Goal: Task Accomplishment & Management: Use online tool/utility

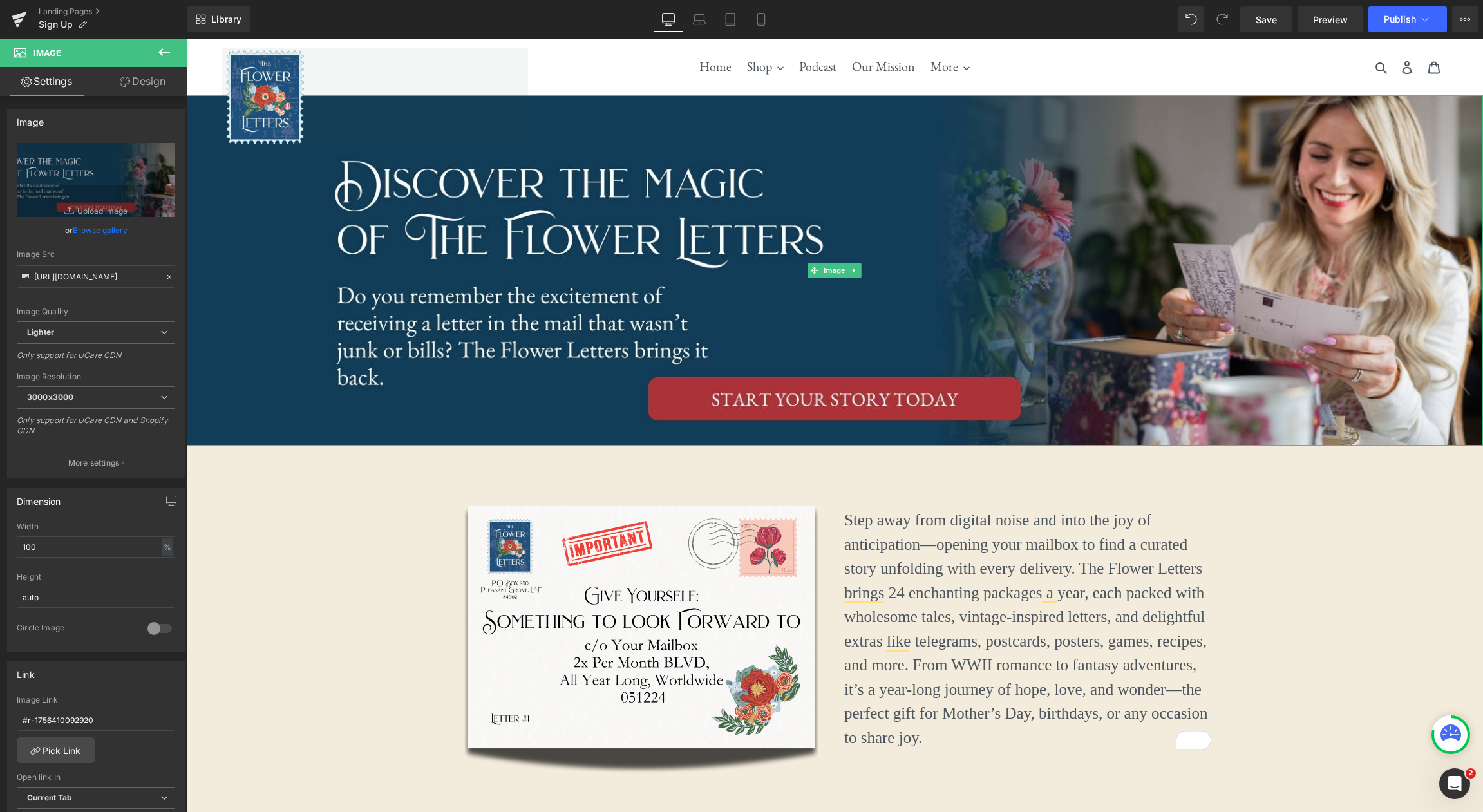
scroll to position [433, 0]
click at [1428, 19] on icon at bounding box center [1425, 19] width 13 height 13
click at [1471, 23] on button "View Live Page View with current Template Save Template to Library Schedule Pub…" at bounding box center [1465, 19] width 26 height 26
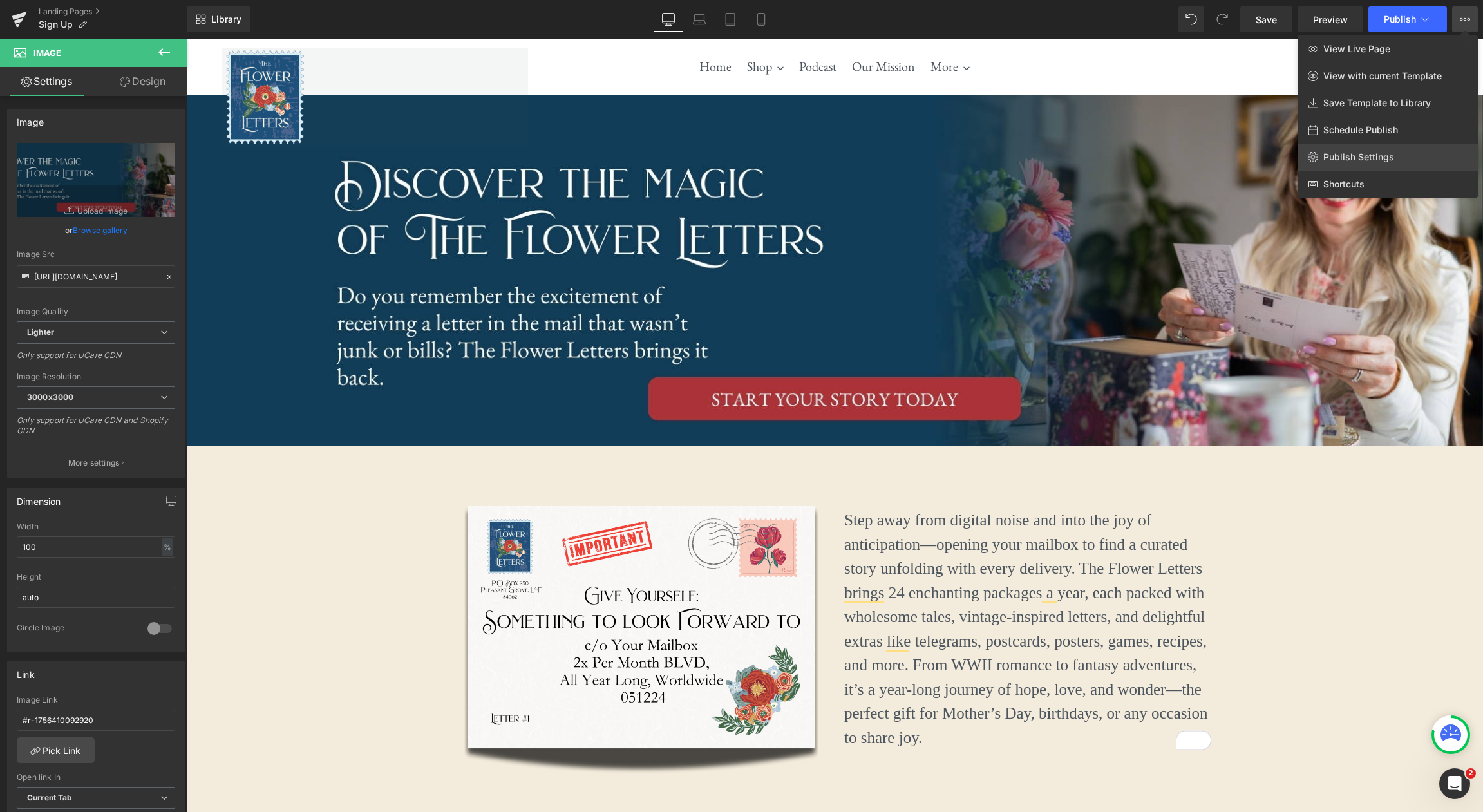
click at [1384, 155] on span "Publish Settings" at bounding box center [1358, 157] width 71 height 11
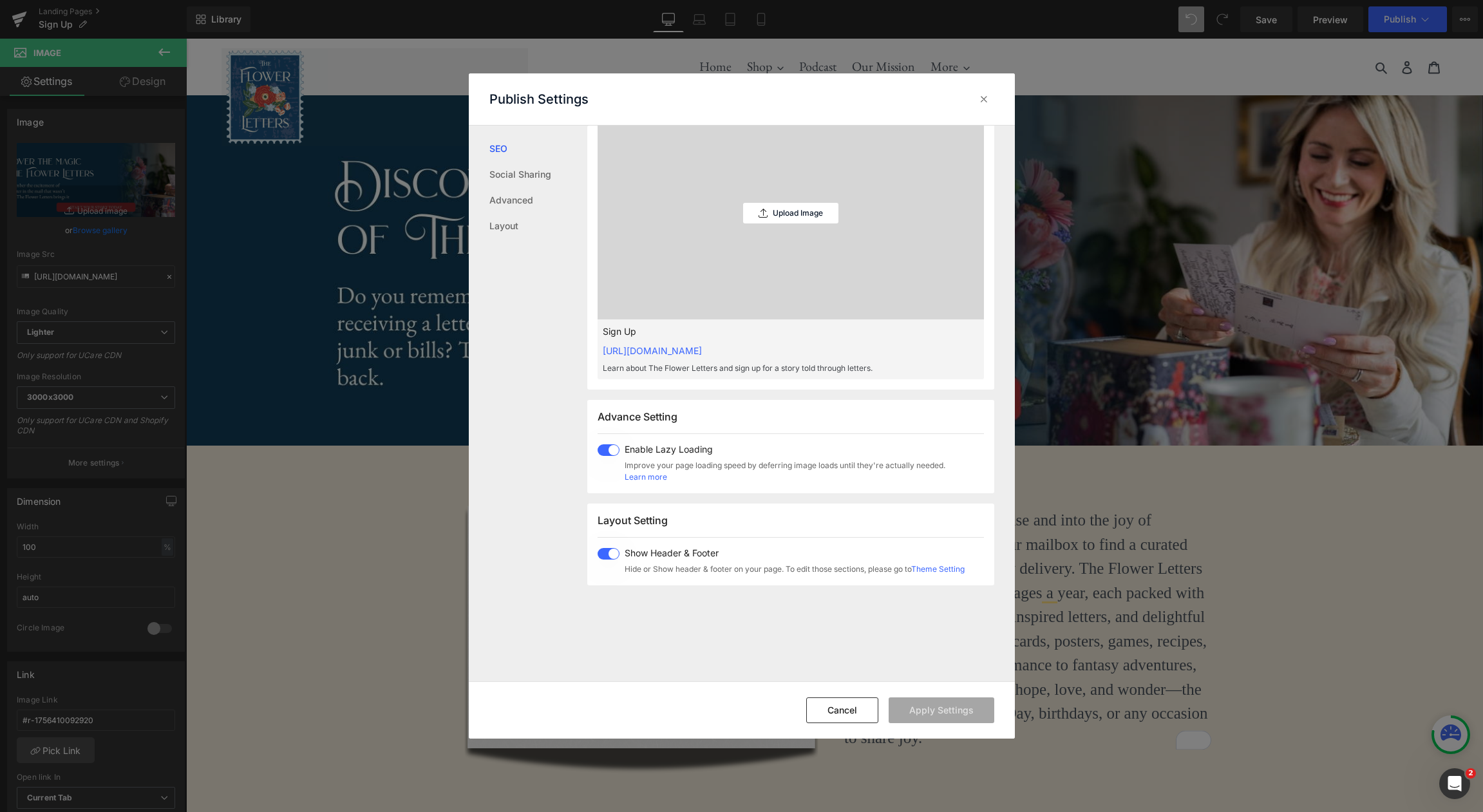
scroll to position [392, 0]
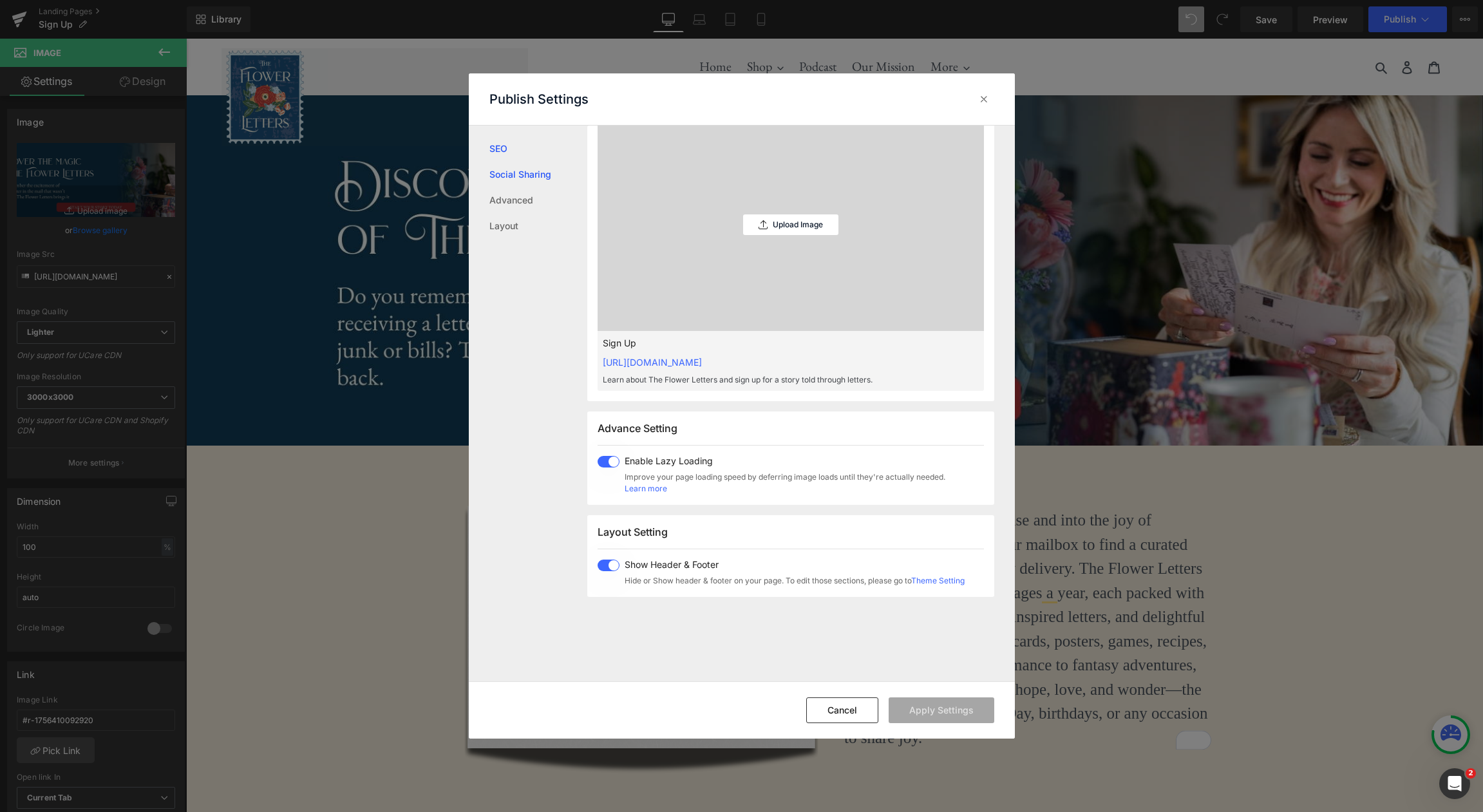
click at [513, 171] on link "Social Sharing" at bounding box center [538, 174] width 98 height 26
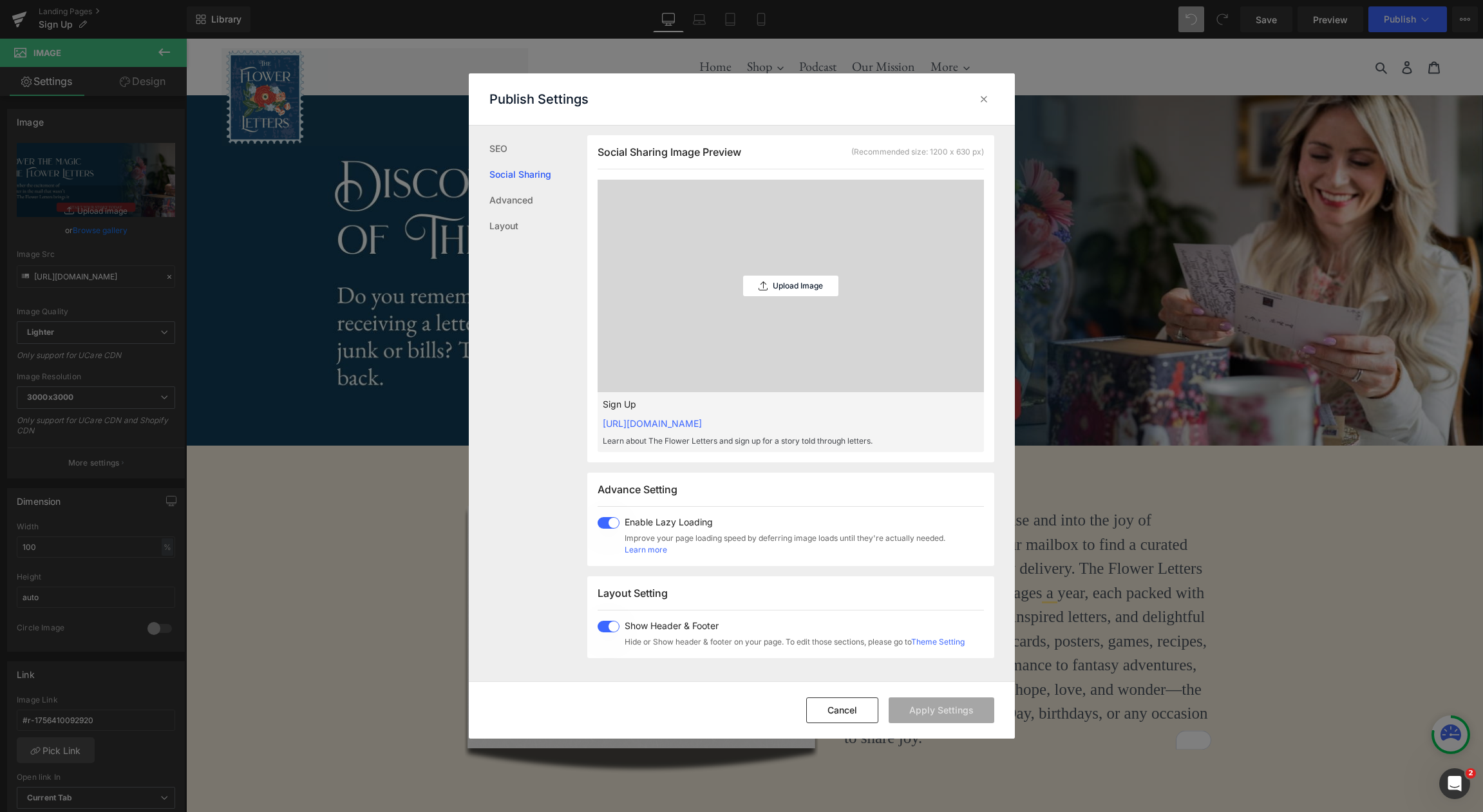
scroll to position [327, 0]
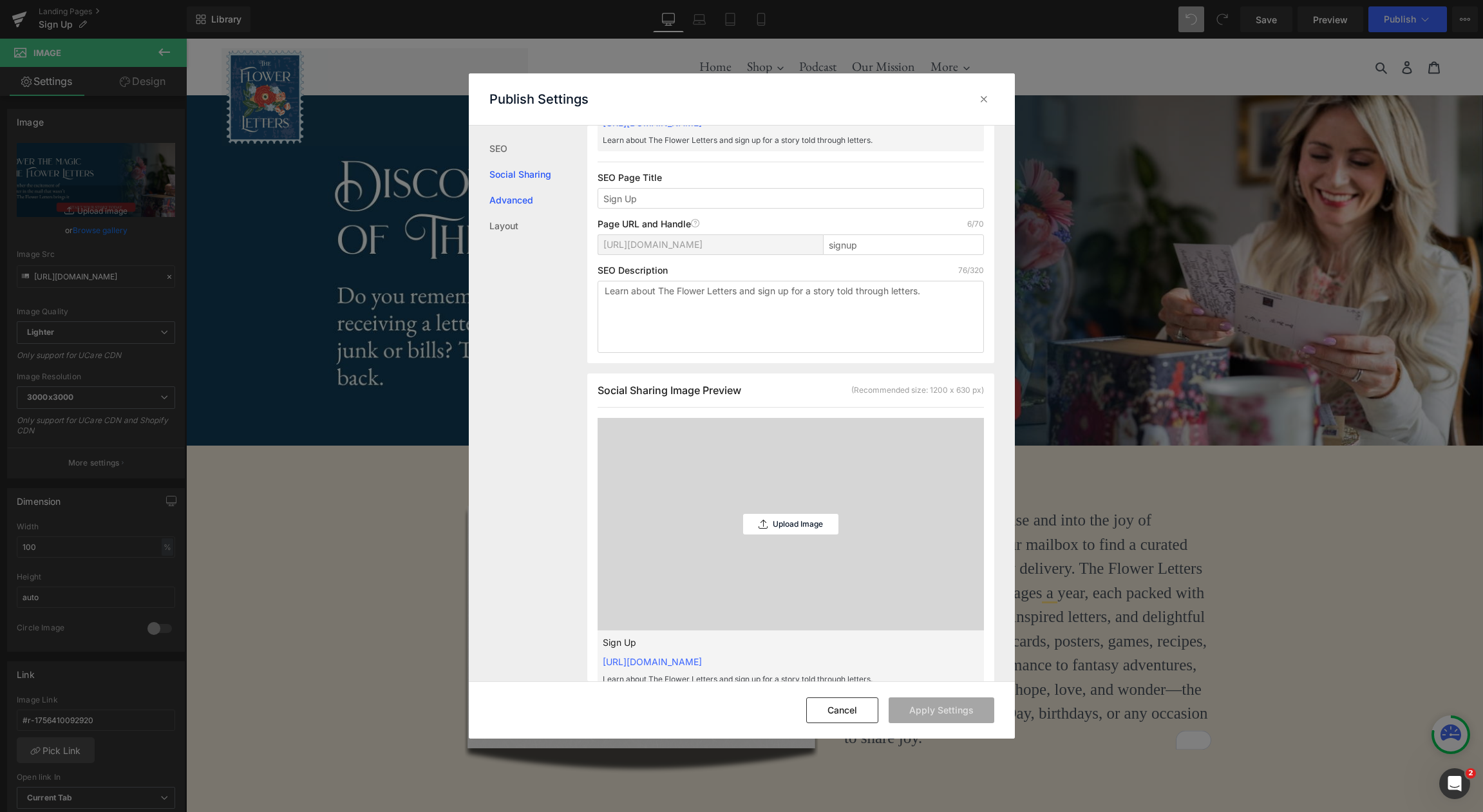
click at [527, 196] on link "Advanced" at bounding box center [538, 200] width 98 height 26
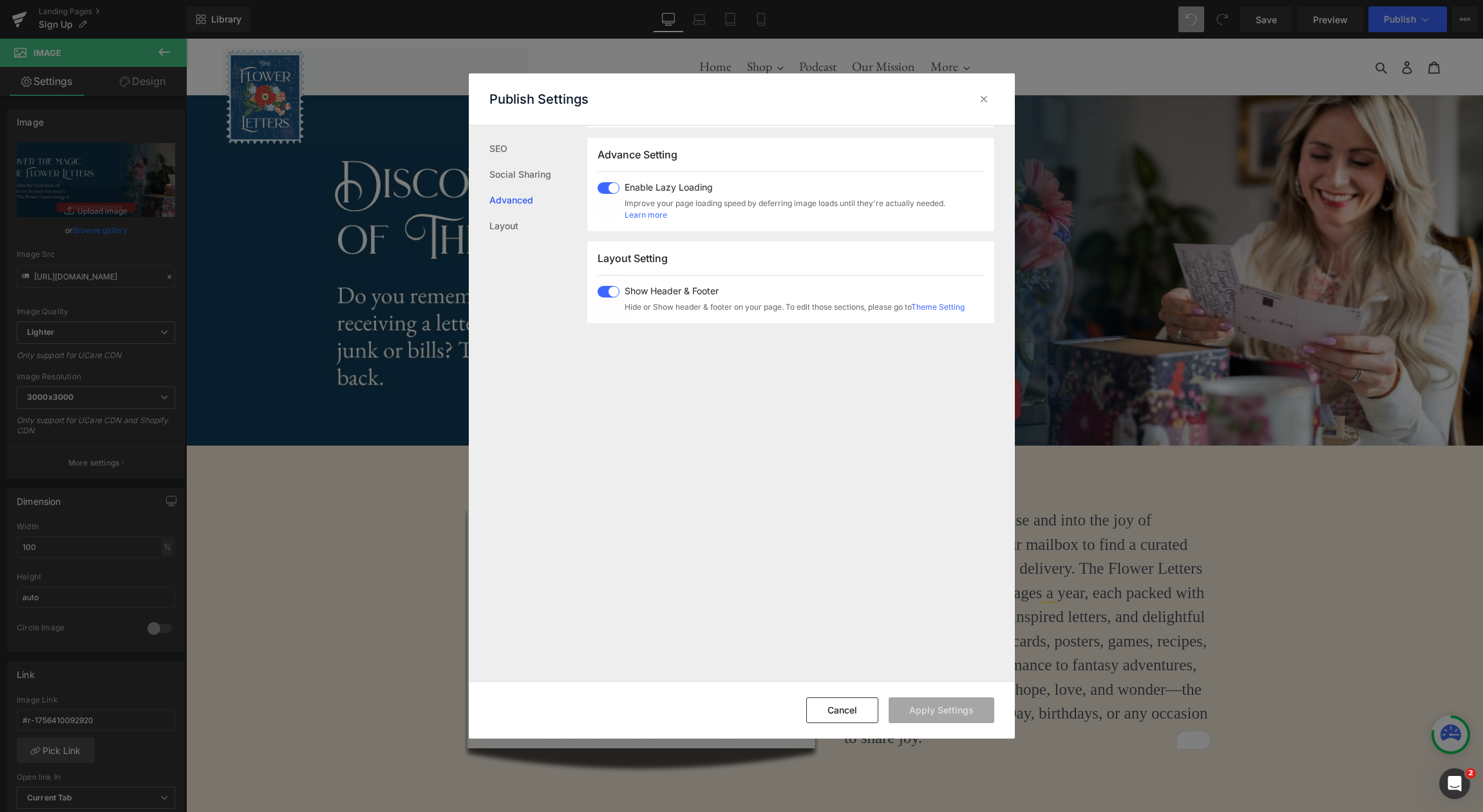
scroll to position [664, 0]
click at [506, 220] on link "Layout" at bounding box center [538, 226] width 98 height 26
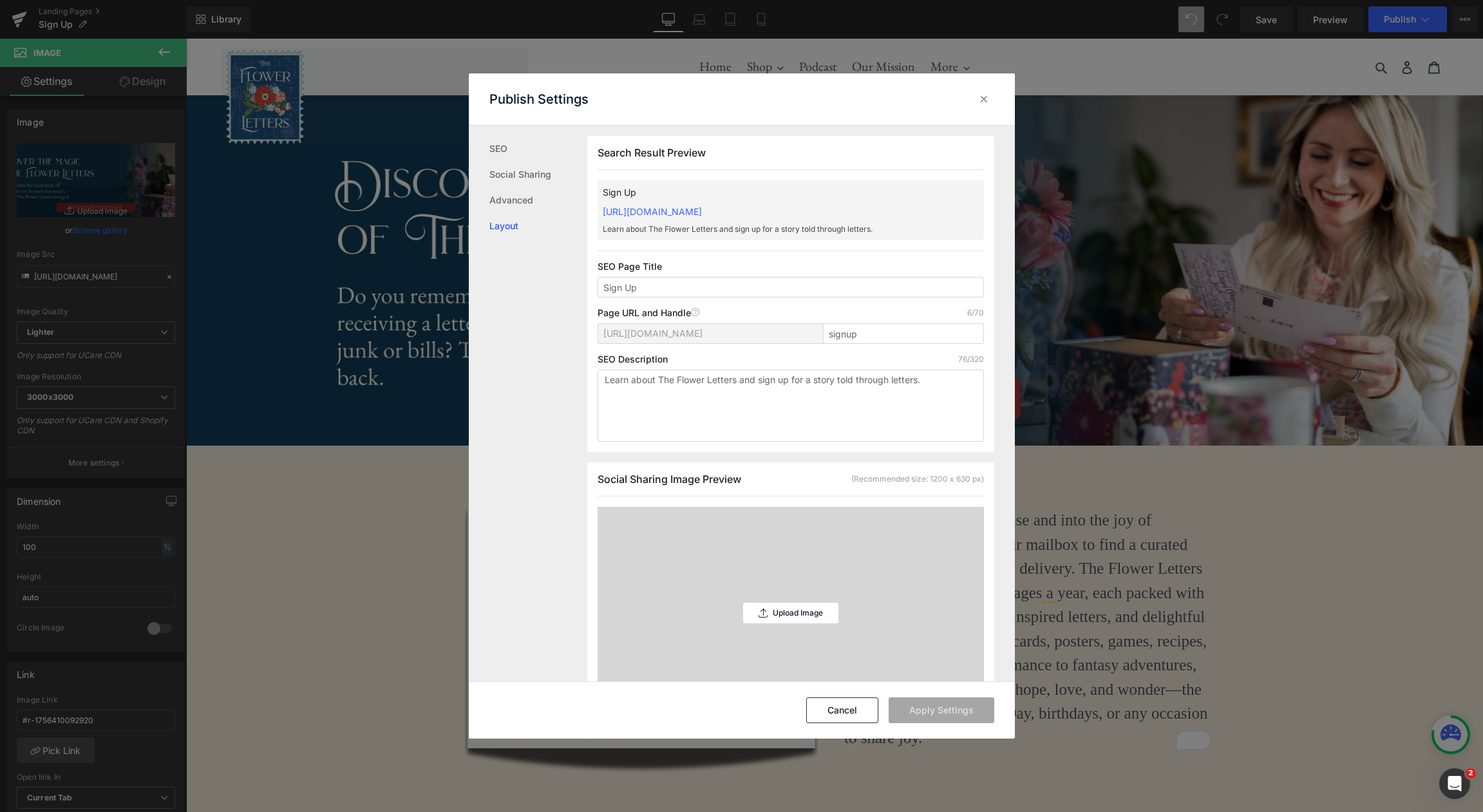
scroll to position [1, 0]
click at [983, 101] on icon at bounding box center [984, 99] width 13 height 13
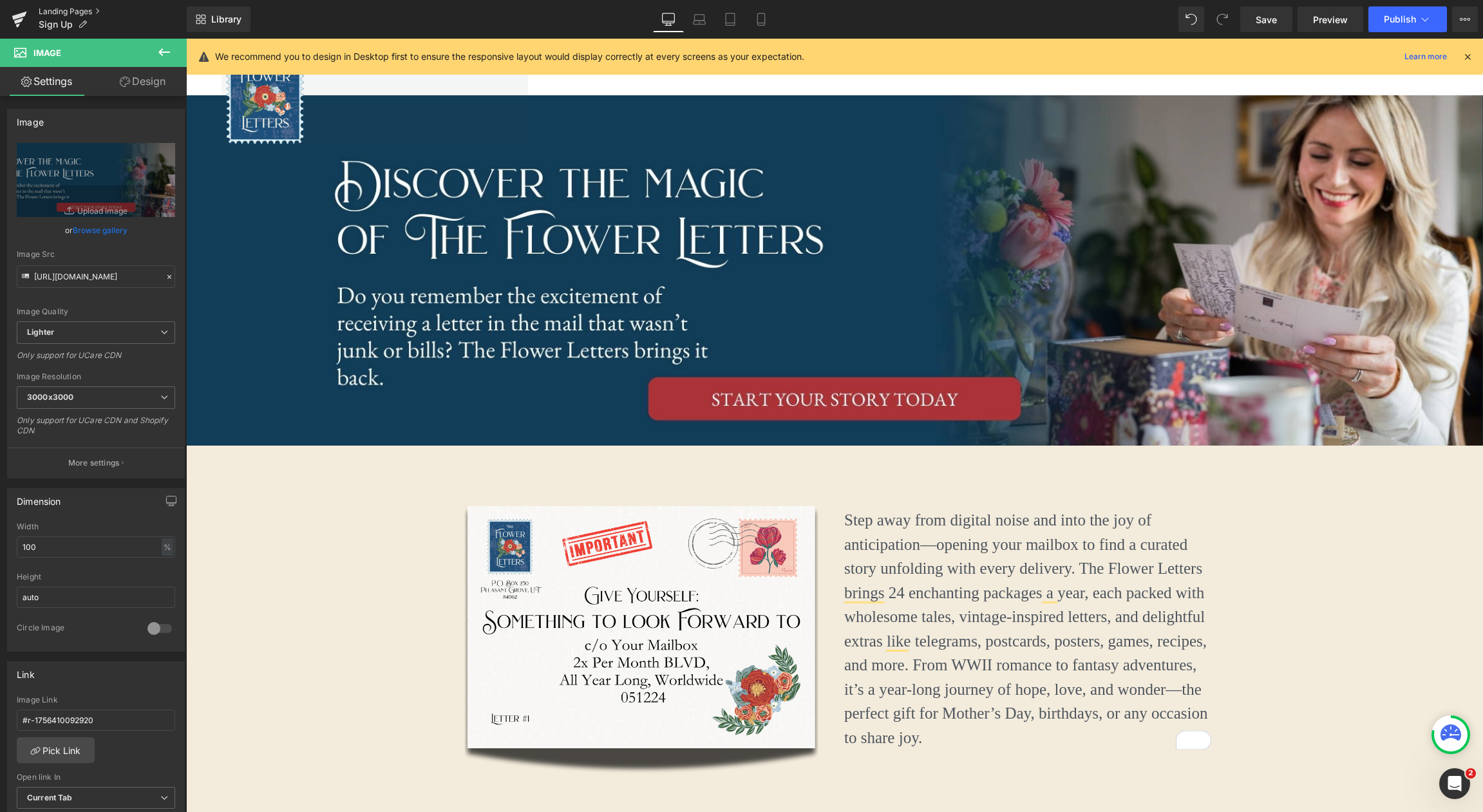
click at [61, 10] on link "Landing Pages" at bounding box center [112, 11] width 148 height 10
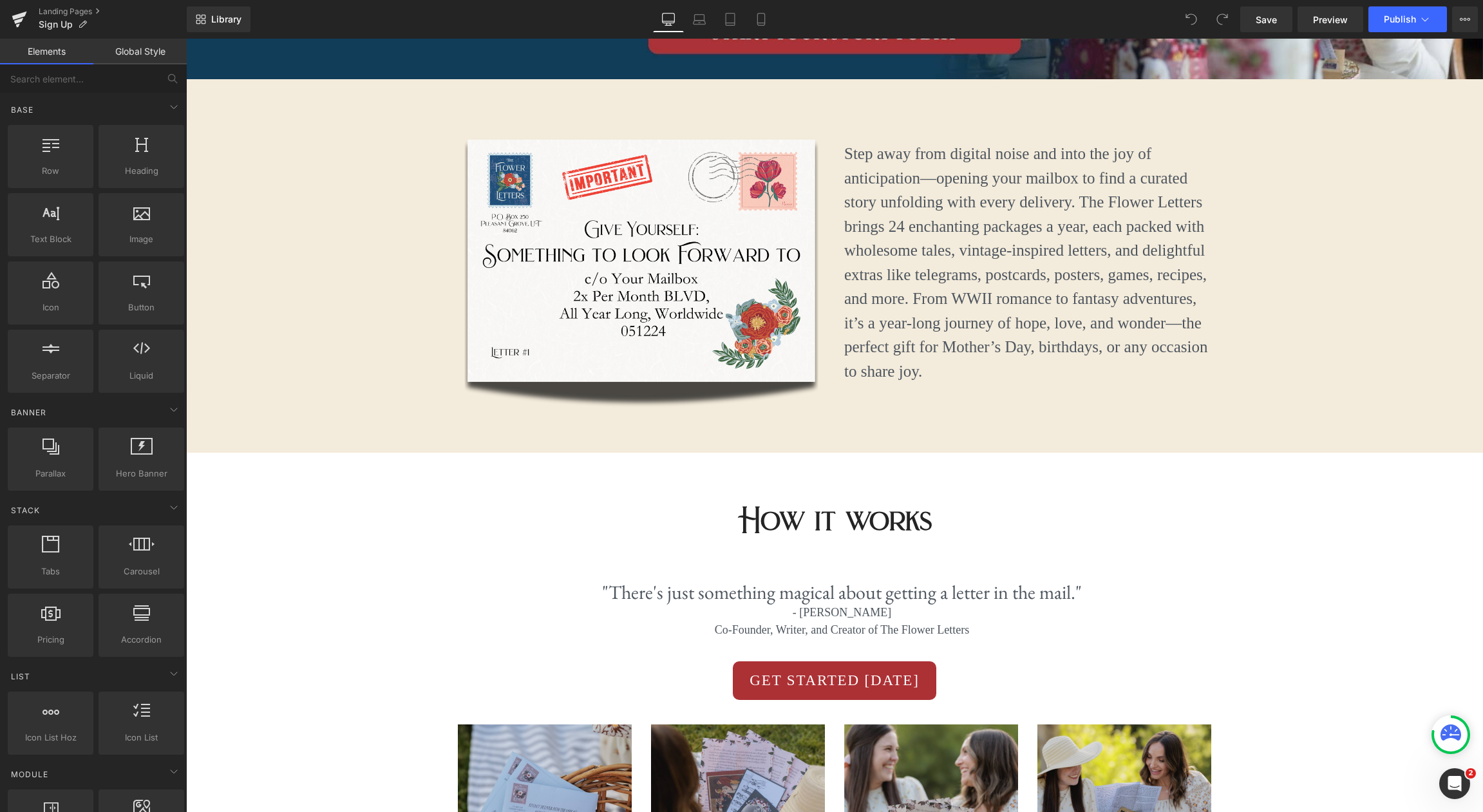
scroll to position [369, 0]
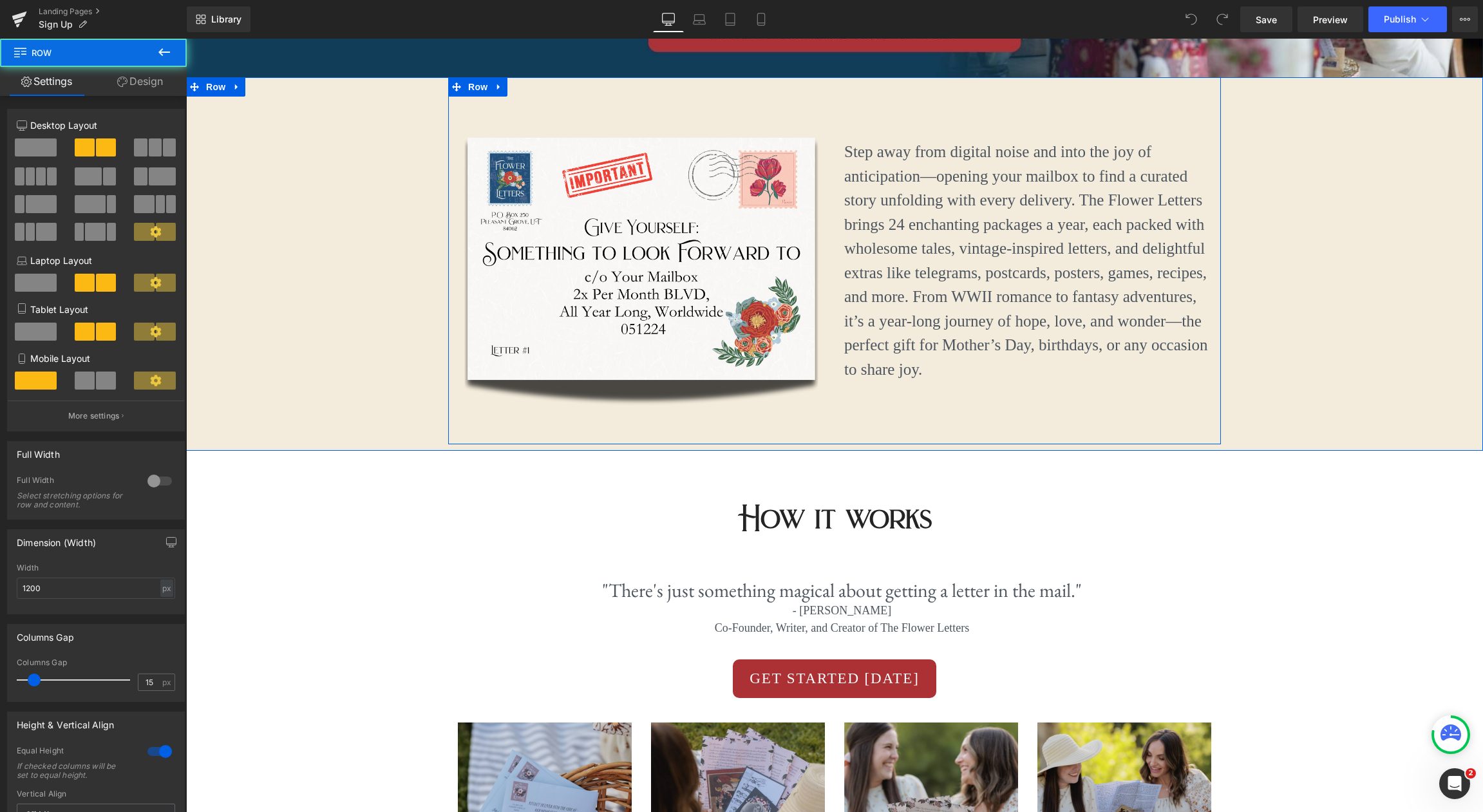
drag, startPoint x: 929, startPoint y: 441, endPoint x: 929, endPoint y: 426, distance: 15.0
click at [929, 426] on div "Image Step away from digital noise and into the joy of anticipation—opening you…" at bounding box center [834, 261] width 773 height 367
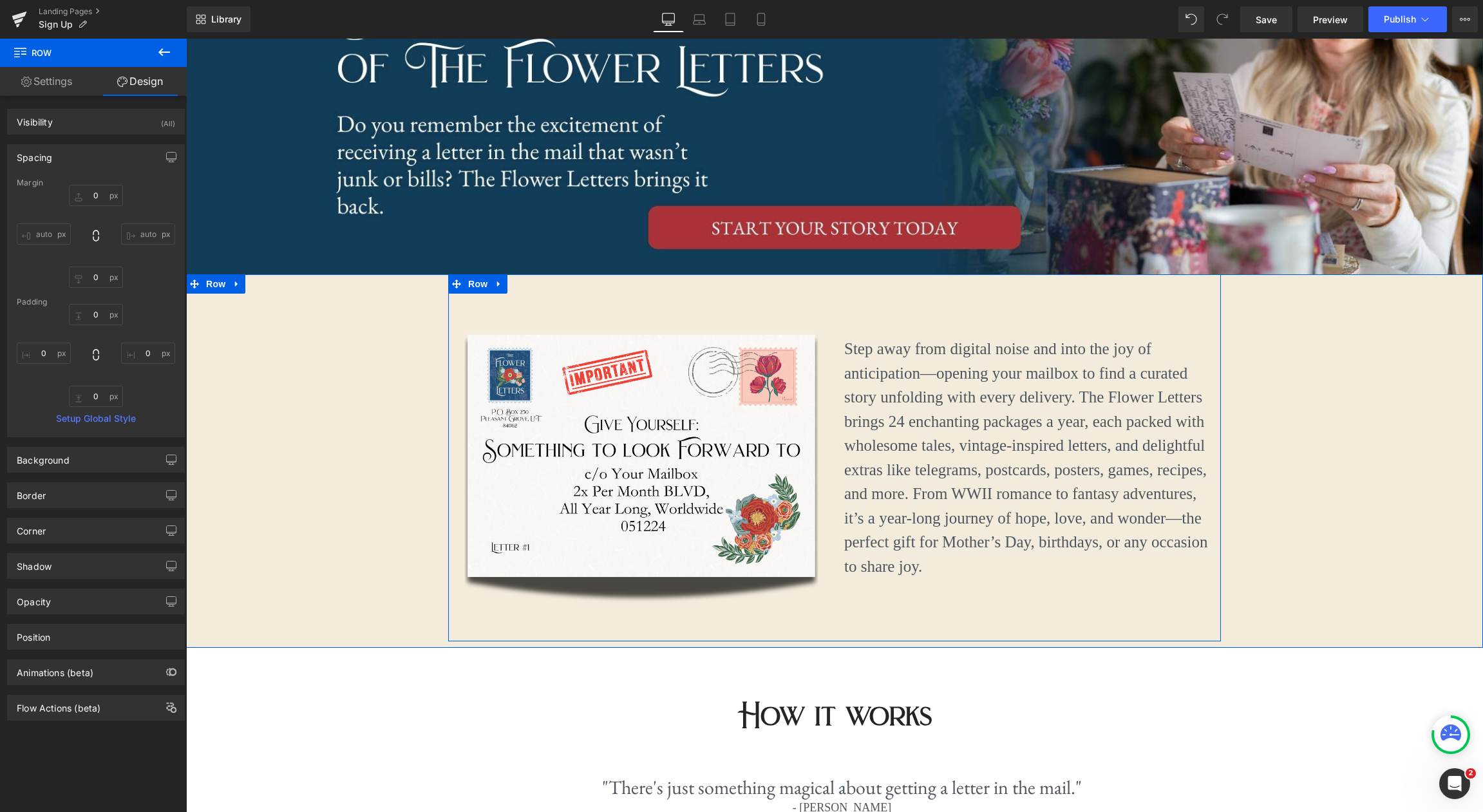
scroll to position [172, 0]
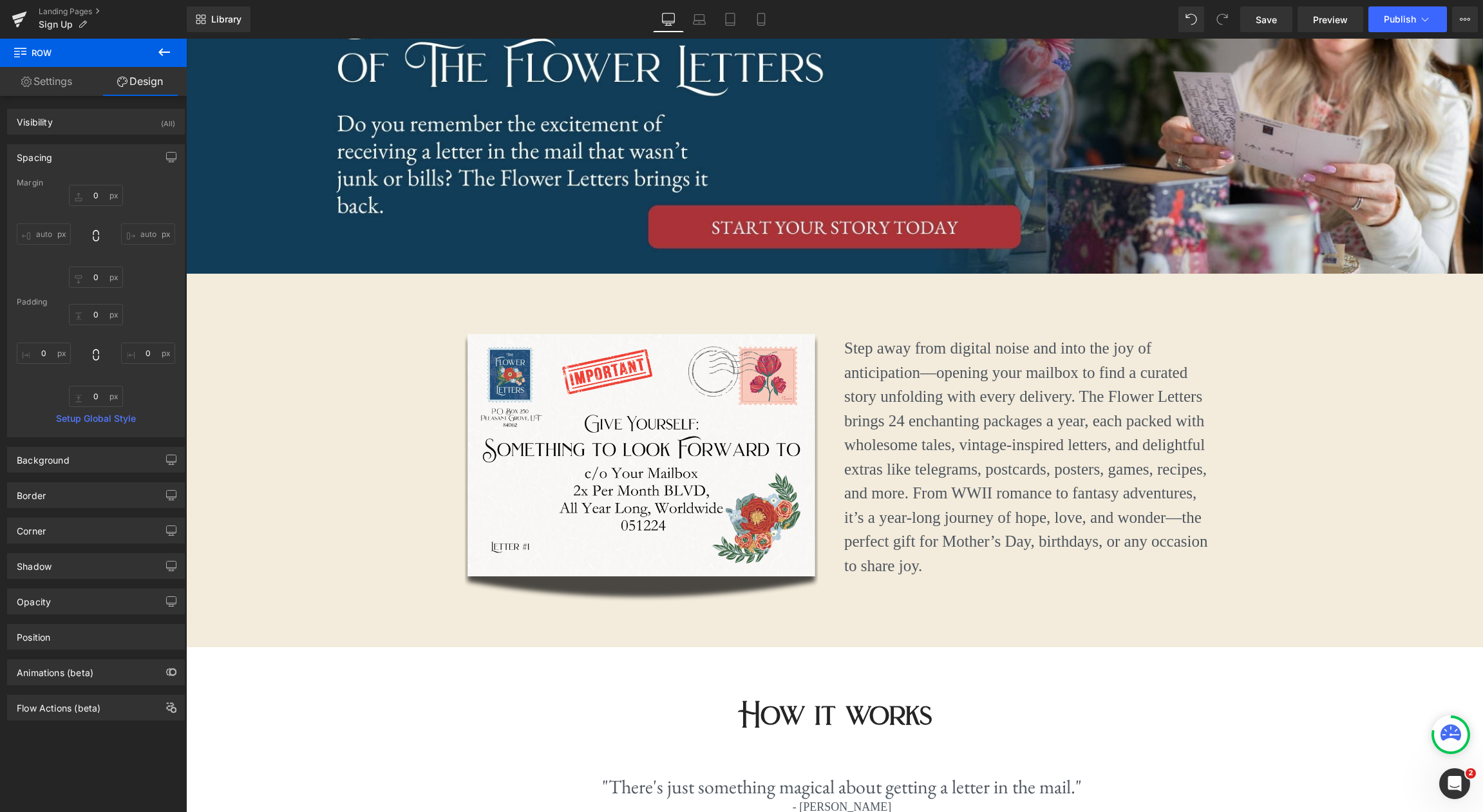
click at [173, 55] on button at bounding box center [164, 53] width 45 height 29
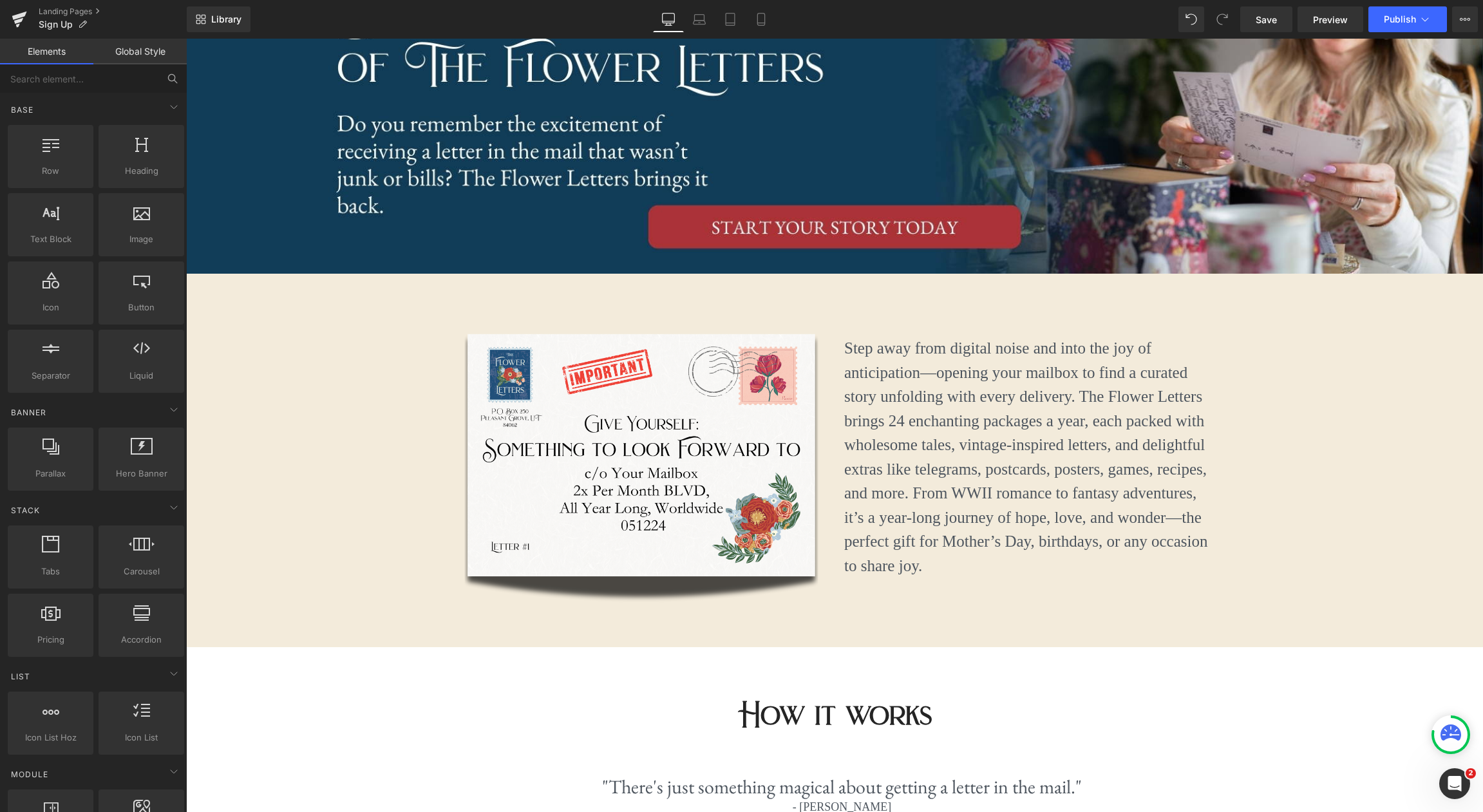
click at [177, 77] on icon at bounding box center [172, 79] width 11 height 11
click at [132, 77] on input "text" at bounding box center [79, 79] width 159 height 29
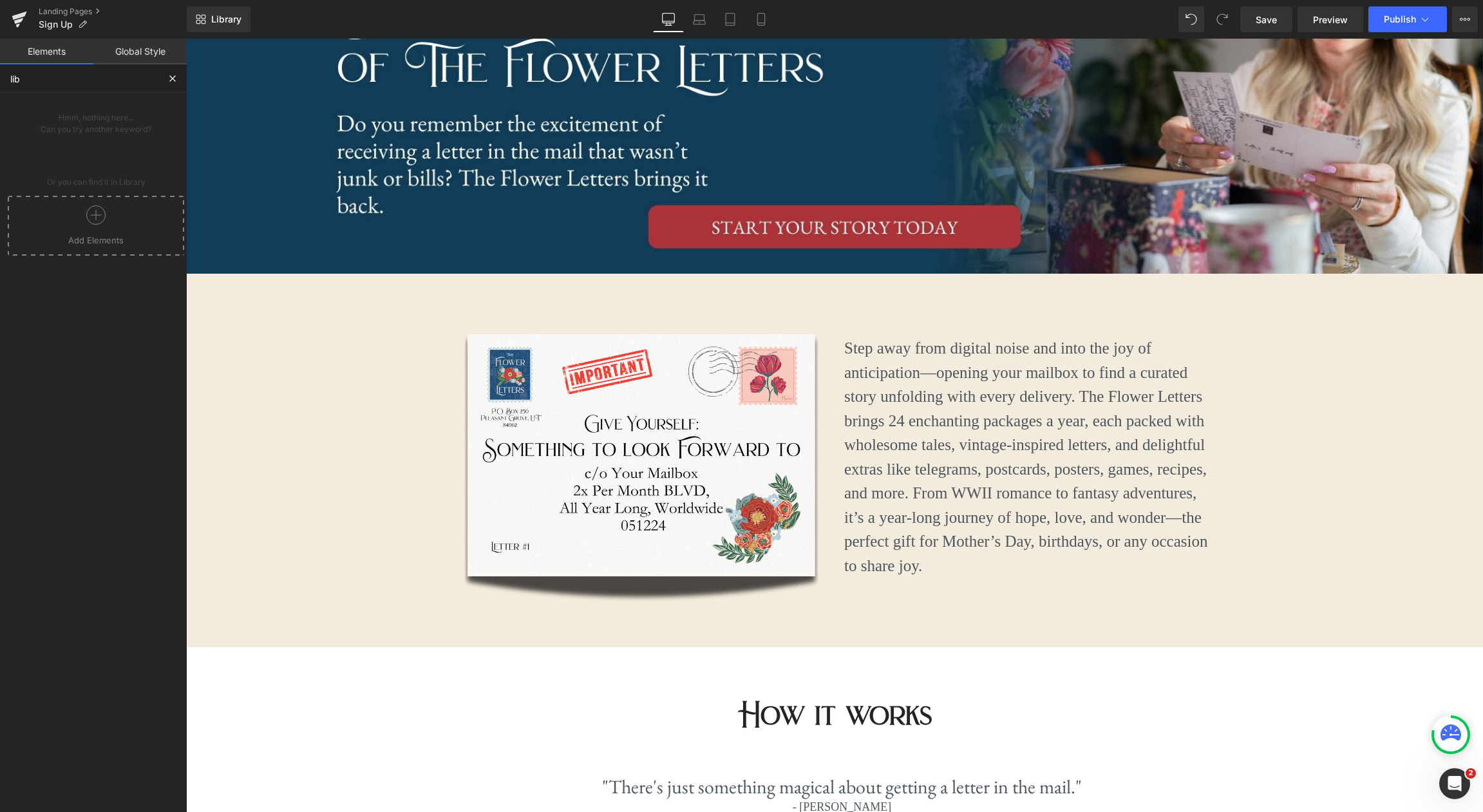
click at [95, 212] on icon at bounding box center [96, 215] width 19 height 19
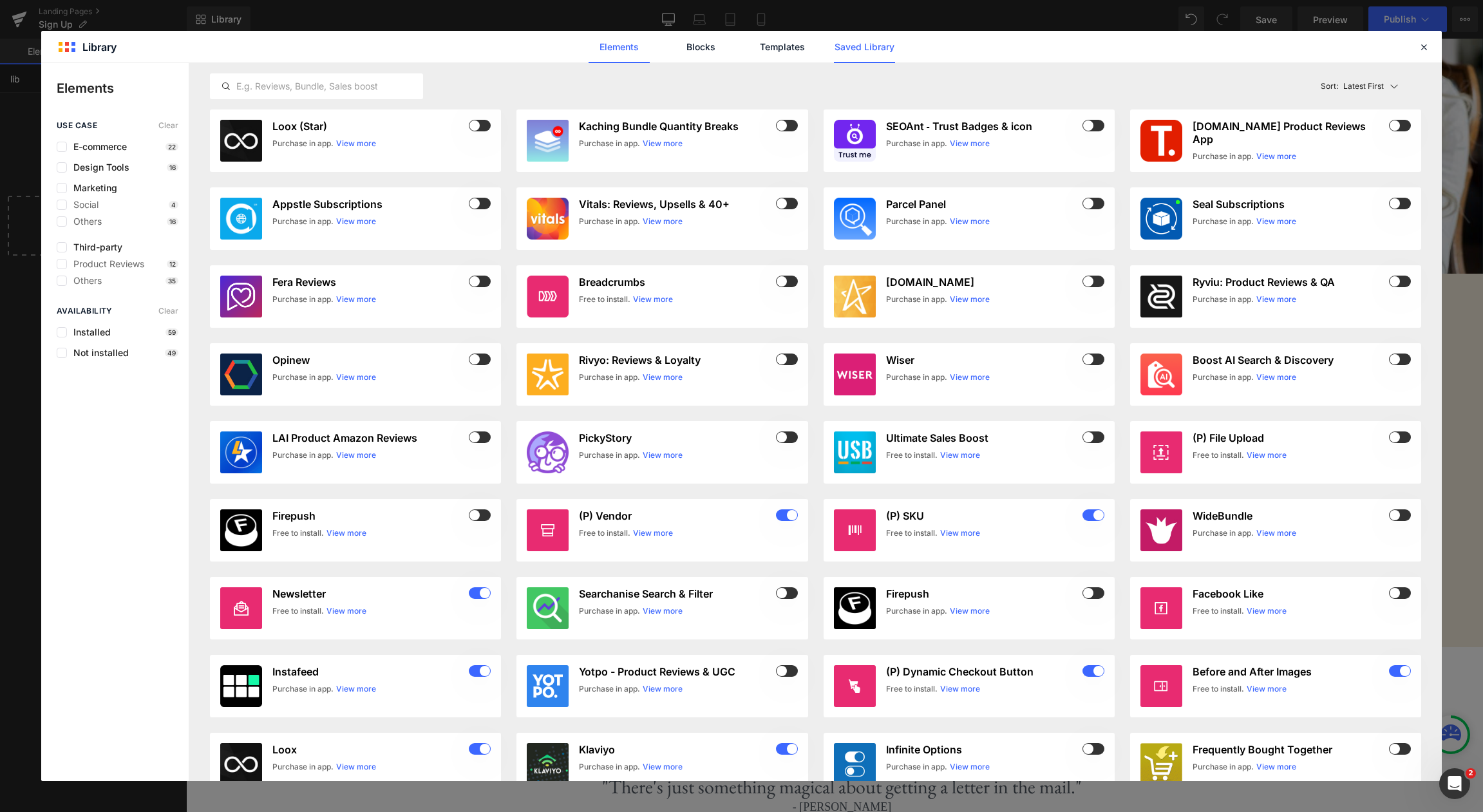
type input "lib"
click at [885, 44] on link "Saved Library" at bounding box center [864, 46] width 61 height 32
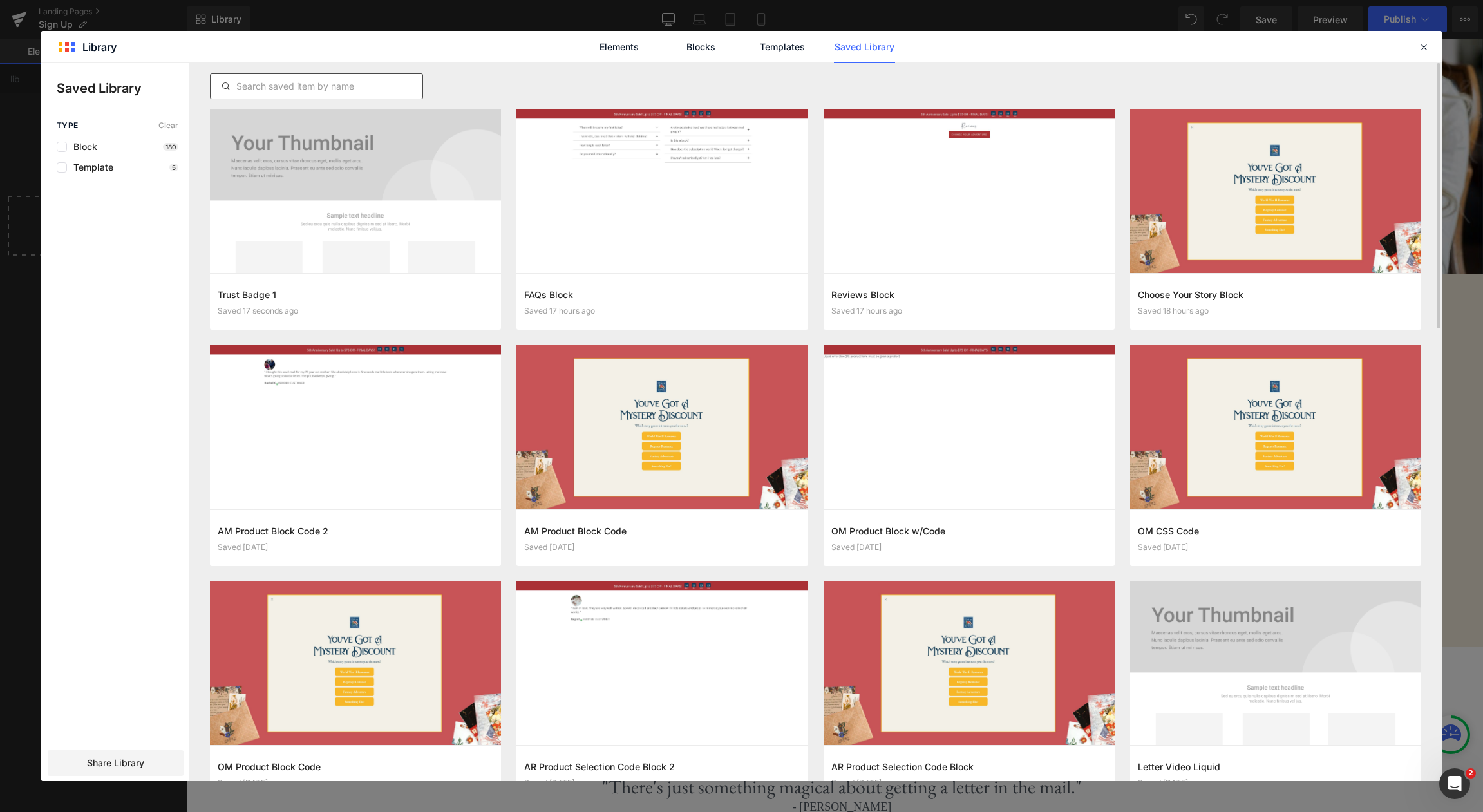
click at [387, 86] on input "text" at bounding box center [316, 86] width 212 height 16
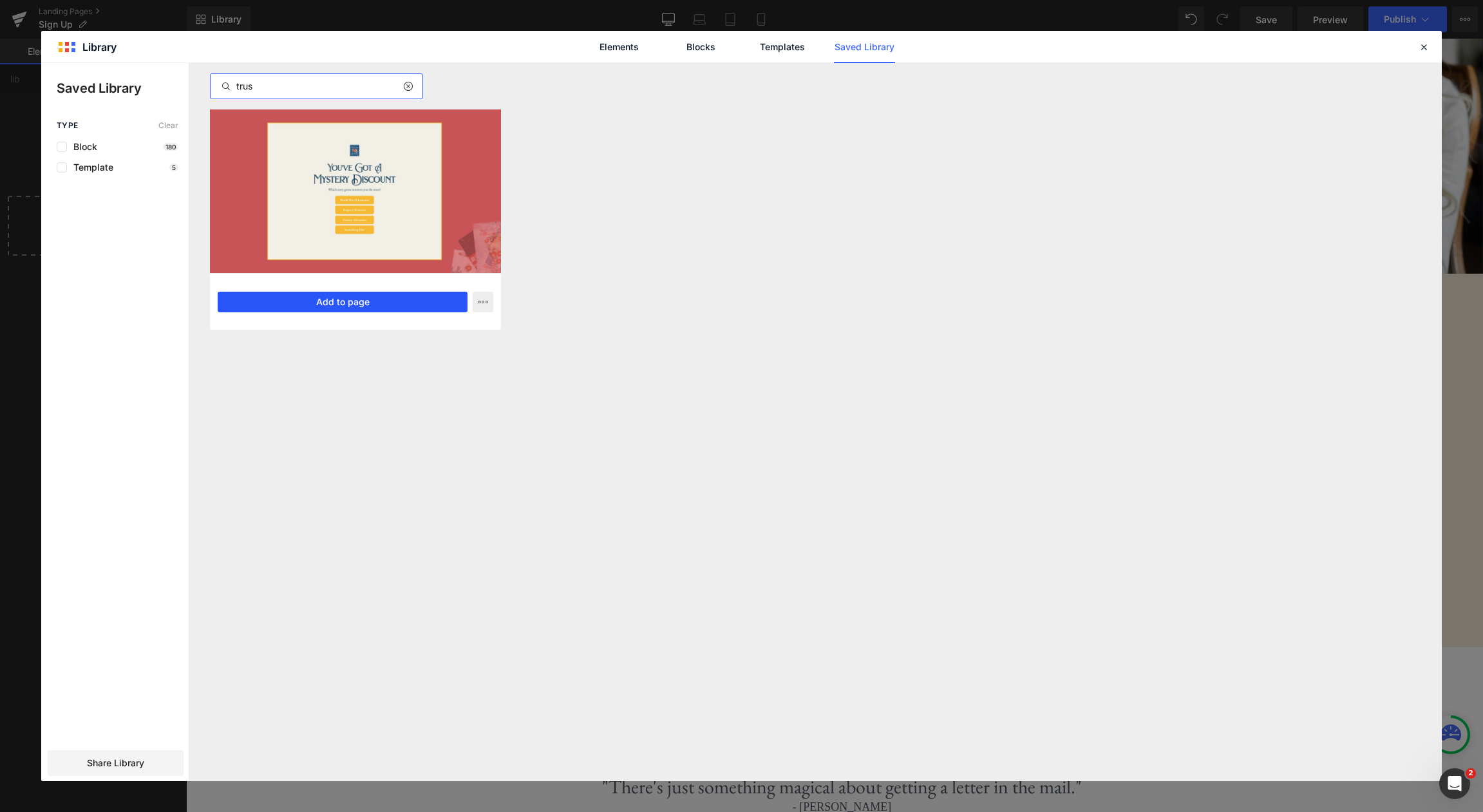
type input "trus"
click at [347, 306] on button "Add to page" at bounding box center [343, 301] width 250 height 21
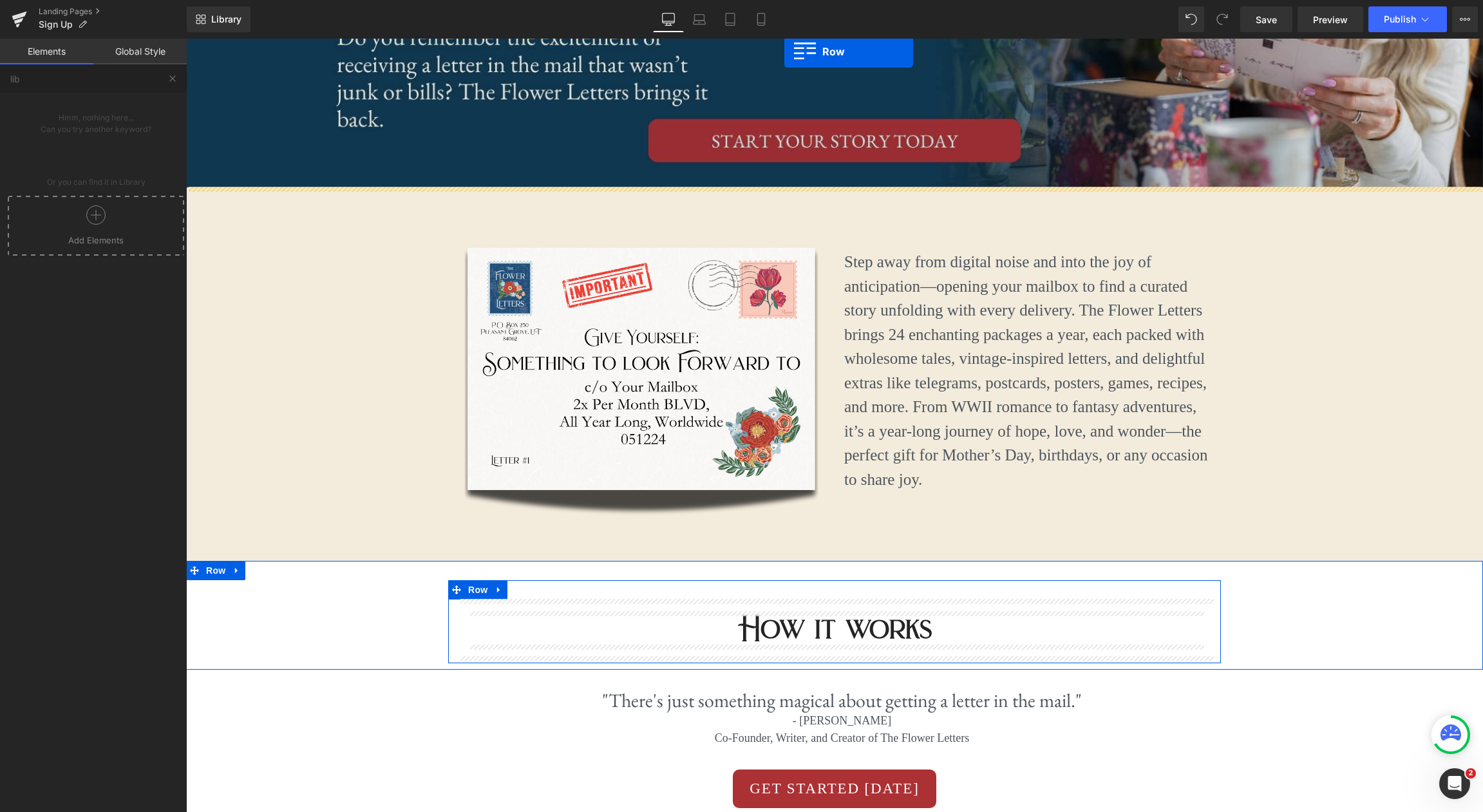
scroll to position [181, 0]
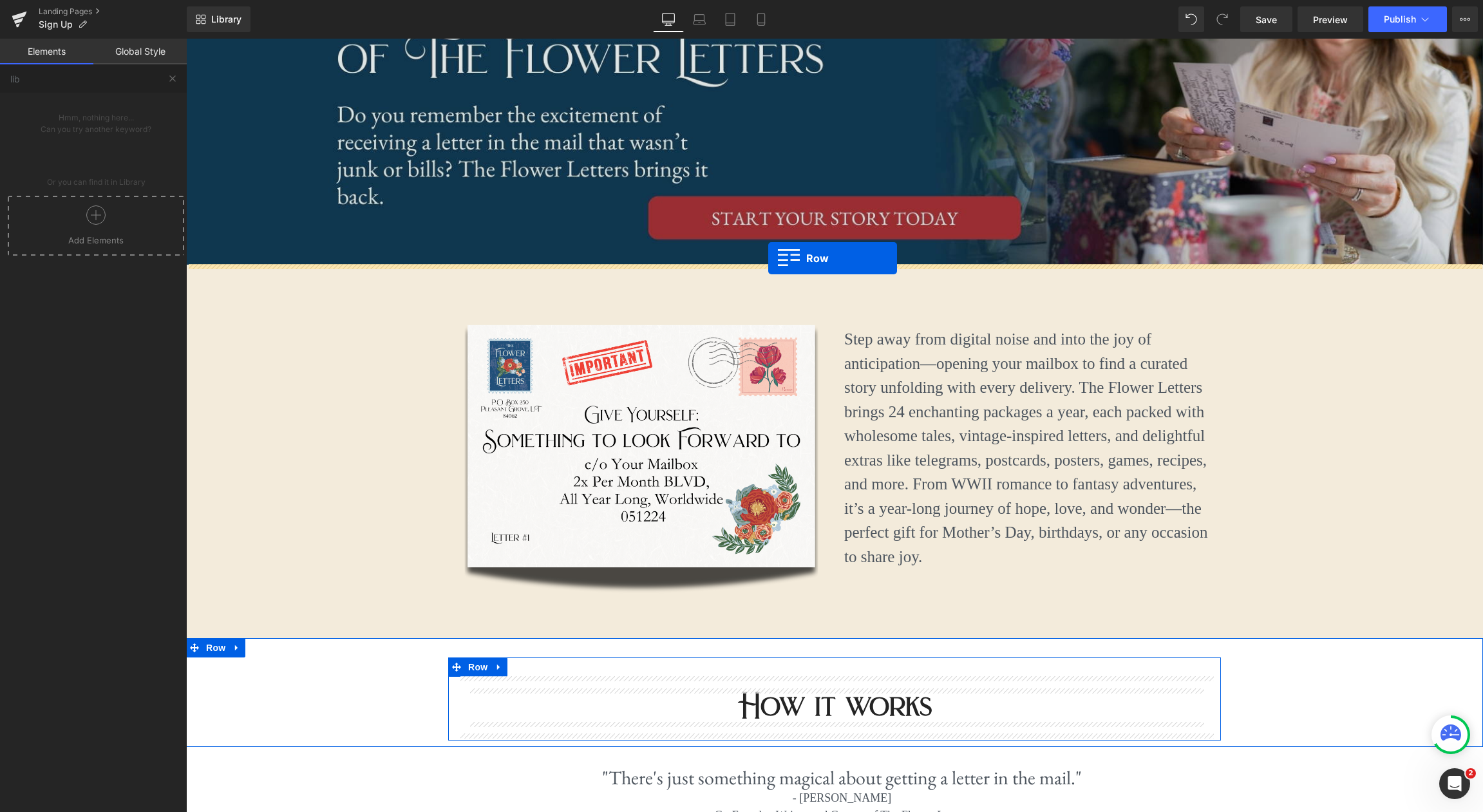
drag, startPoint x: 194, startPoint y: 265, endPoint x: 767, endPoint y: 258, distance: 573.0
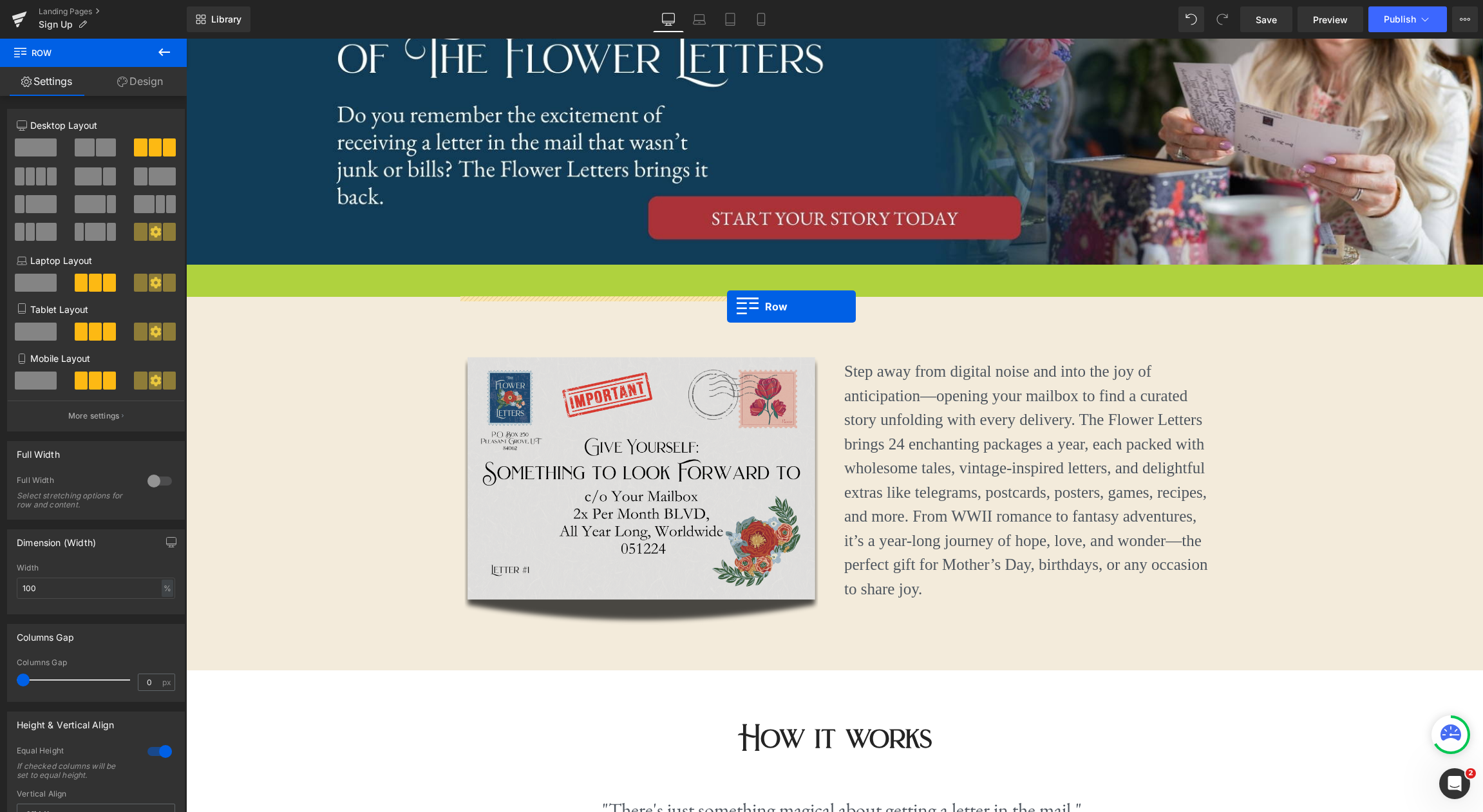
drag, startPoint x: 194, startPoint y: 272, endPoint x: 727, endPoint y: 306, distance: 534.1
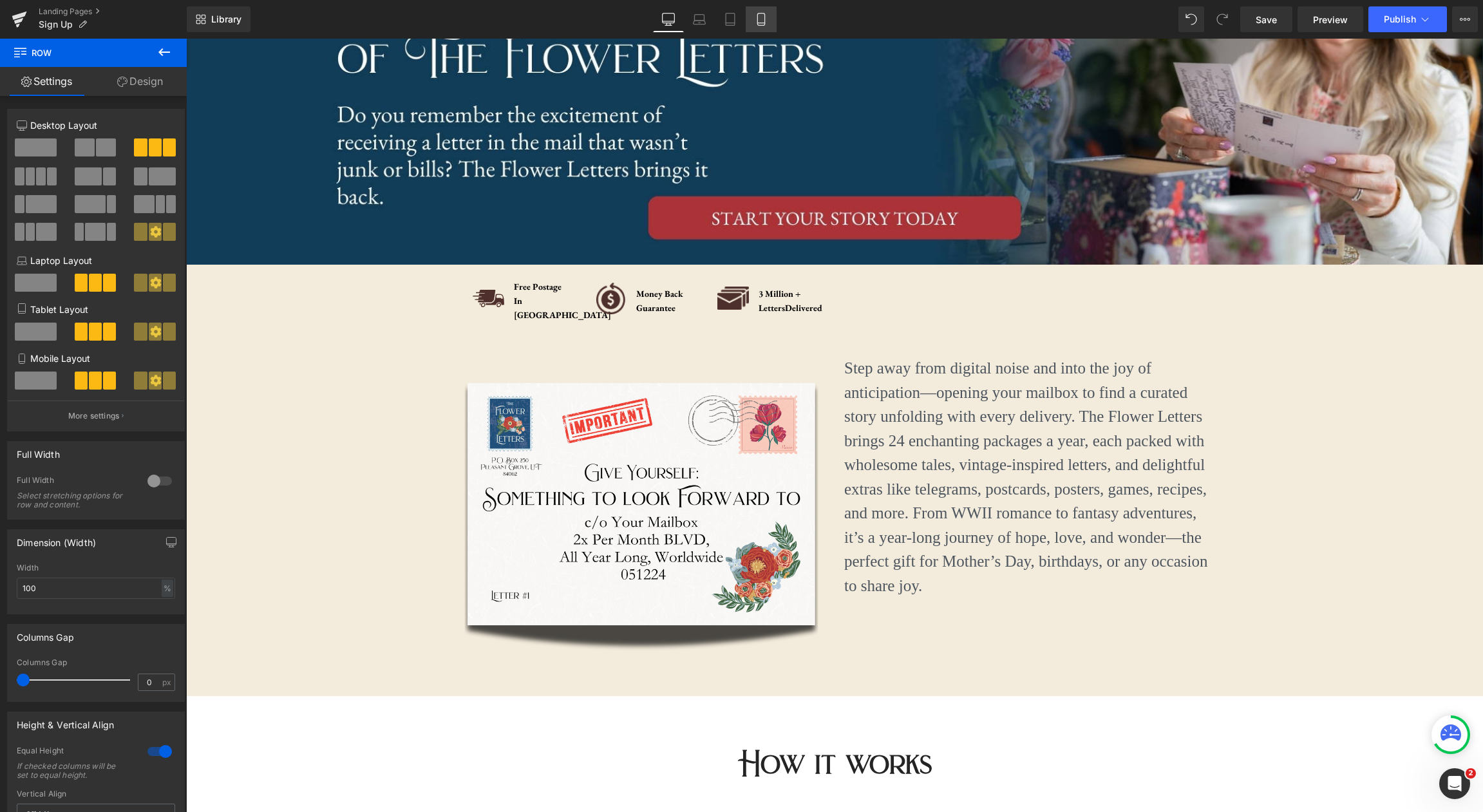
click at [762, 14] on icon at bounding box center [761, 19] width 13 height 13
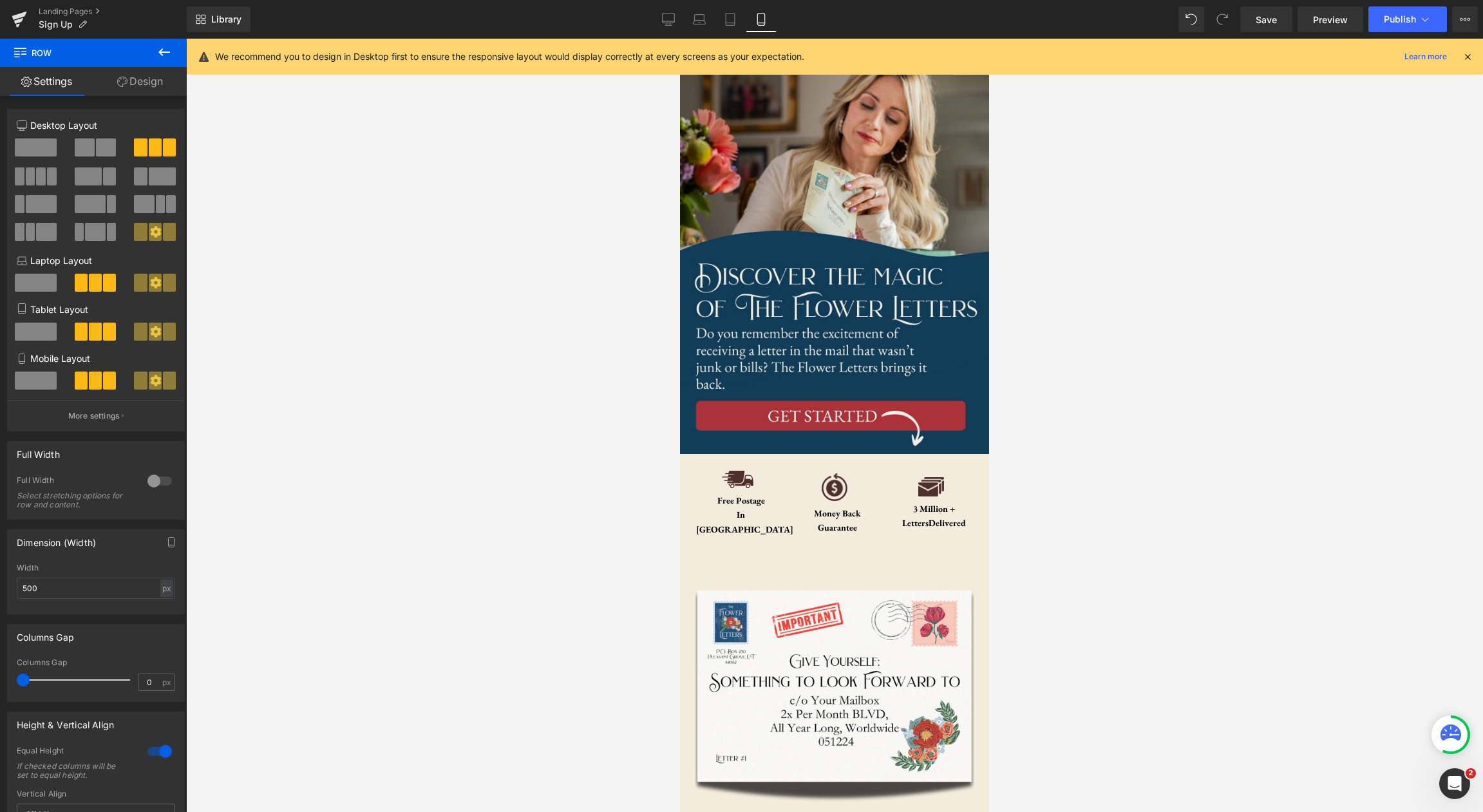
scroll to position [56, 0]
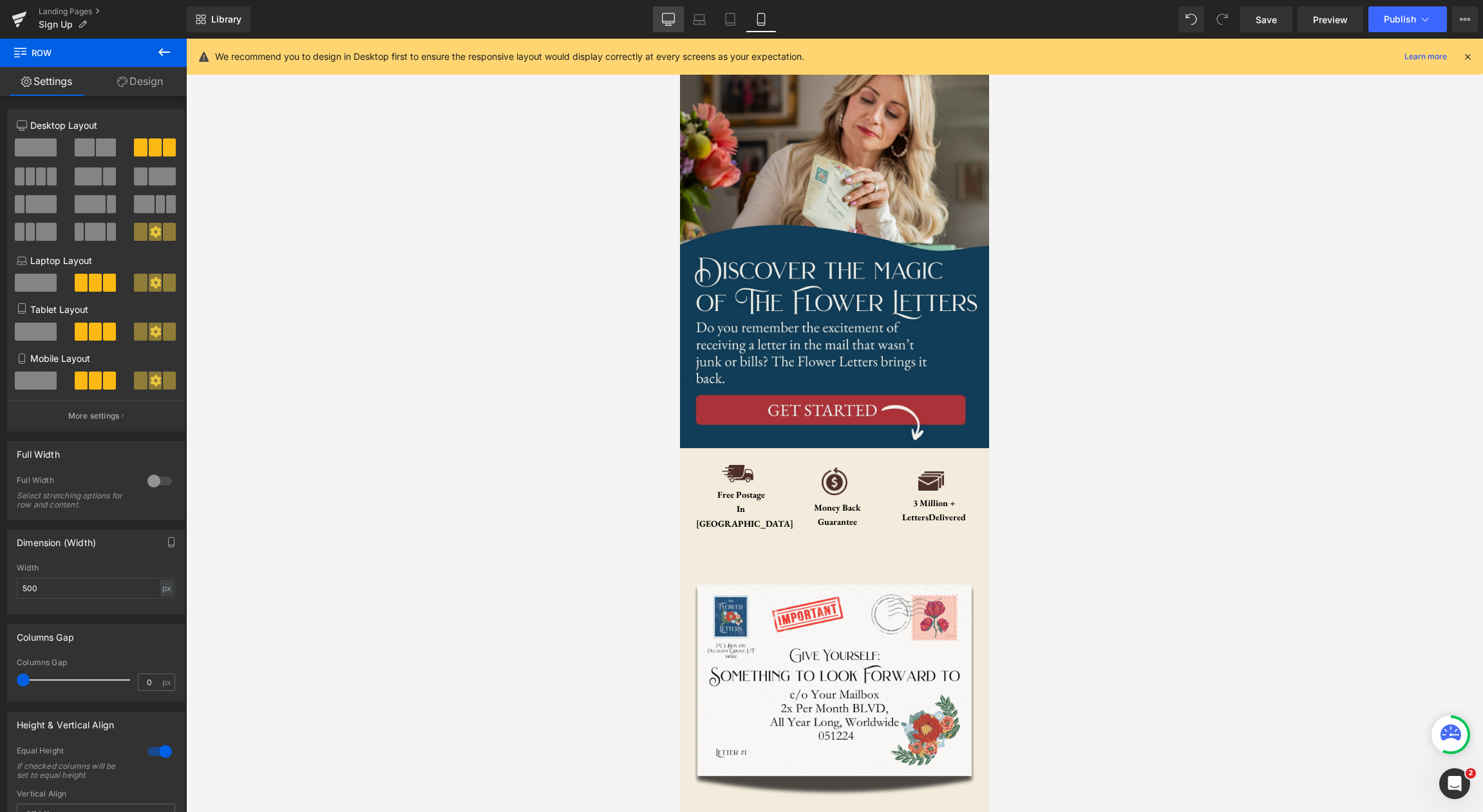
click at [660, 15] on link "Desktop" at bounding box center [668, 19] width 31 height 26
type input "100"
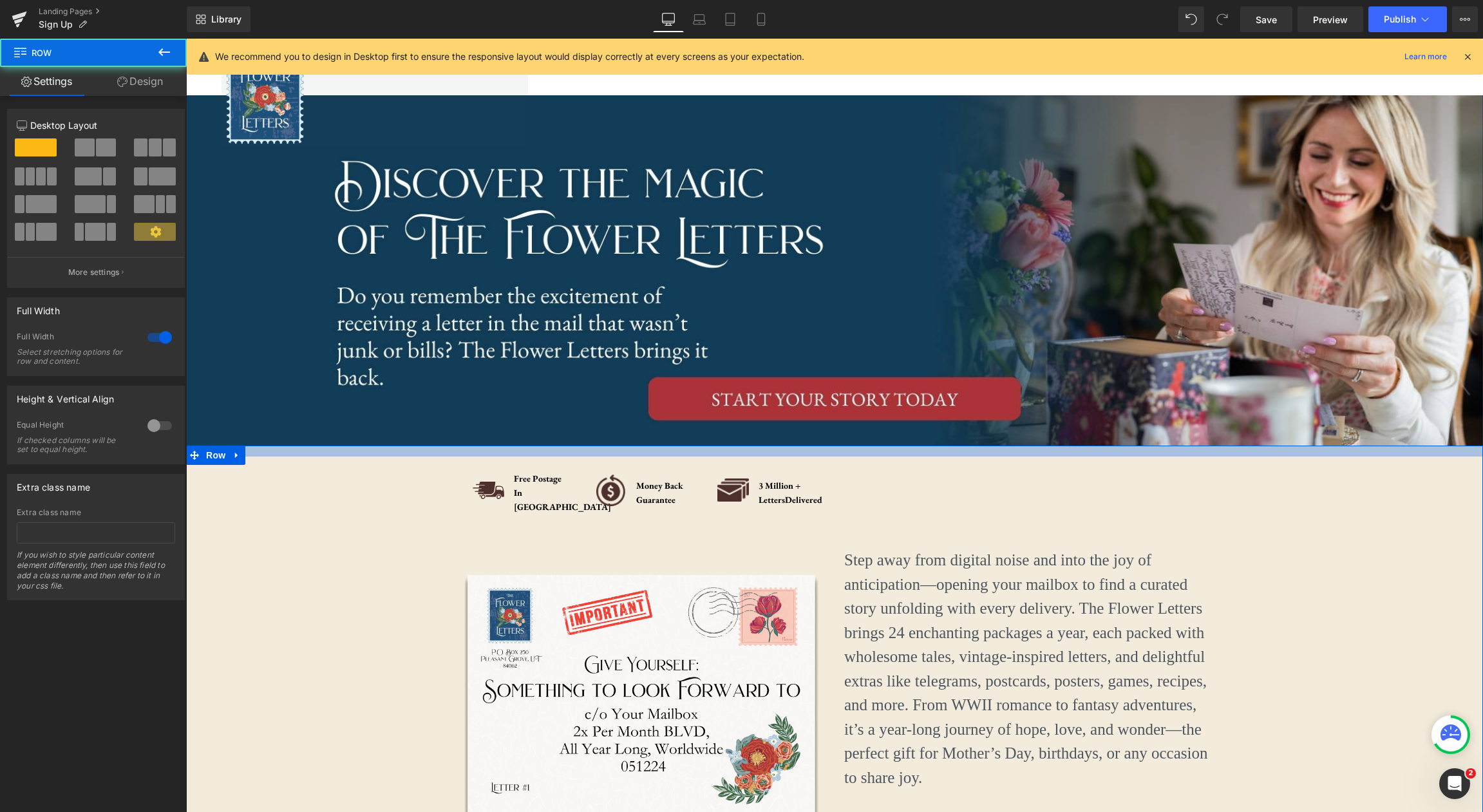
drag, startPoint x: 1187, startPoint y: 447, endPoint x: 1185, endPoint y: 458, distance: 11.2
click at [1185, 458] on div "Image Free Postage In US Text Block Row Image Money Back Guarantee Text Block R…" at bounding box center [834, 666] width 1297 height 442
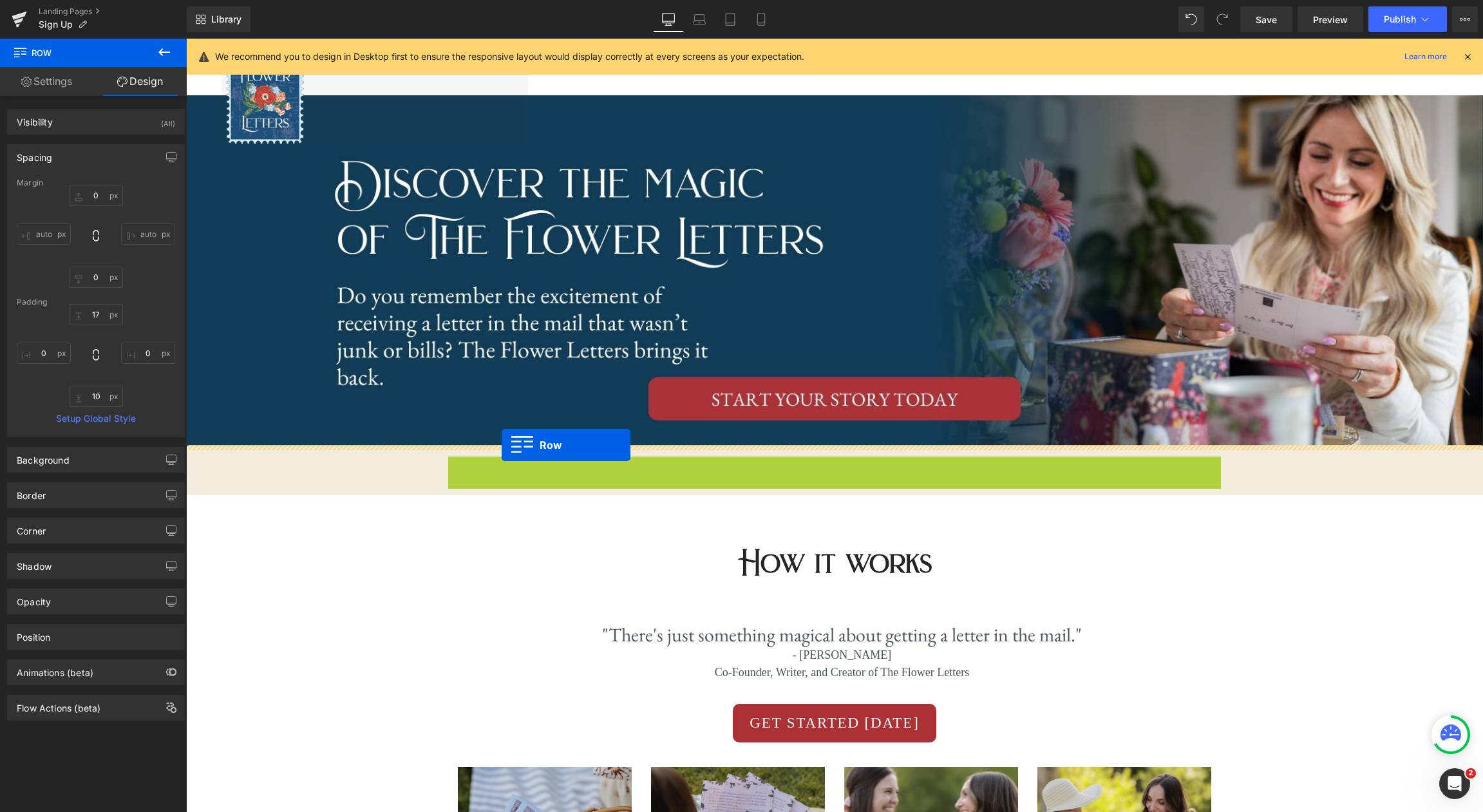
drag, startPoint x: 454, startPoint y: 466, endPoint x: 501, endPoint y: 445, distance: 51.5
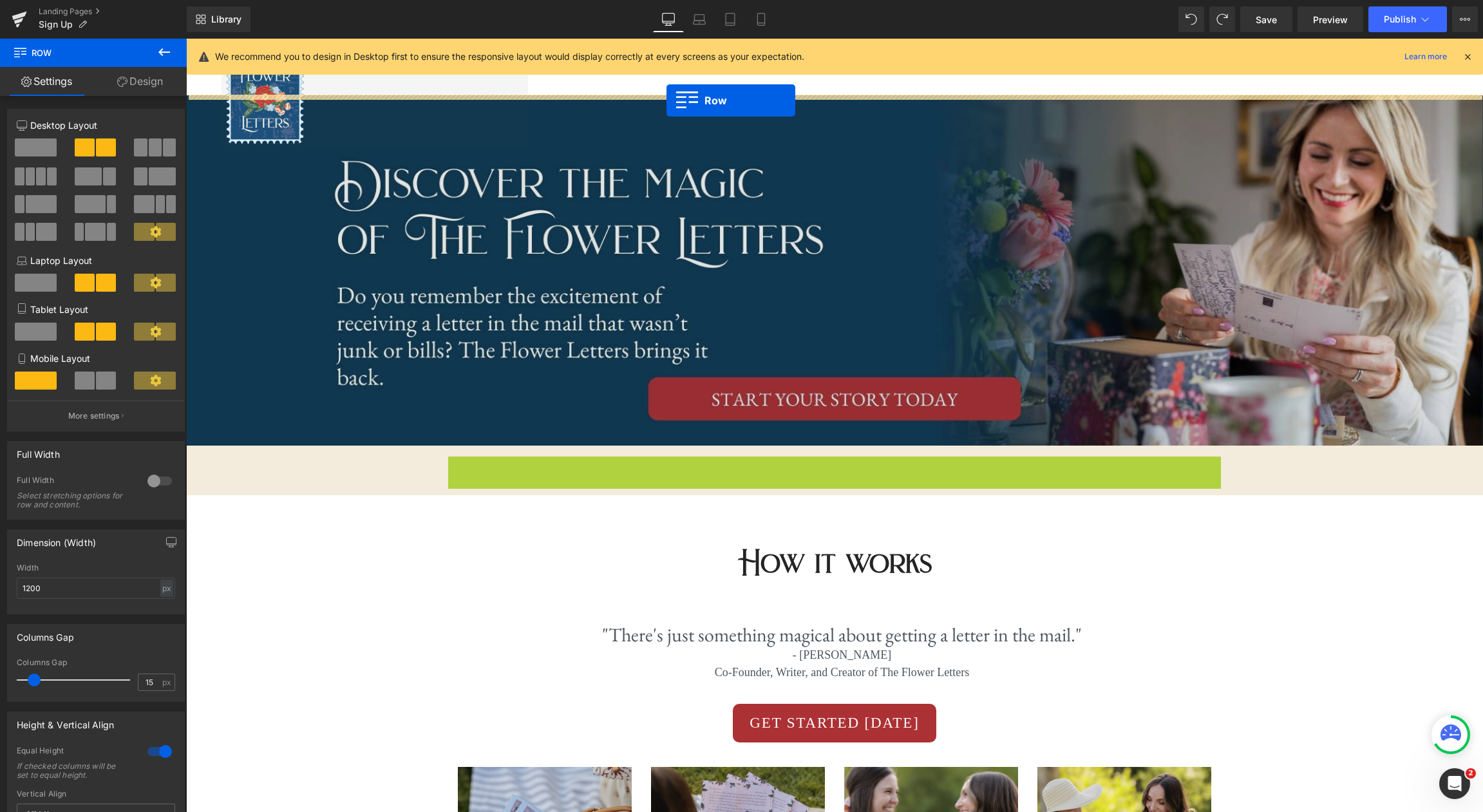
drag, startPoint x: 456, startPoint y: 467, endPoint x: 666, endPoint y: 101, distance: 422.0
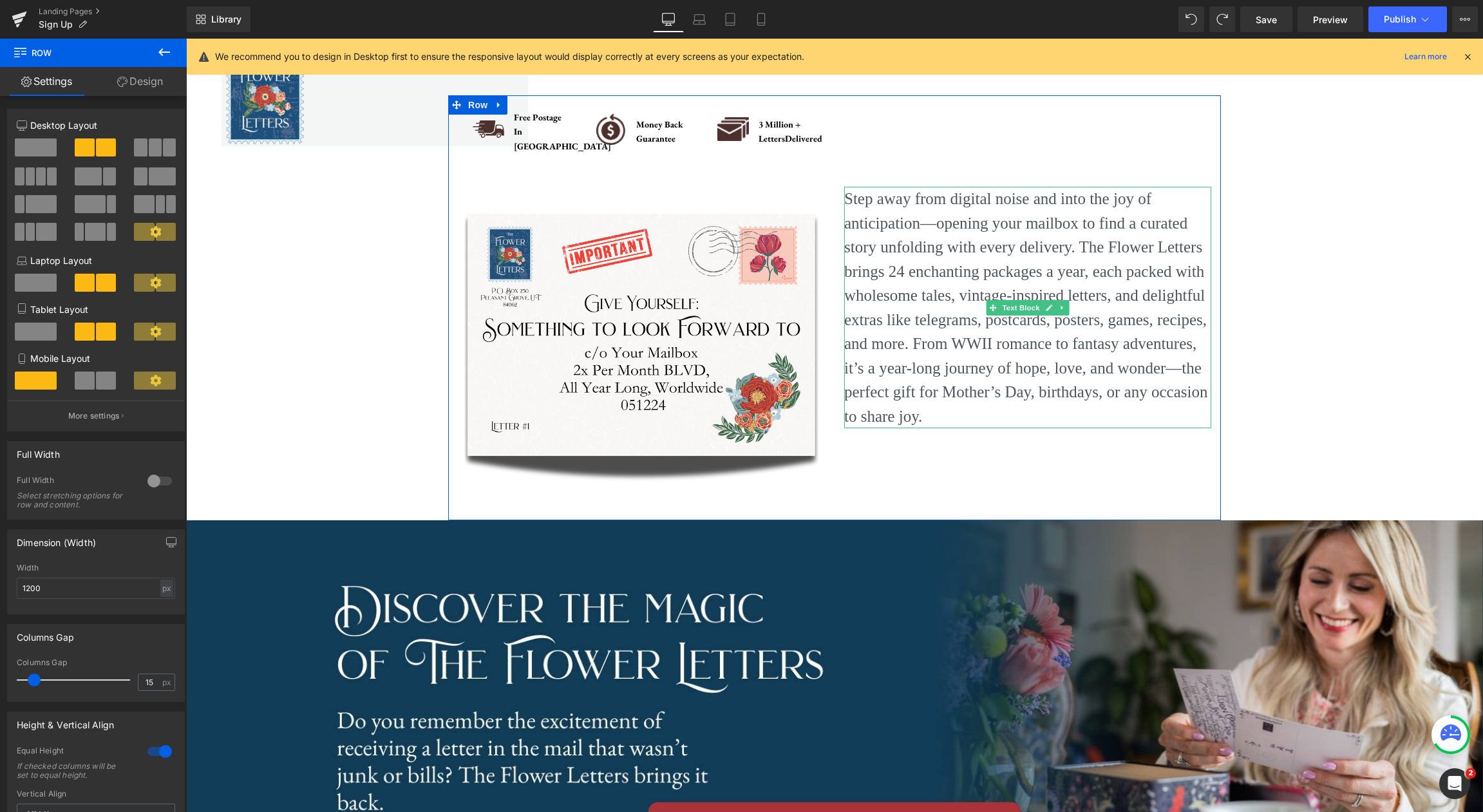
scroll to position [3, 0]
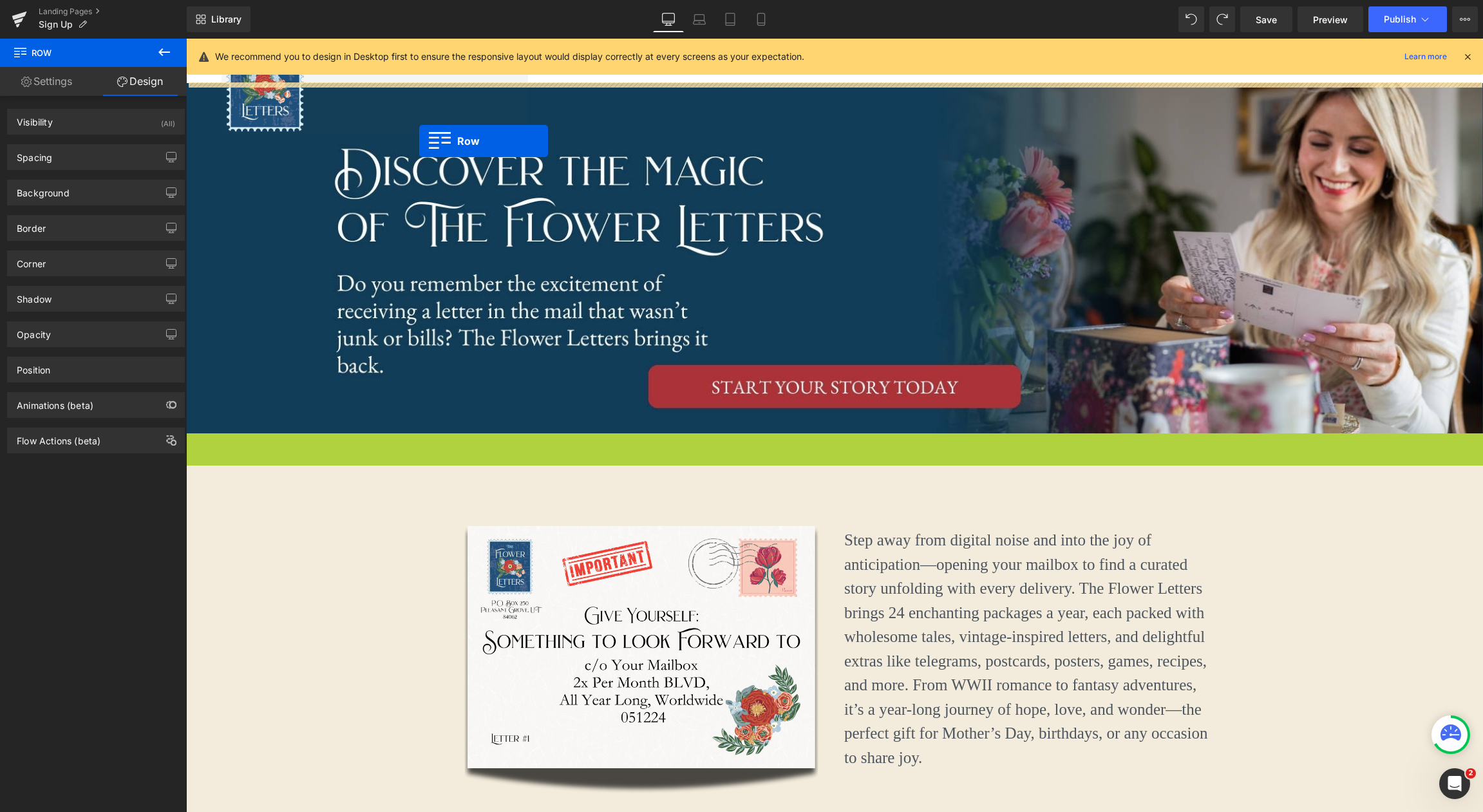
scroll to position [0, 0]
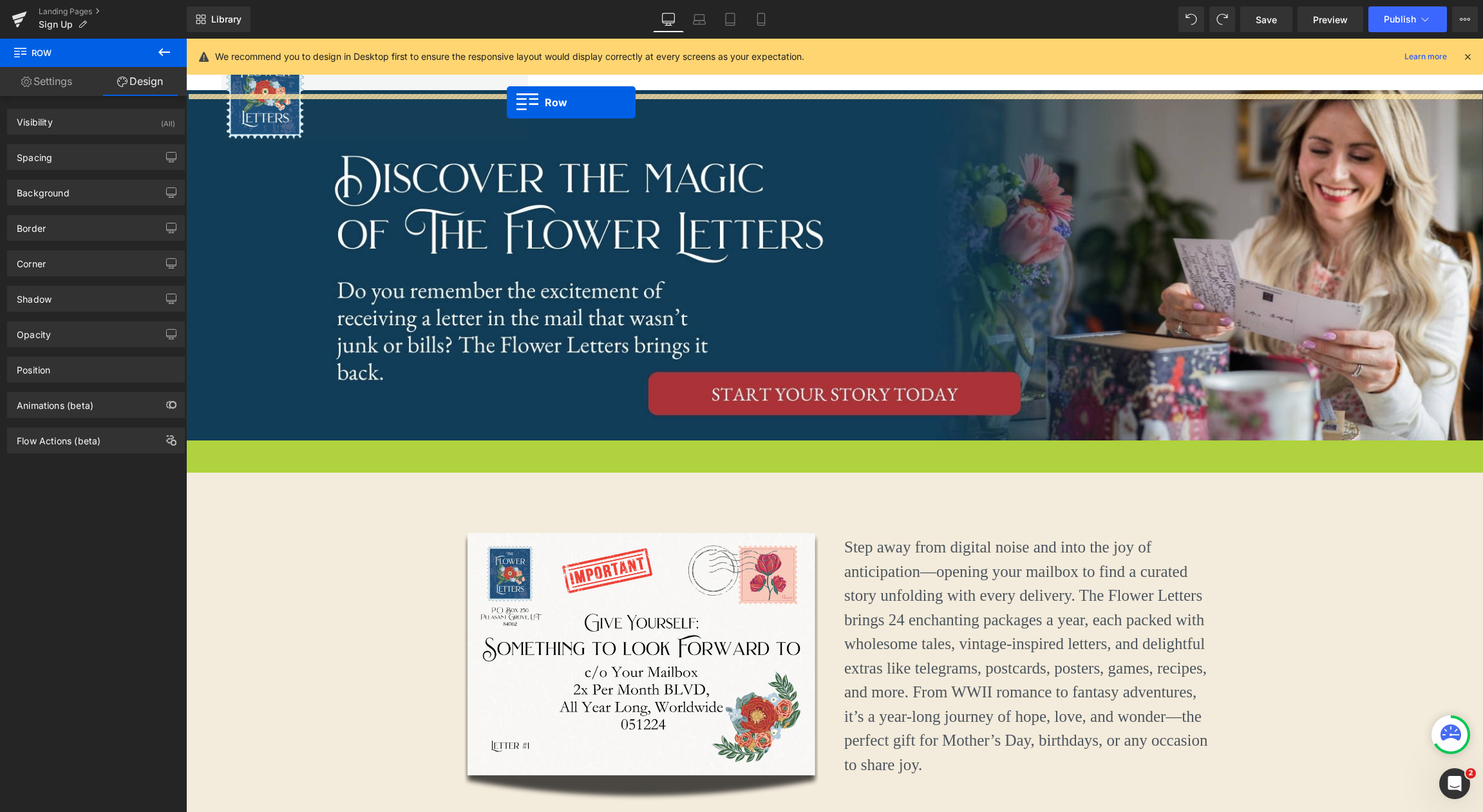
drag, startPoint x: 192, startPoint y: 441, endPoint x: 506, endPoint y: 103, distance: 461.3
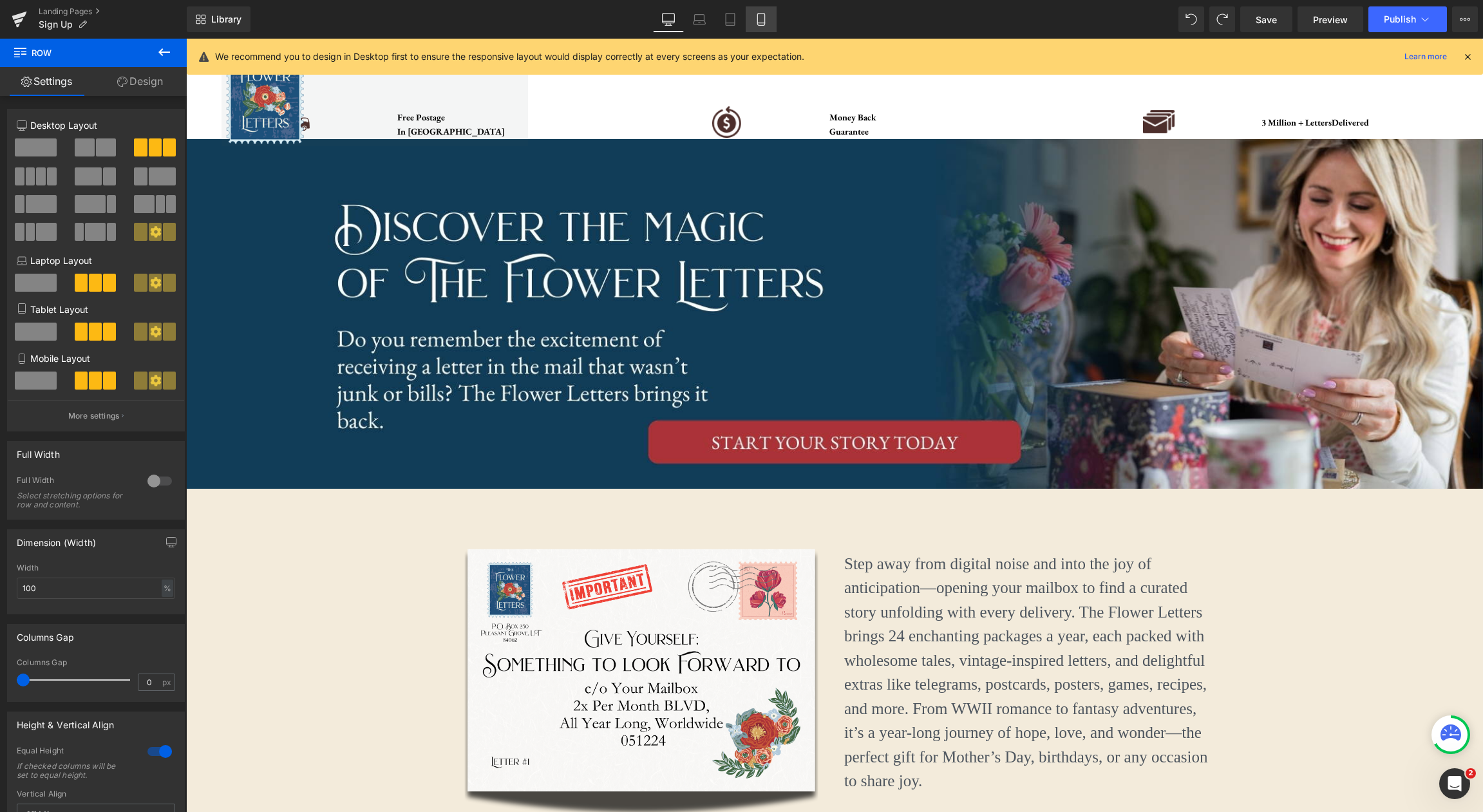
click at [768, 24] on link "Mobile" at bounding box center [761, 19] width 31 height 26
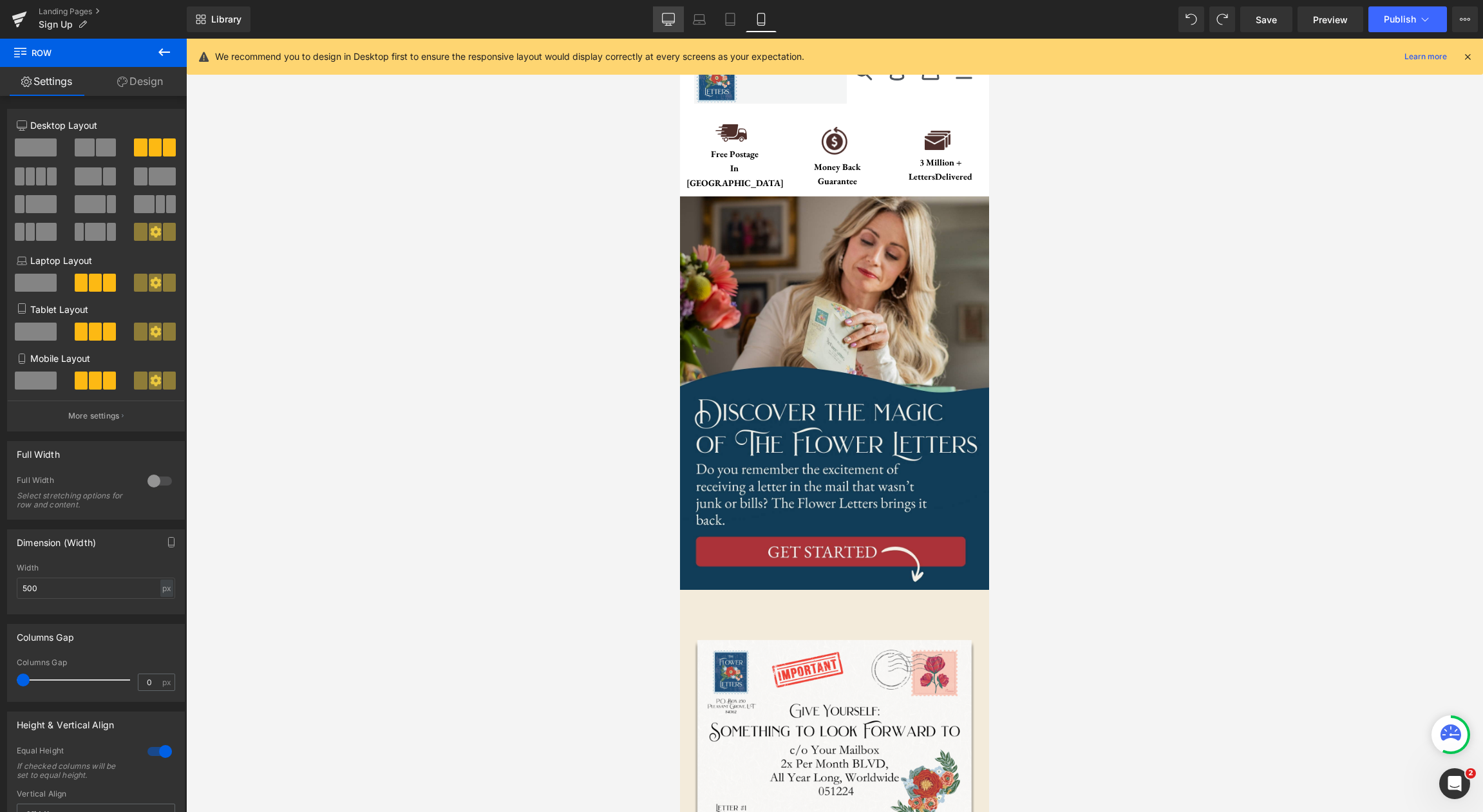
click at [671, 19] on icon at bounding box center [669, 19] width 13 height 13
type input "100"
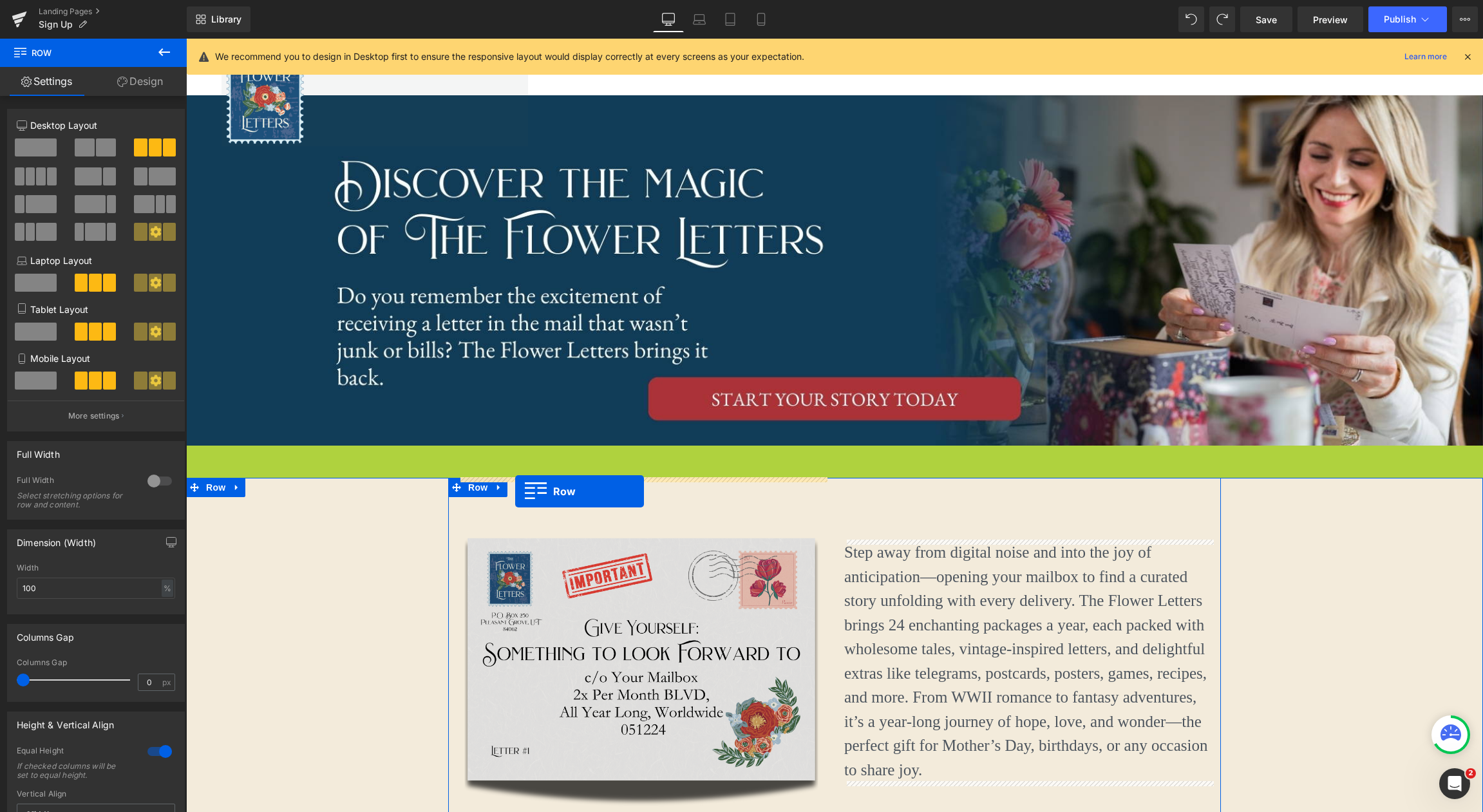
drag, startPoint x: 195, startPoint y: 455, endPoint x: 515, endPoint y: 491, distance: 322.0
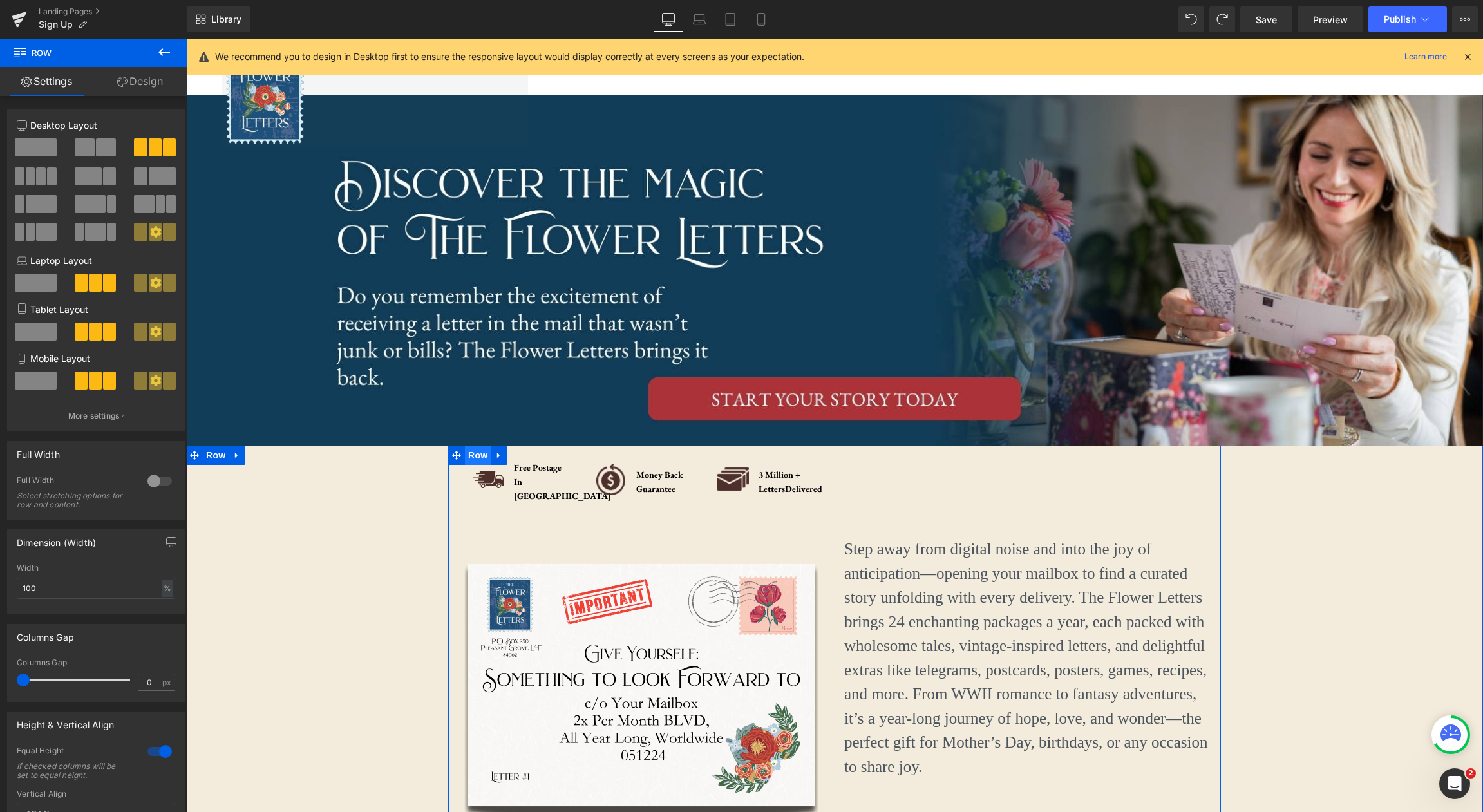
click at [474, 456] on span "Row" at bounding box center [478, 455] width 26 height 19
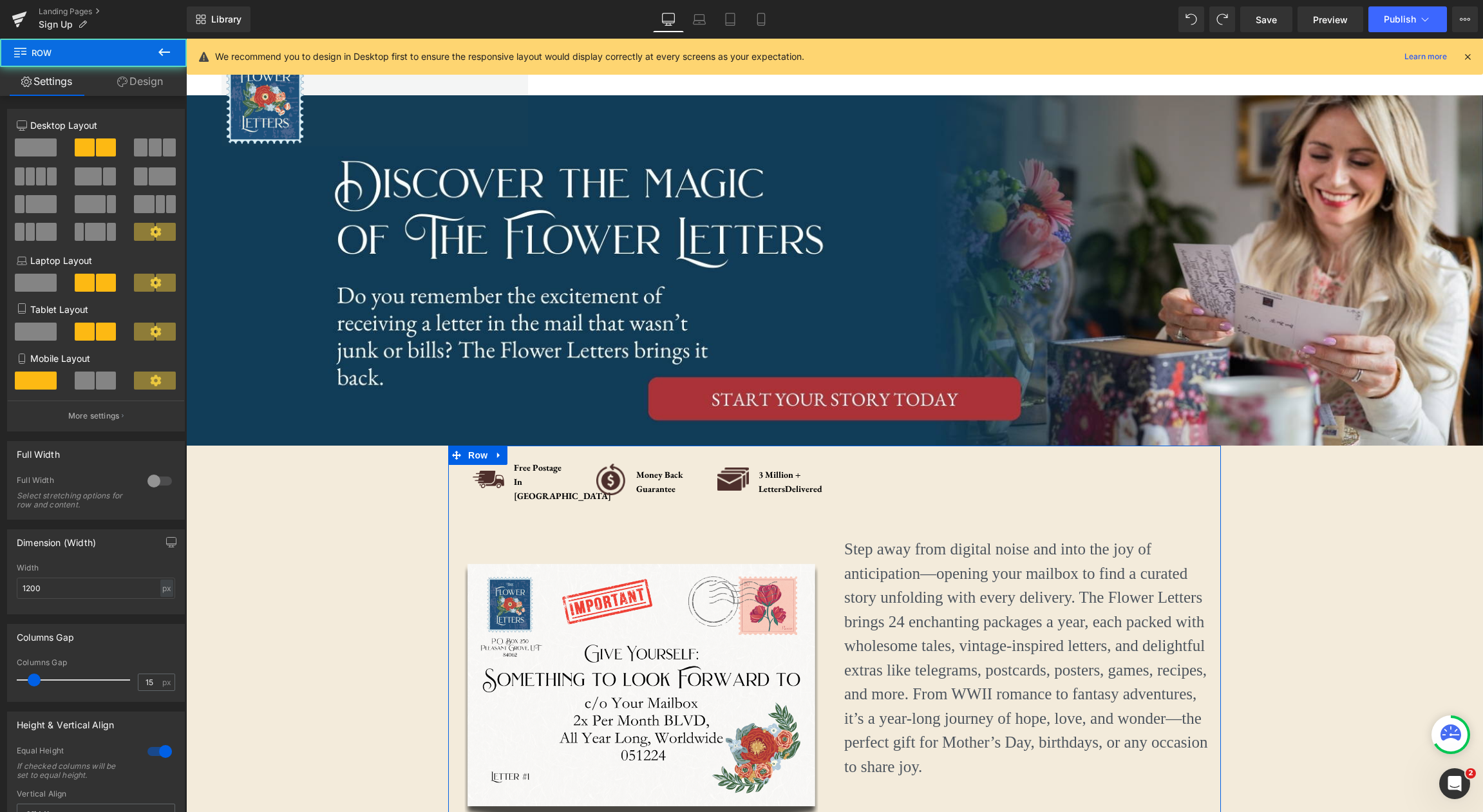
click at [135, 83] on link "Design" at bounding box center [140, 81] width 94 height 29
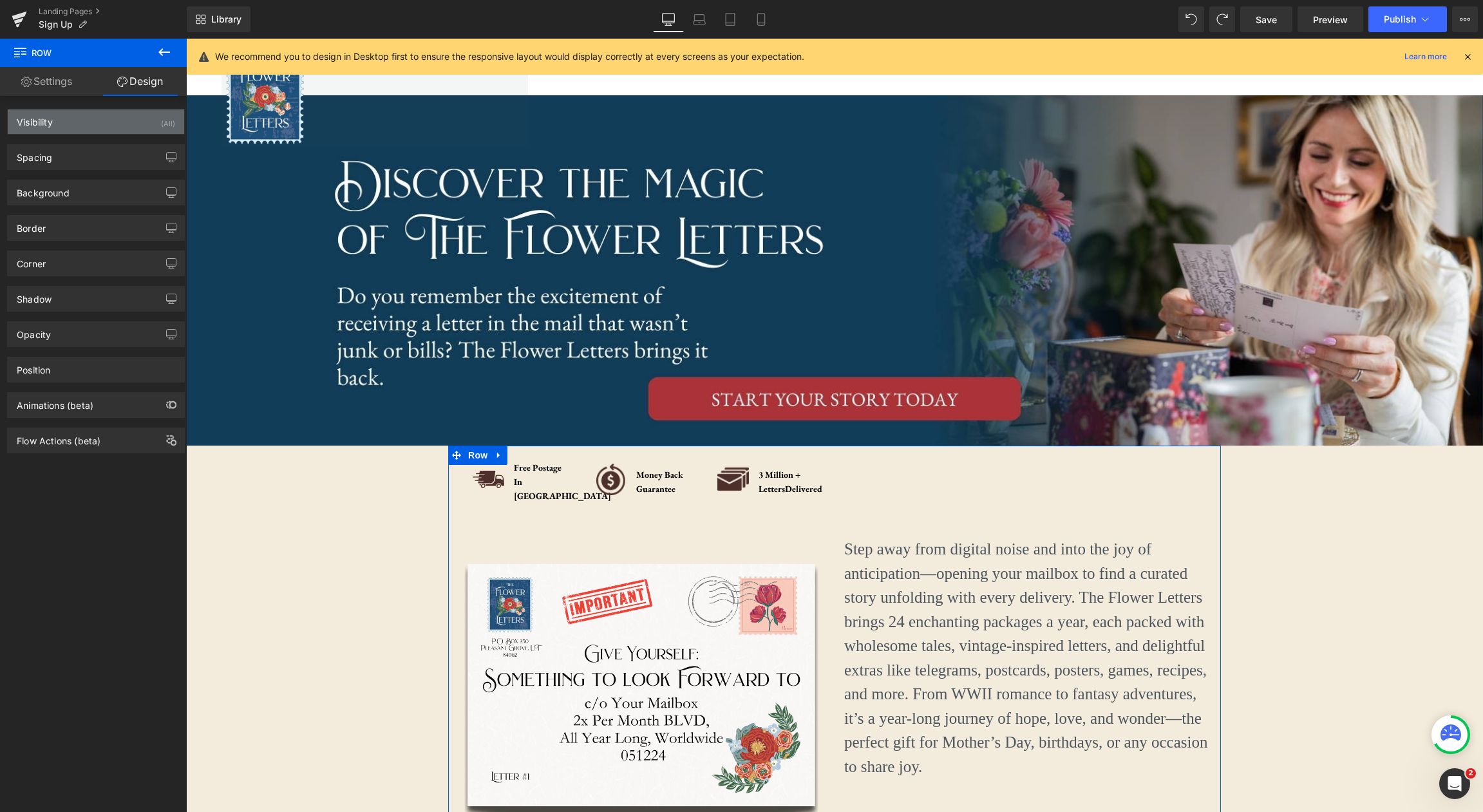
click at [161, 121] on div "(All)" at bounding box center [168, 120] width 14 height 21
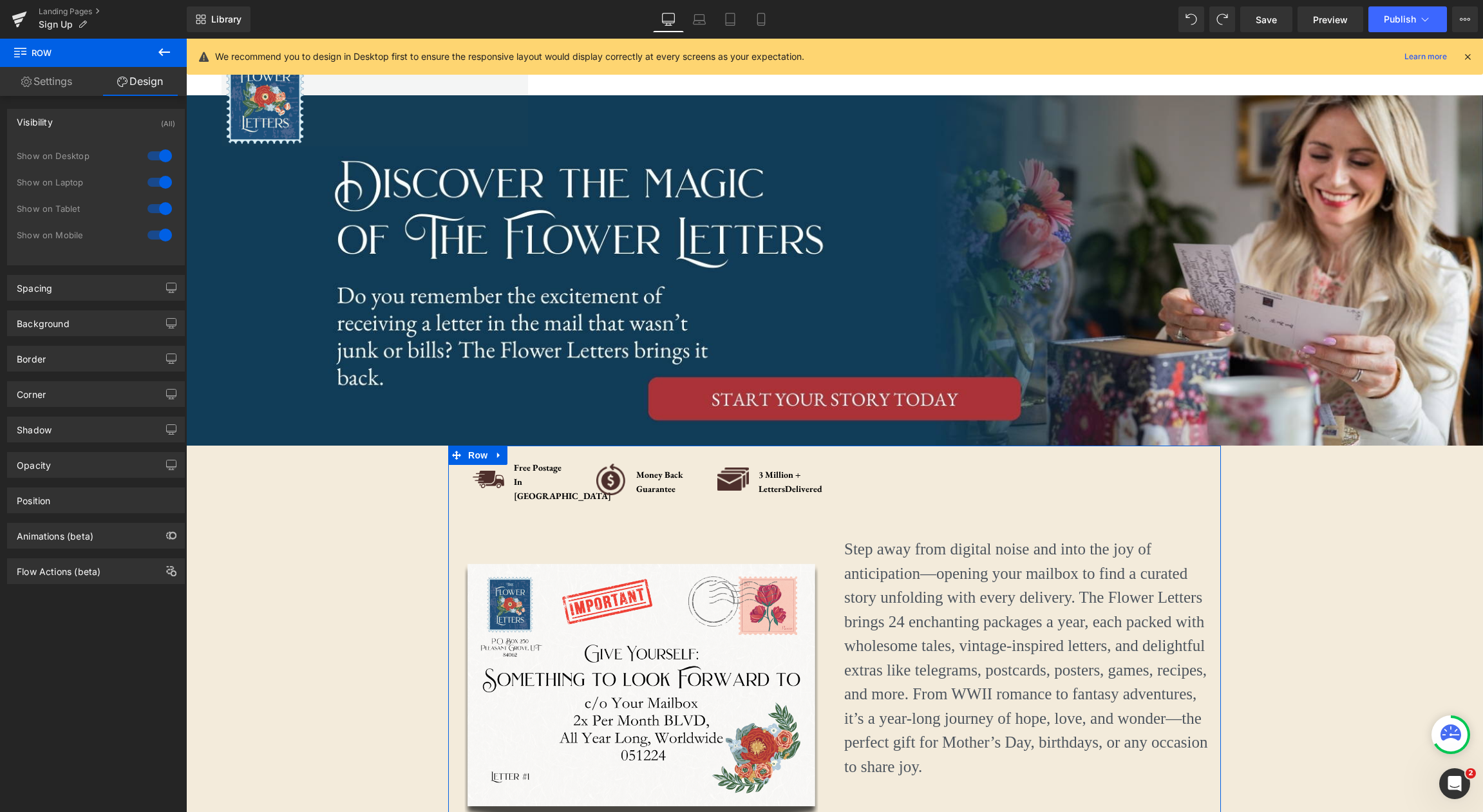
click at [159, 184] on div at bounding box center [159, 182] width 31 height 21
click at [161, 159] on div at bounding box center [159, 156] width 31 height 21
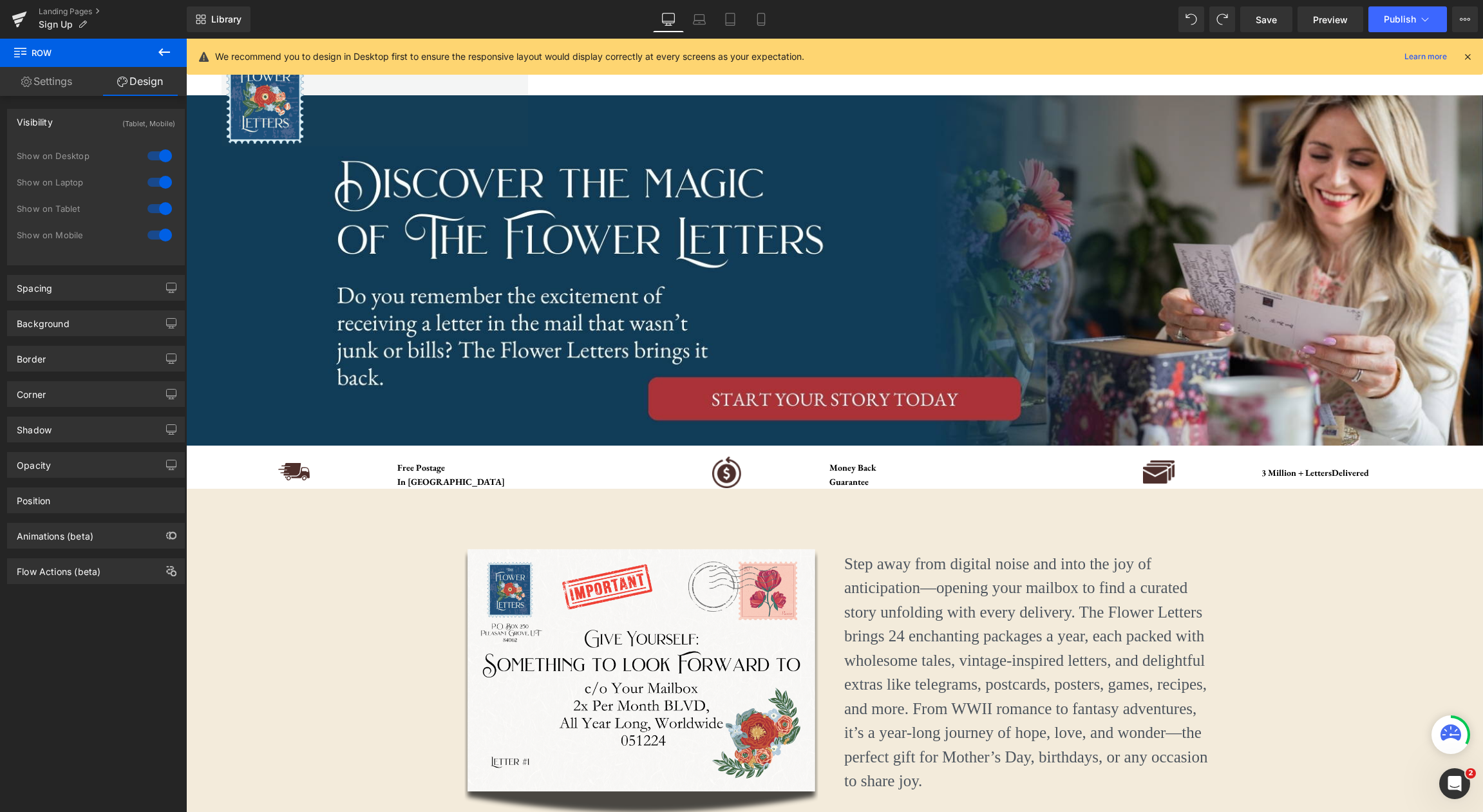
click at [162, 51] on icon at bounding box center [164, 52] width 16 height 16
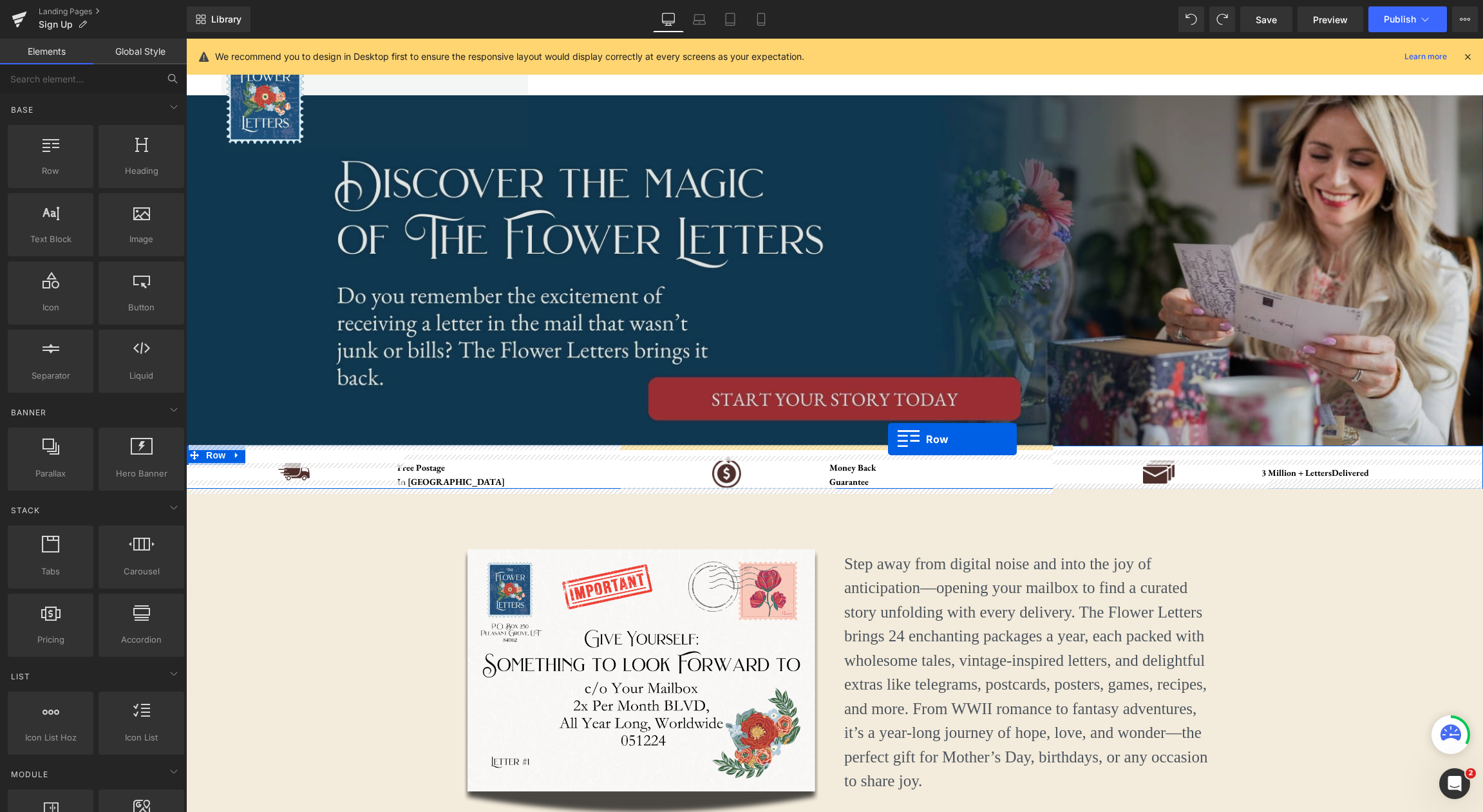
drag, startPoint x: 230, startPoint y: 193, endPoint x: 888, endPoint y: 439, distance: 702.5
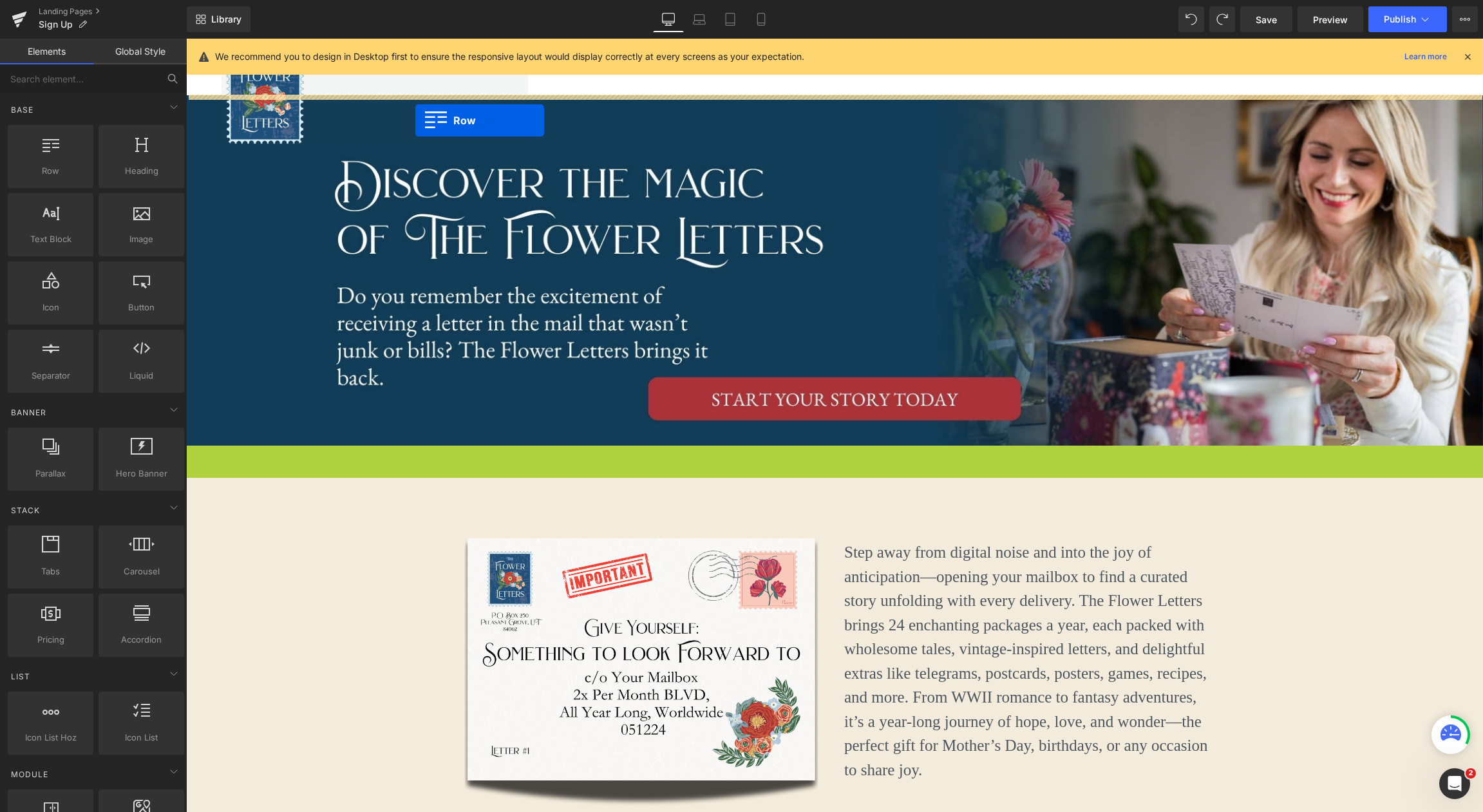
drag, startPoint x: 204, startPoint y: 419, endPoint x: 415, endPoint y: 121, distance: 365.1
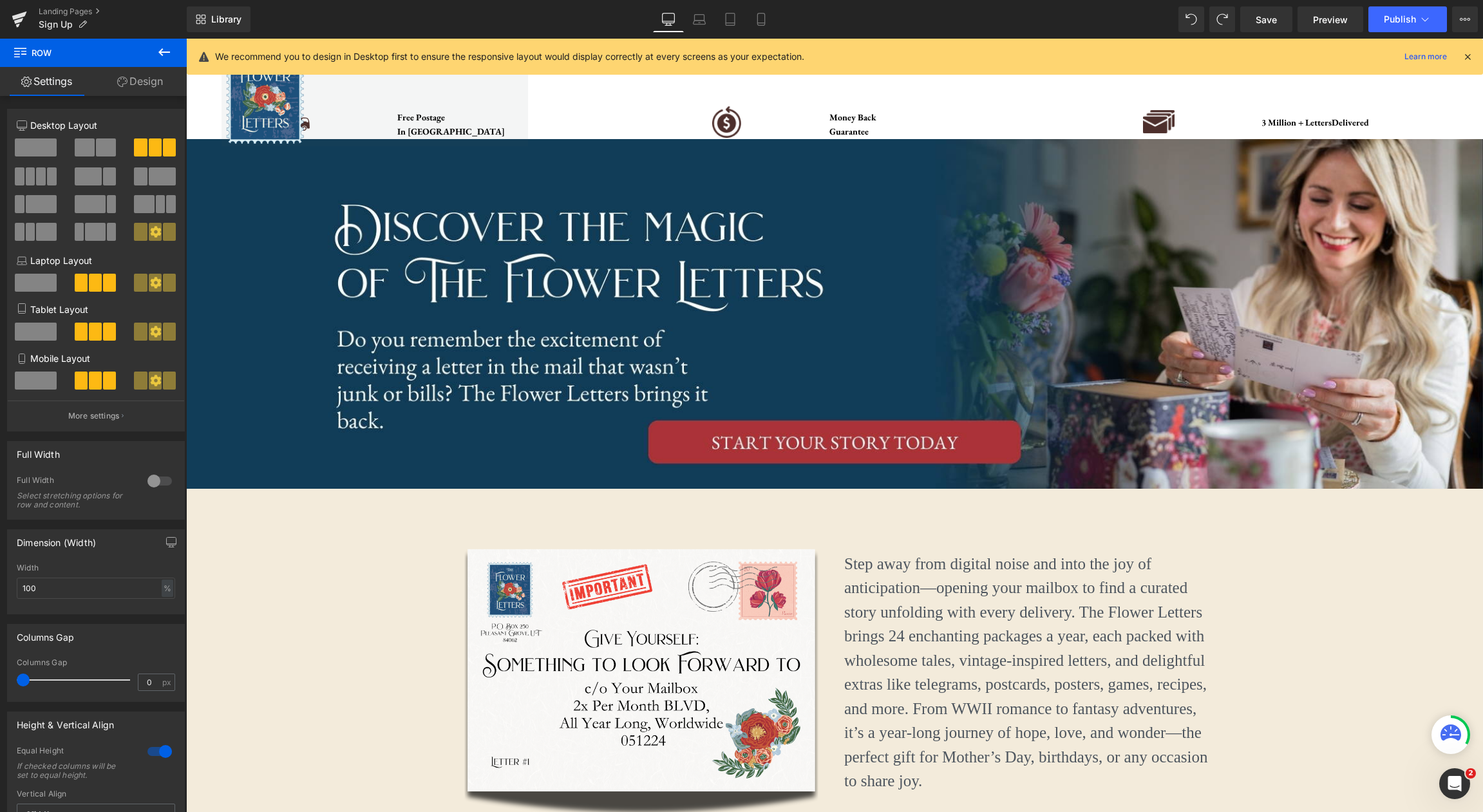
click at [169, 56] on icon at bounding box center [164, 52] width 16 height 16
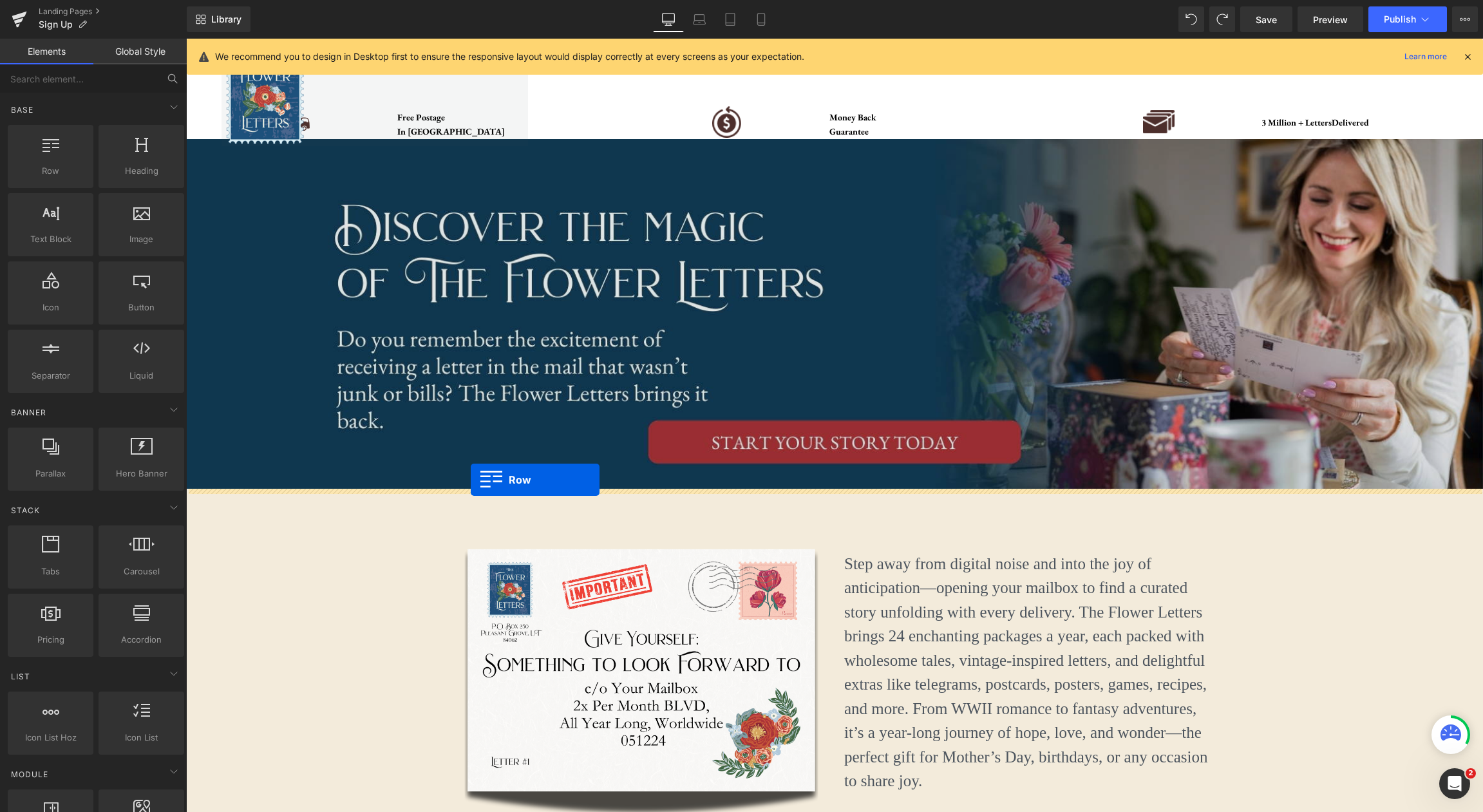
drag, startPoint x: 251, startPoint y: 189, endPoint x: 471, endPoint y: 480, distance: 364.8
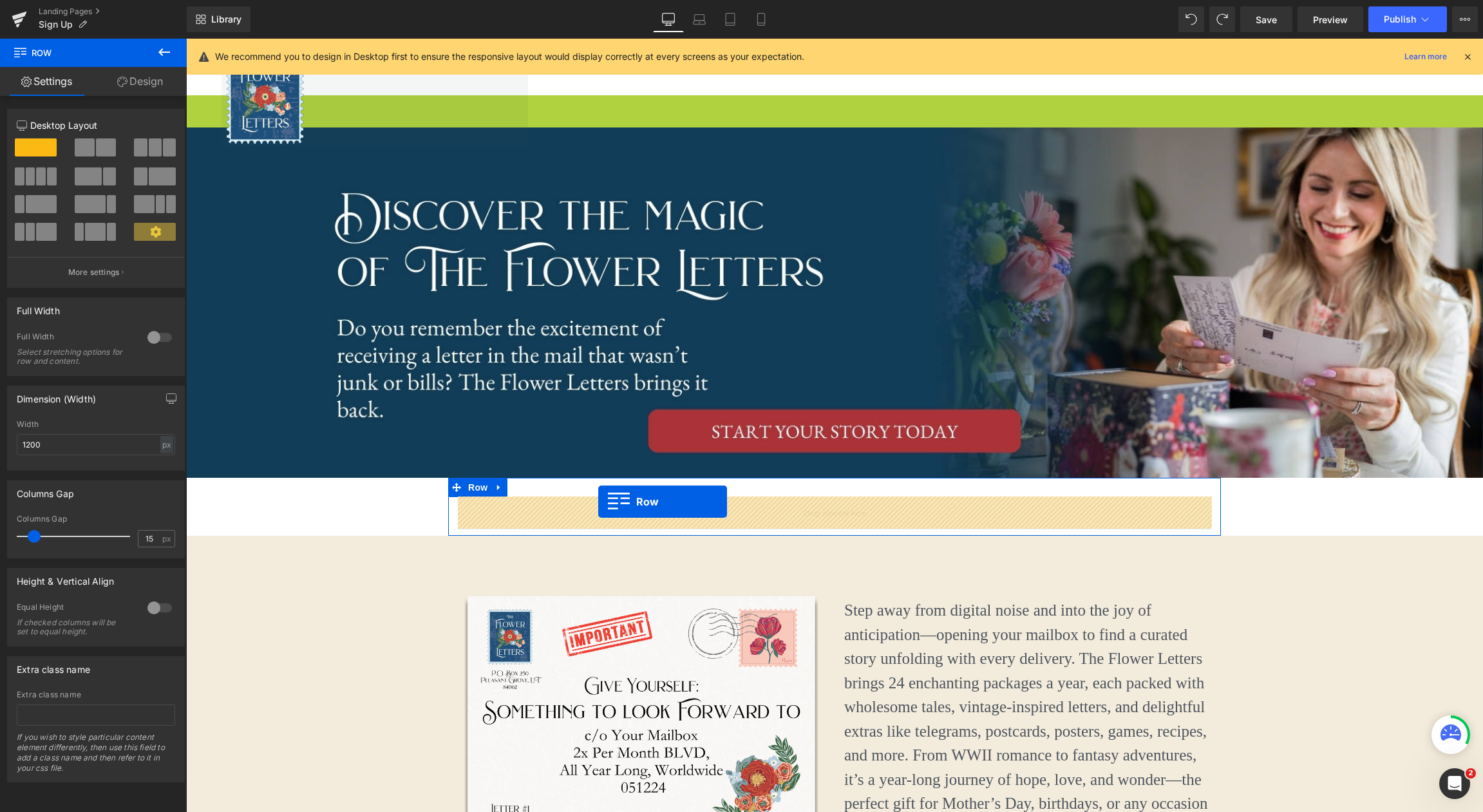
drag, startPoint x: 191, startPoint y: 102, endPoint x: 598, endPoint y: 501, distance: 570.0
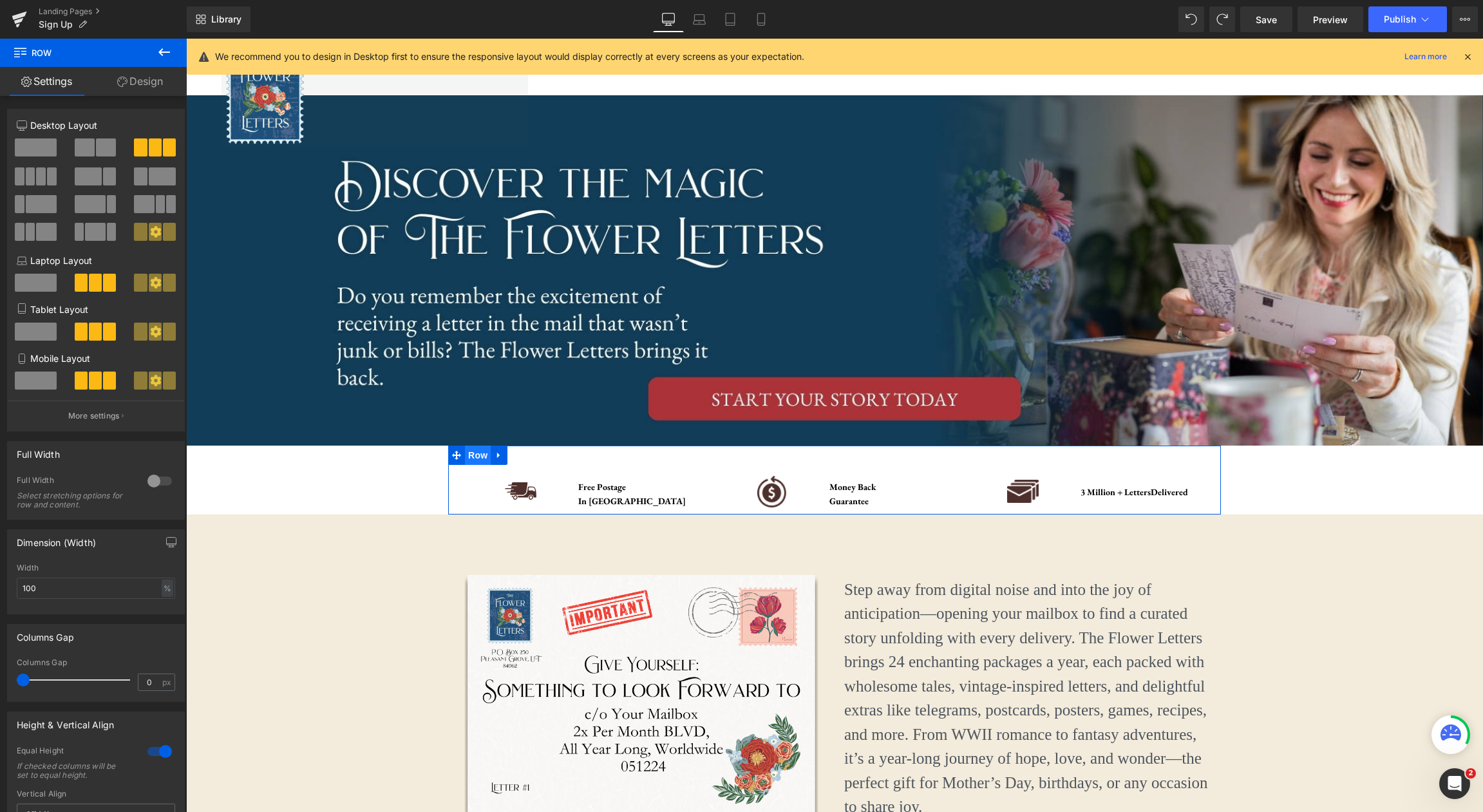
click at [482, 456] on span "Row" at bounding box center [478, 455] width 26 height 19
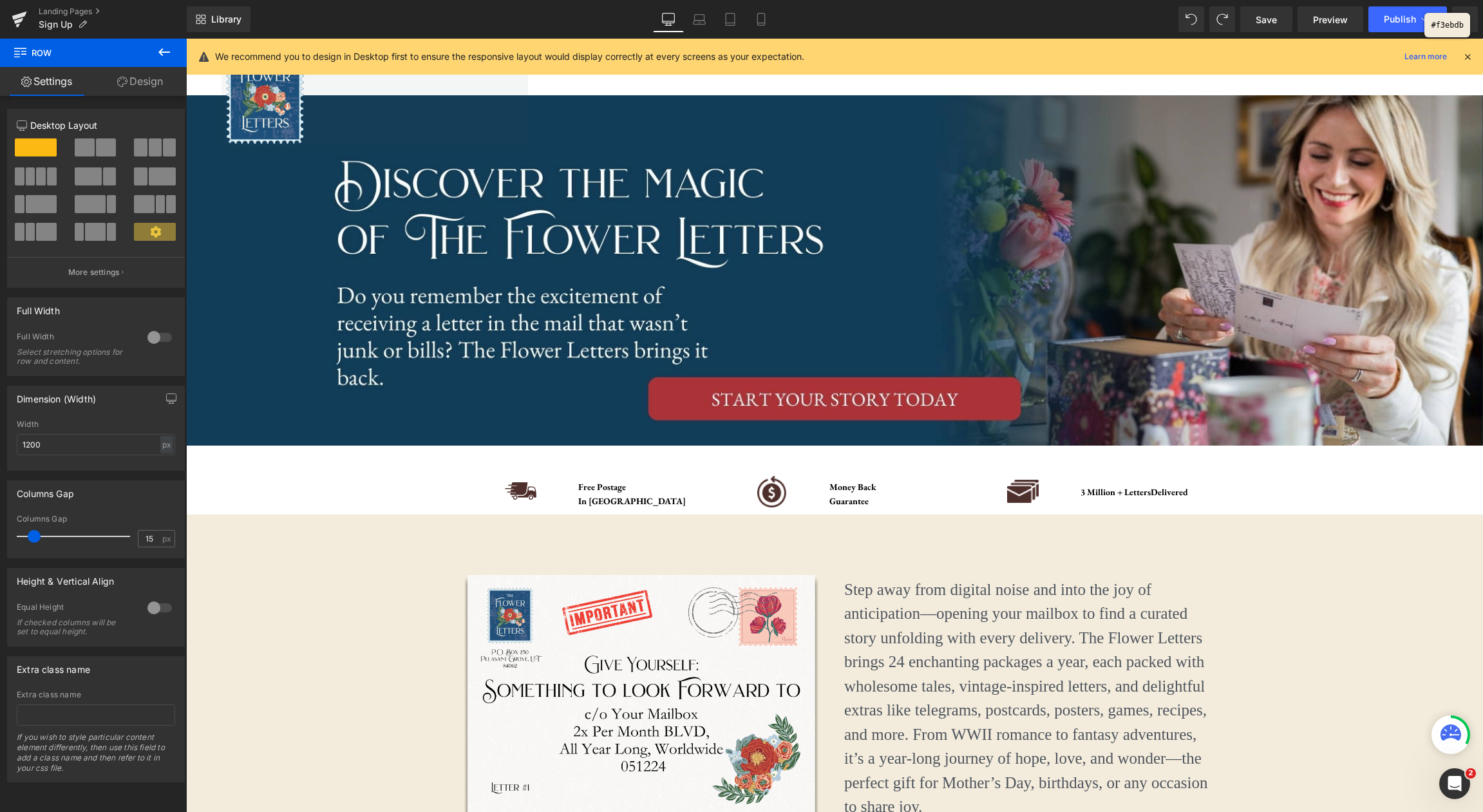
click at [1185, 531] on div at bounding box center [742, 406] width 1483 height 812
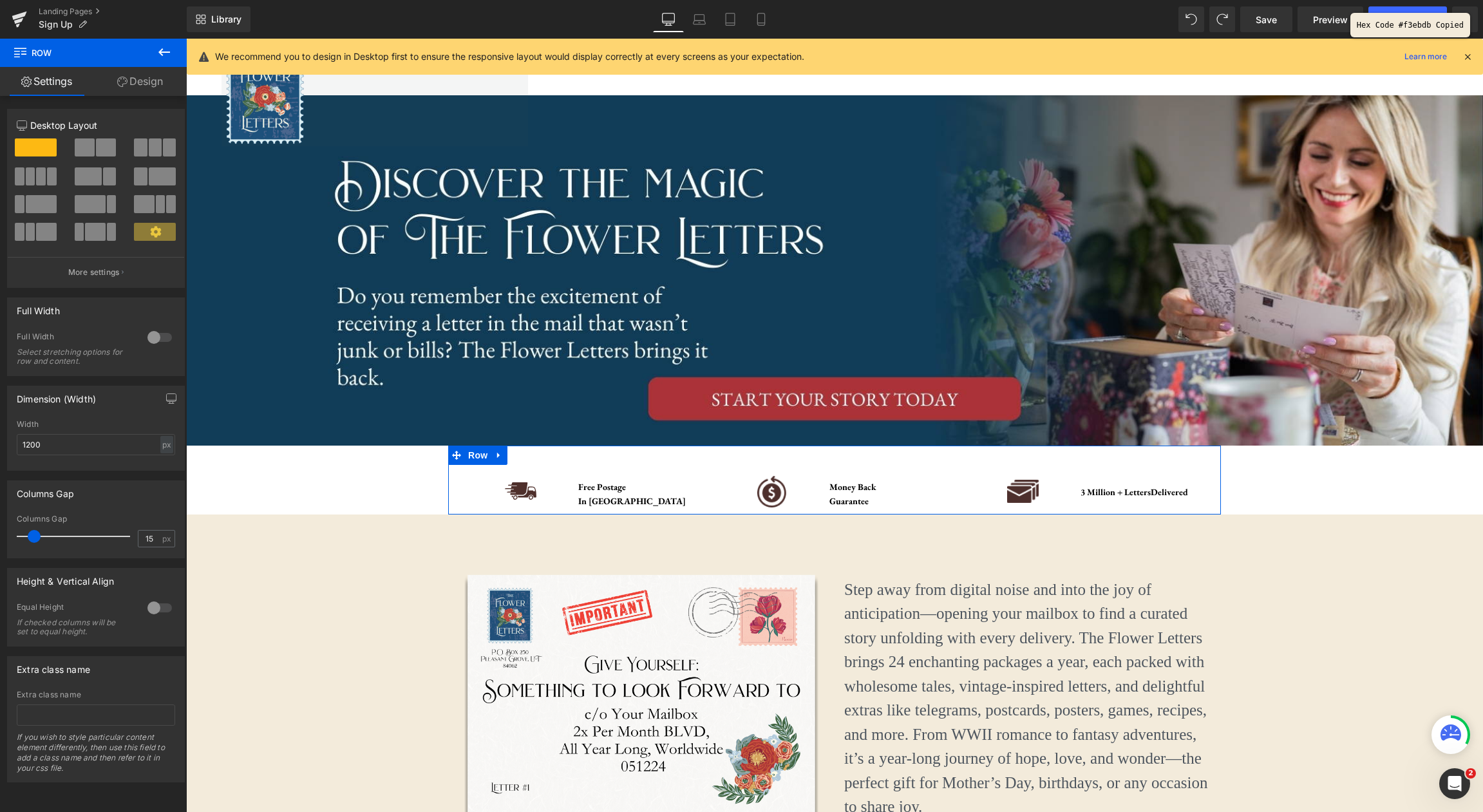
click at [128, 79] on link "Design" at bounding box center [140, 81] width 94 height 29
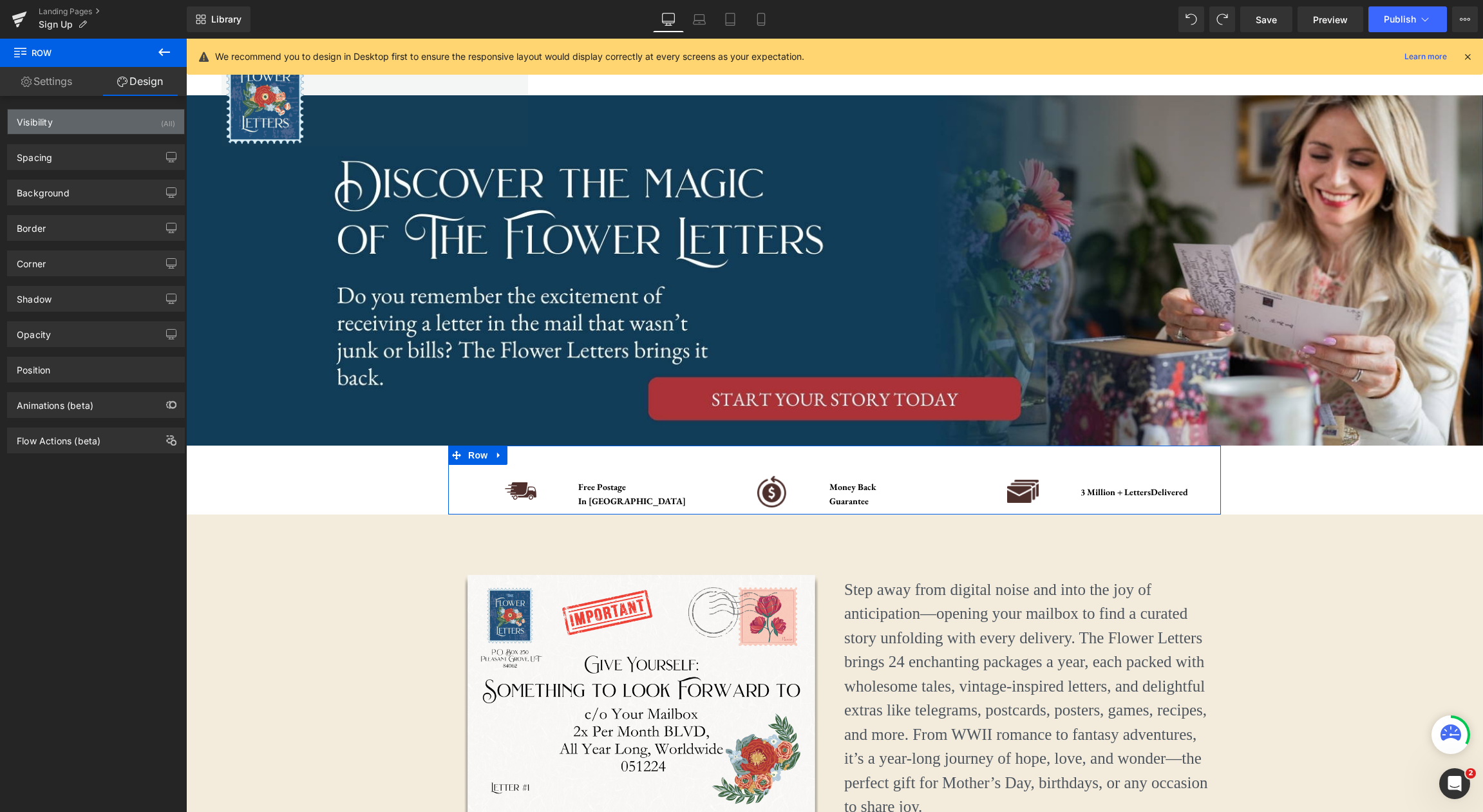
click at [135, 131] on div "Visibility (All)" at bounding box center [96, 121] width 176 height 24
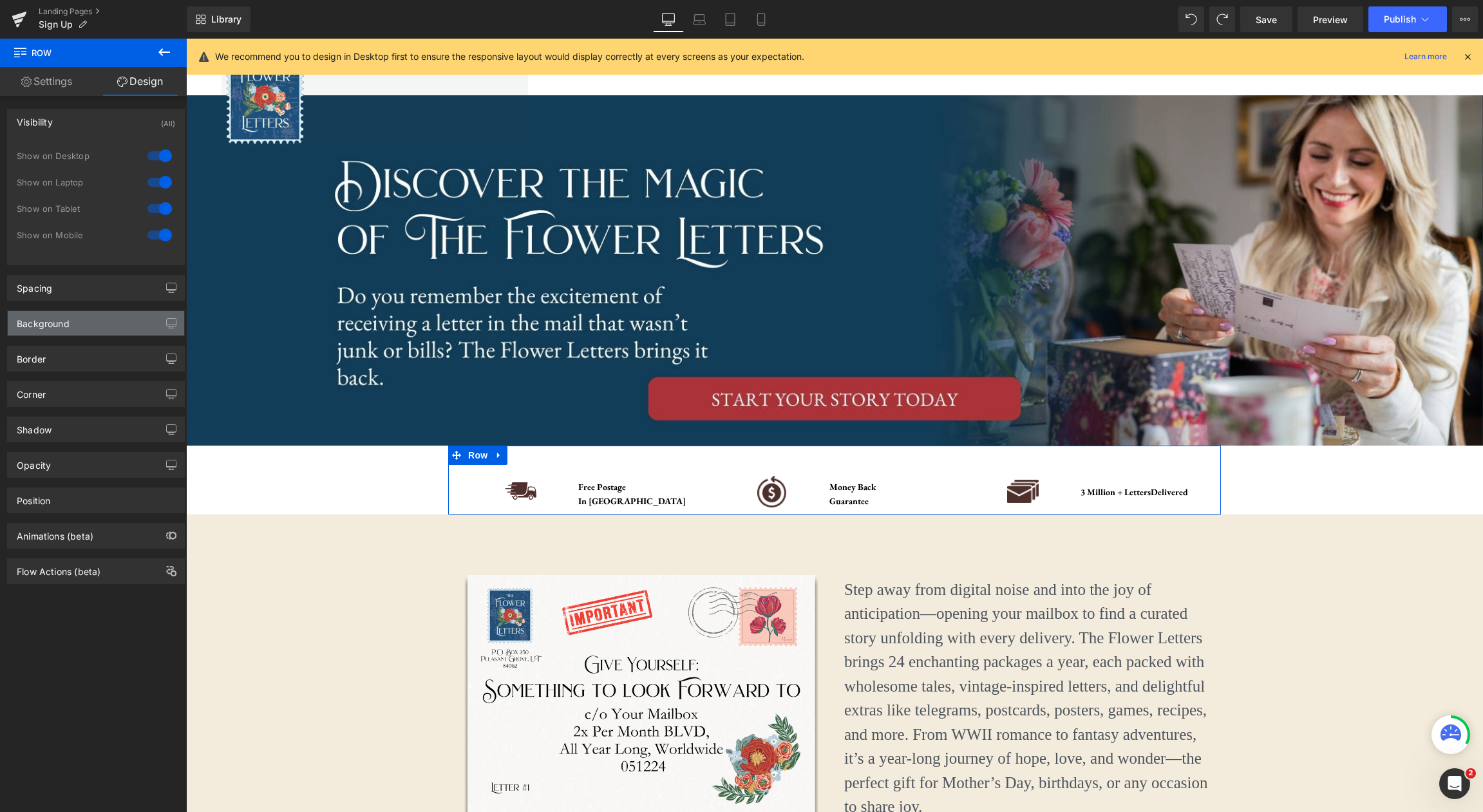
click at [121, 327] on div "Background" at bounding box center [96, 323] width 176 height 24
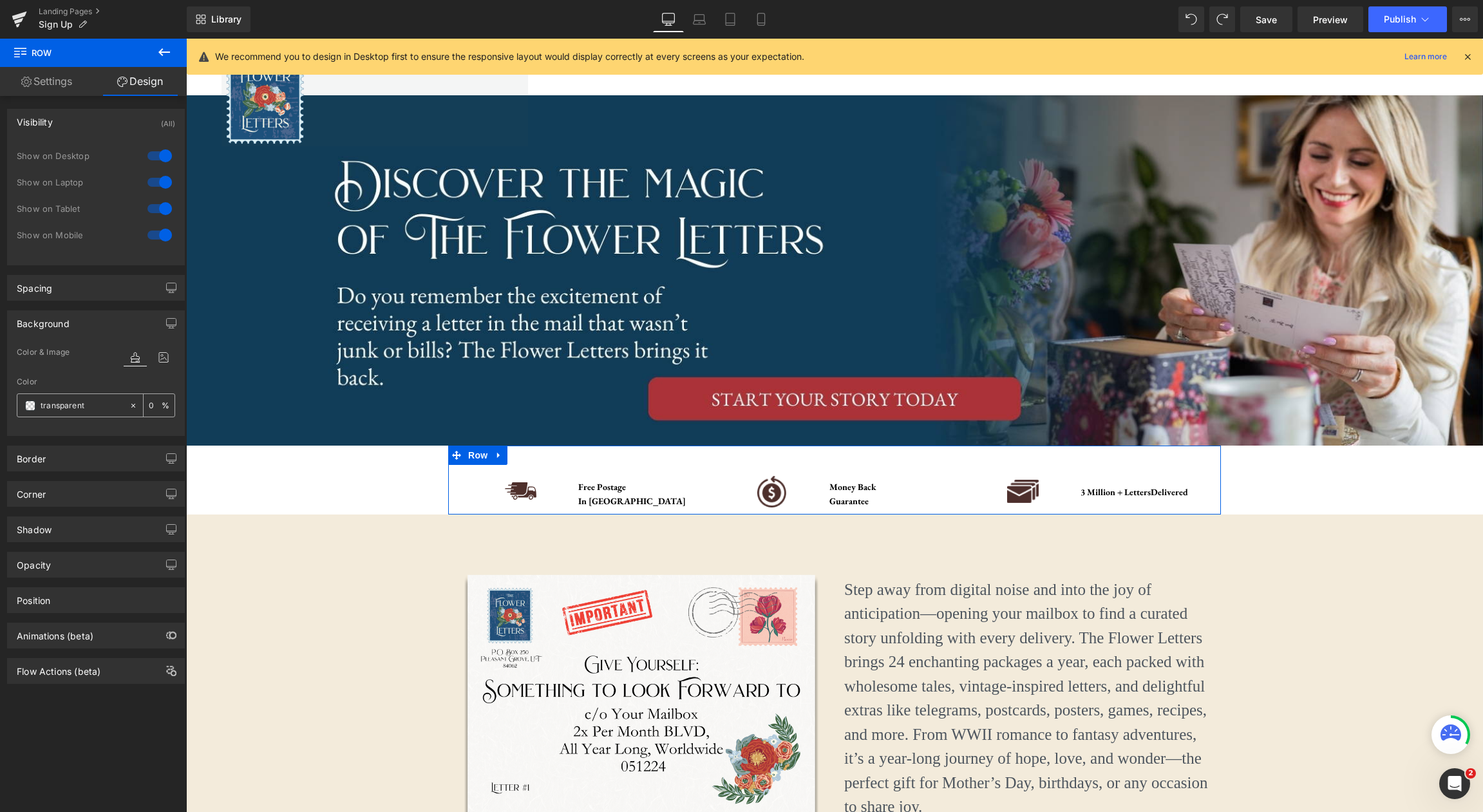
click at [129, 404] on icon at bounding box center [133, 406] width 9 height 9
click at [96, 407] on input "none" at bounding box center [81, 406] width 82 height 14
paste input "#f3ebdb"
type input "#f3ebdb"
type input "100"
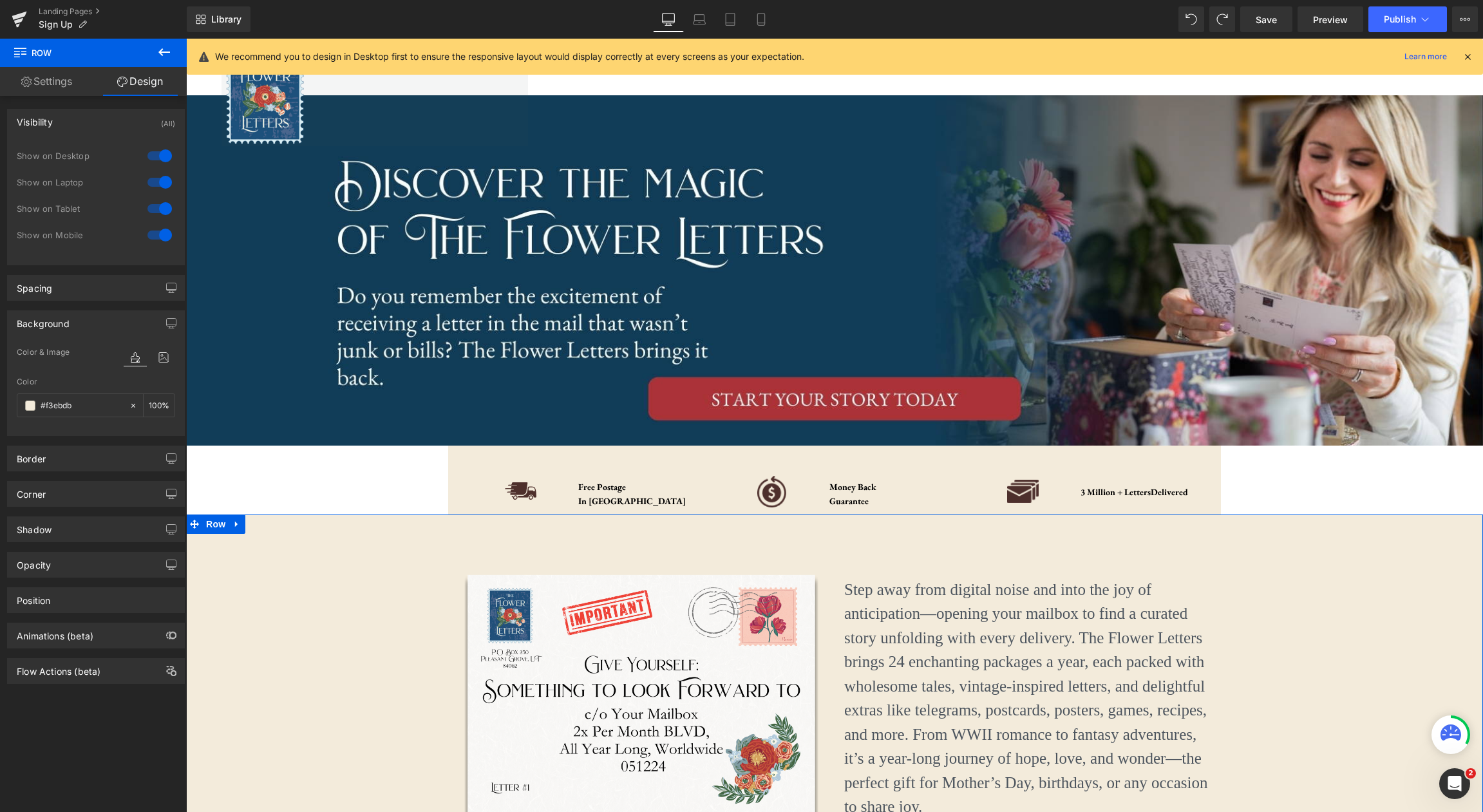
type input "none"
type input "0"
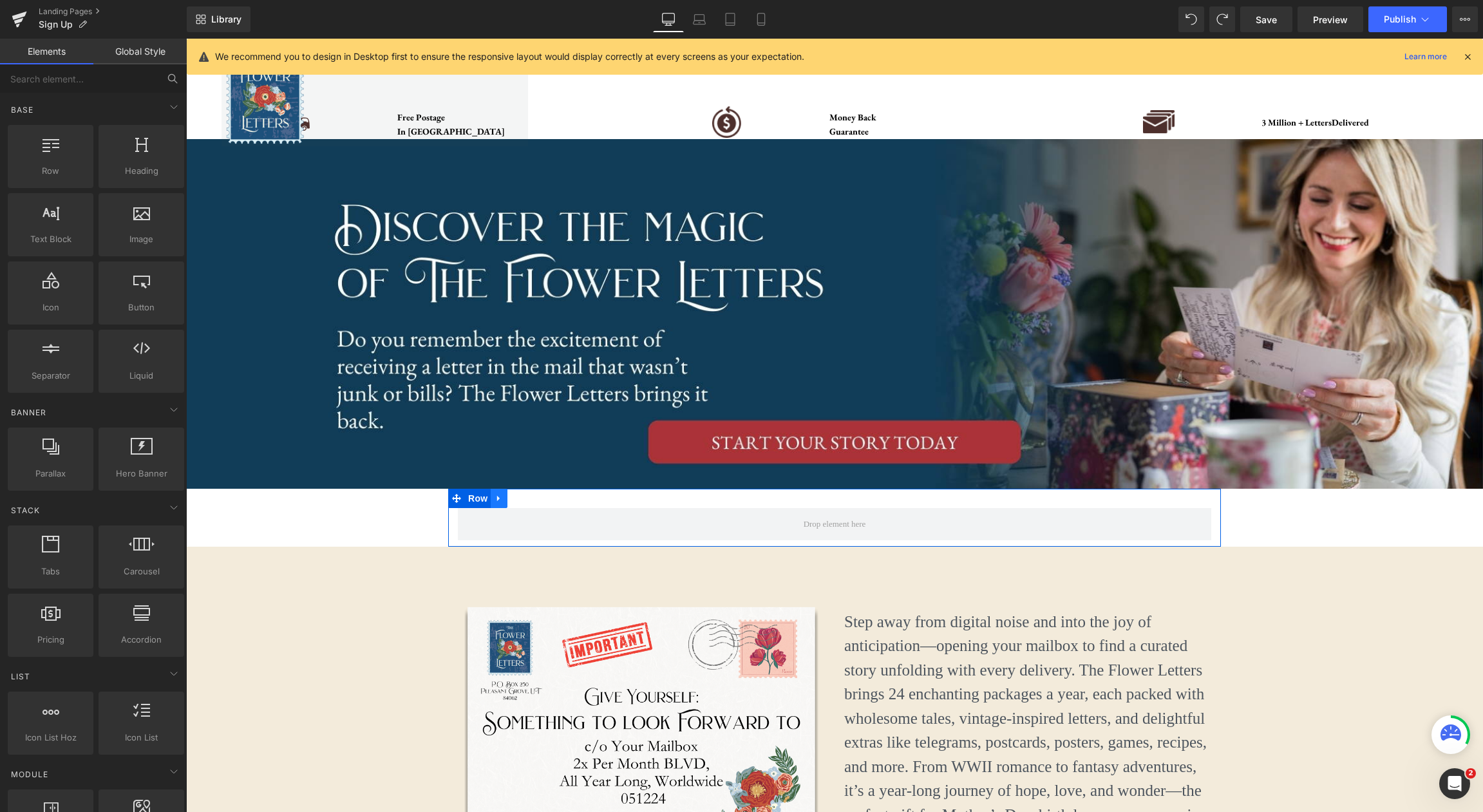
click at [500, 501] on icon at bounding box center [499, 498] width 9 height 10
click at [479, 498] on span "Row" at bounding box center [478, 498] width 26 height 19
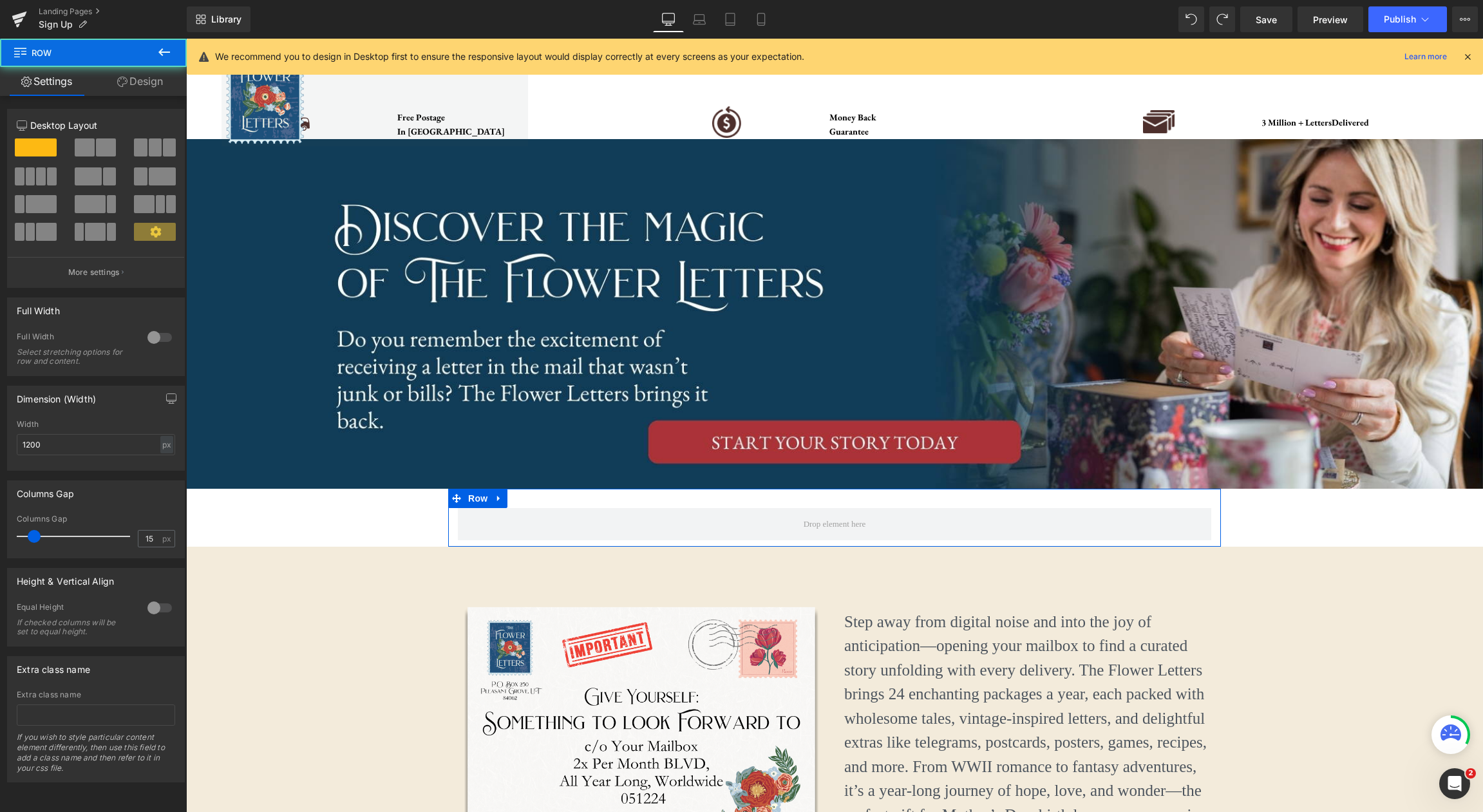
click at [149, 336] on div at bounding box center [159, 337] width 31 height 21
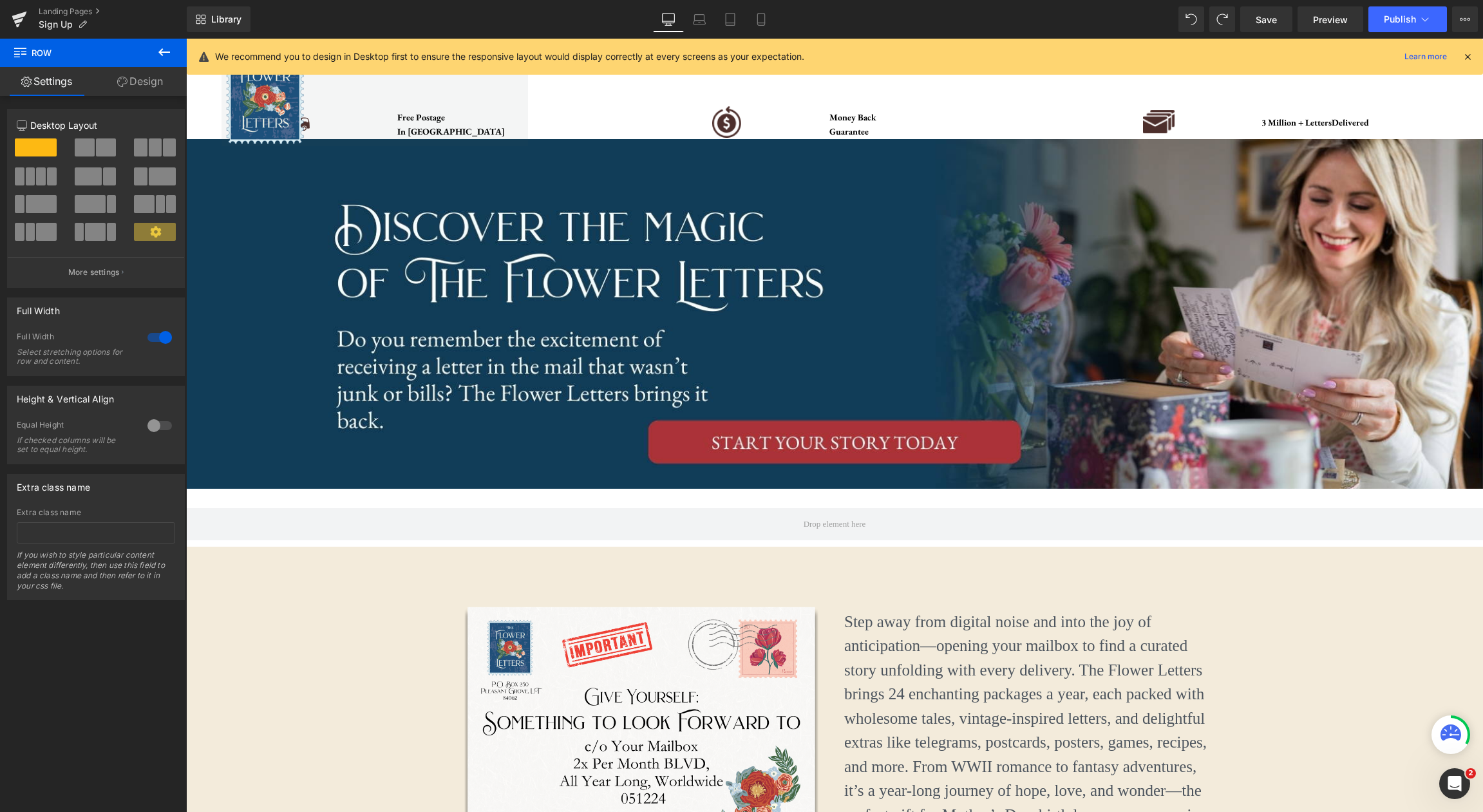
click at [165, 56] on icon at bounding box center [164, 52] width 16 height 16
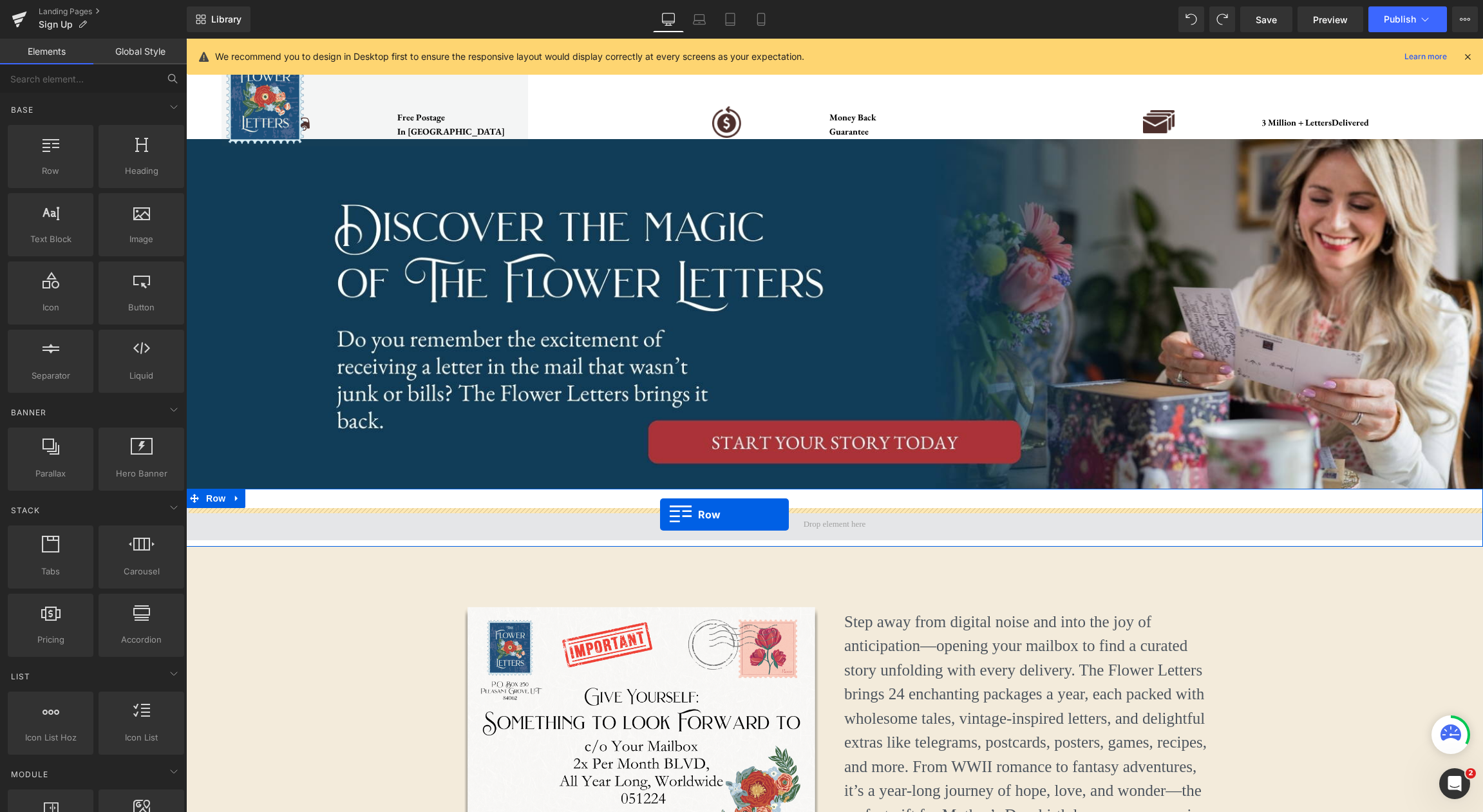
drag, startPoint x: 223, startPoint y: 201, endPoint x: 660, endPoint y: 514, distance: 537.5
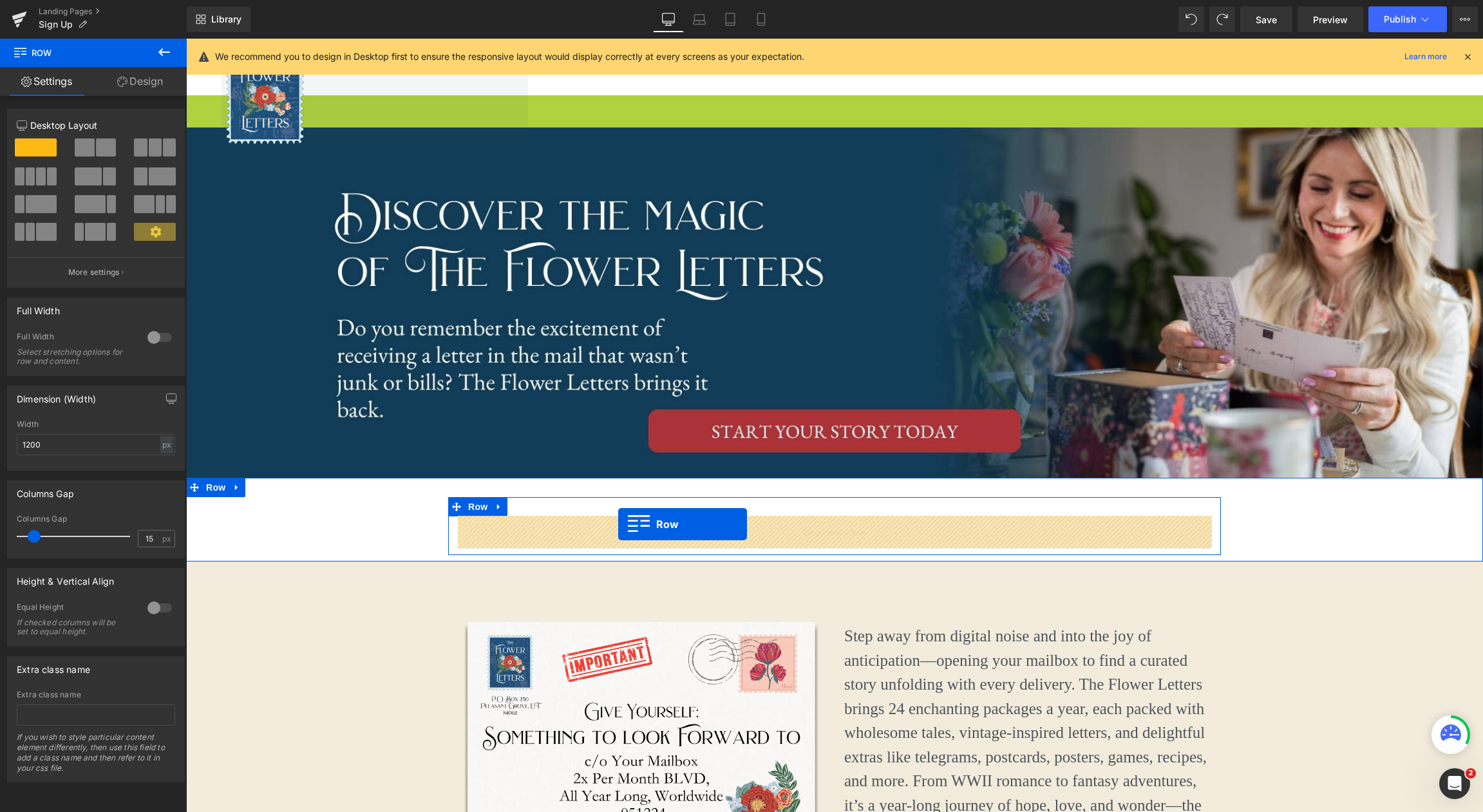
drag, startPoint x: 193, startPoint y: 105, endPoint x: 618, endPoint y: 524, distance: 596.8
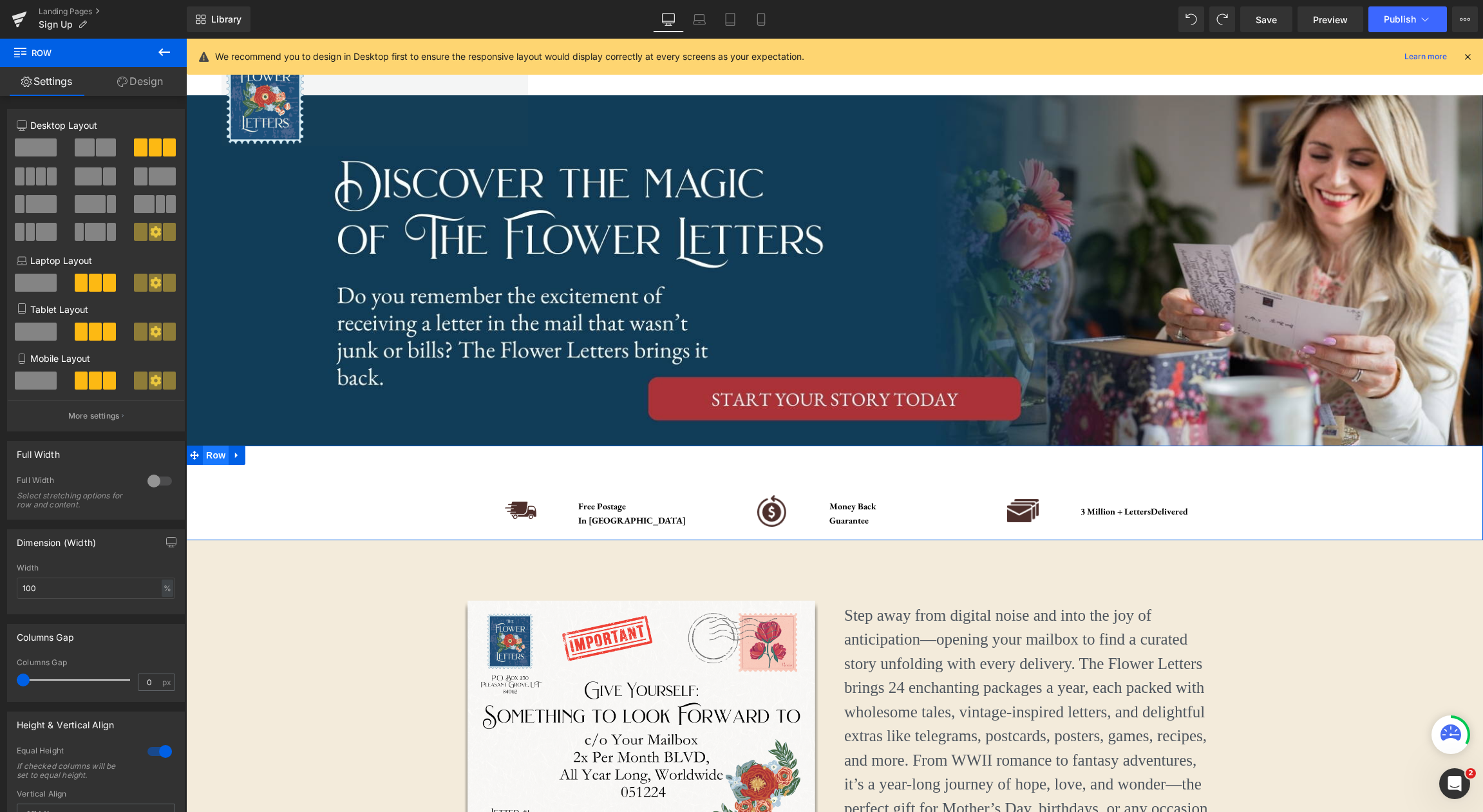
click at [217, 458] on span "Row" at bounding box center [216, 455] width 26 height 19
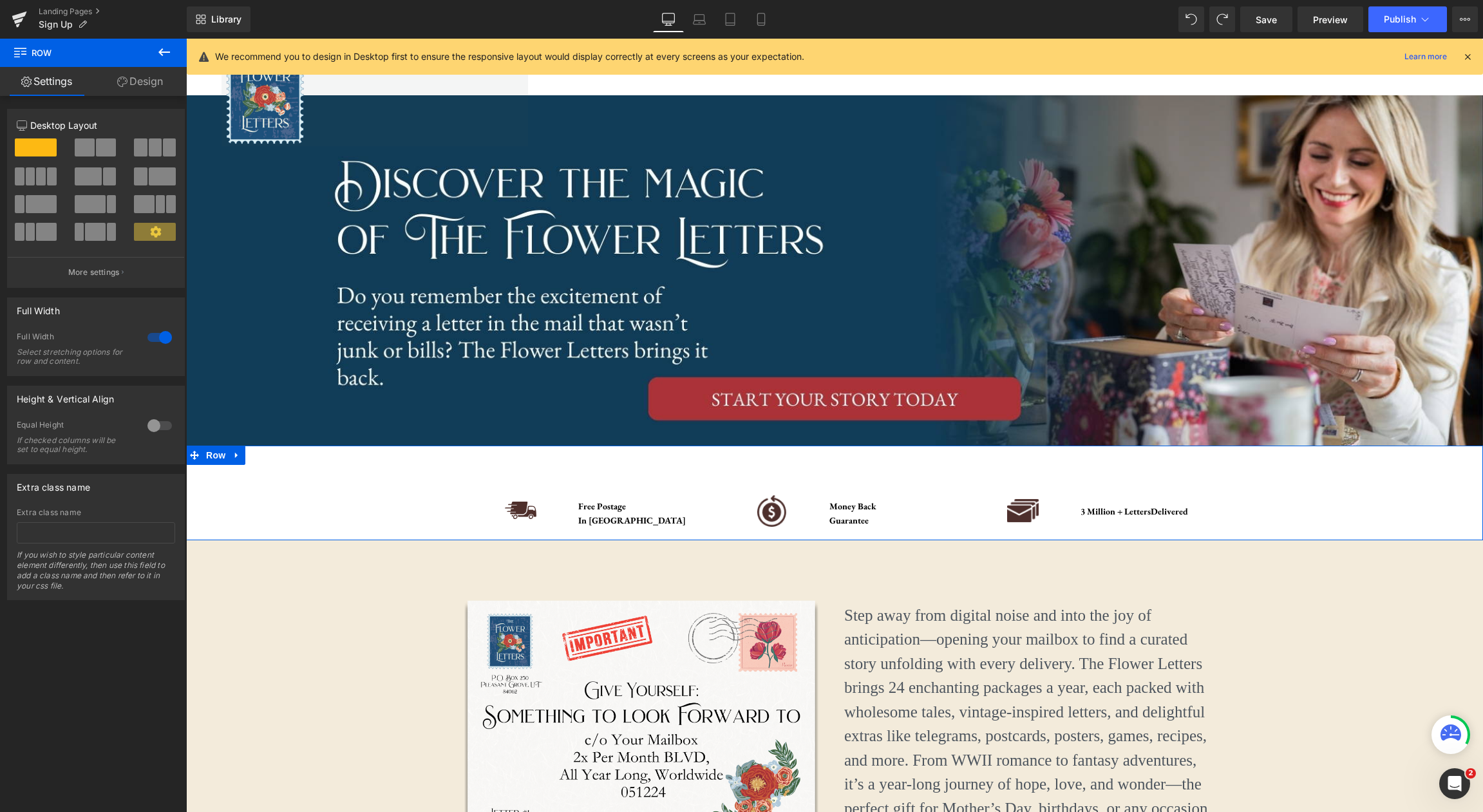
click at [141, 85] on link "Design" at bounding box center [140, 81] width 94 height 29
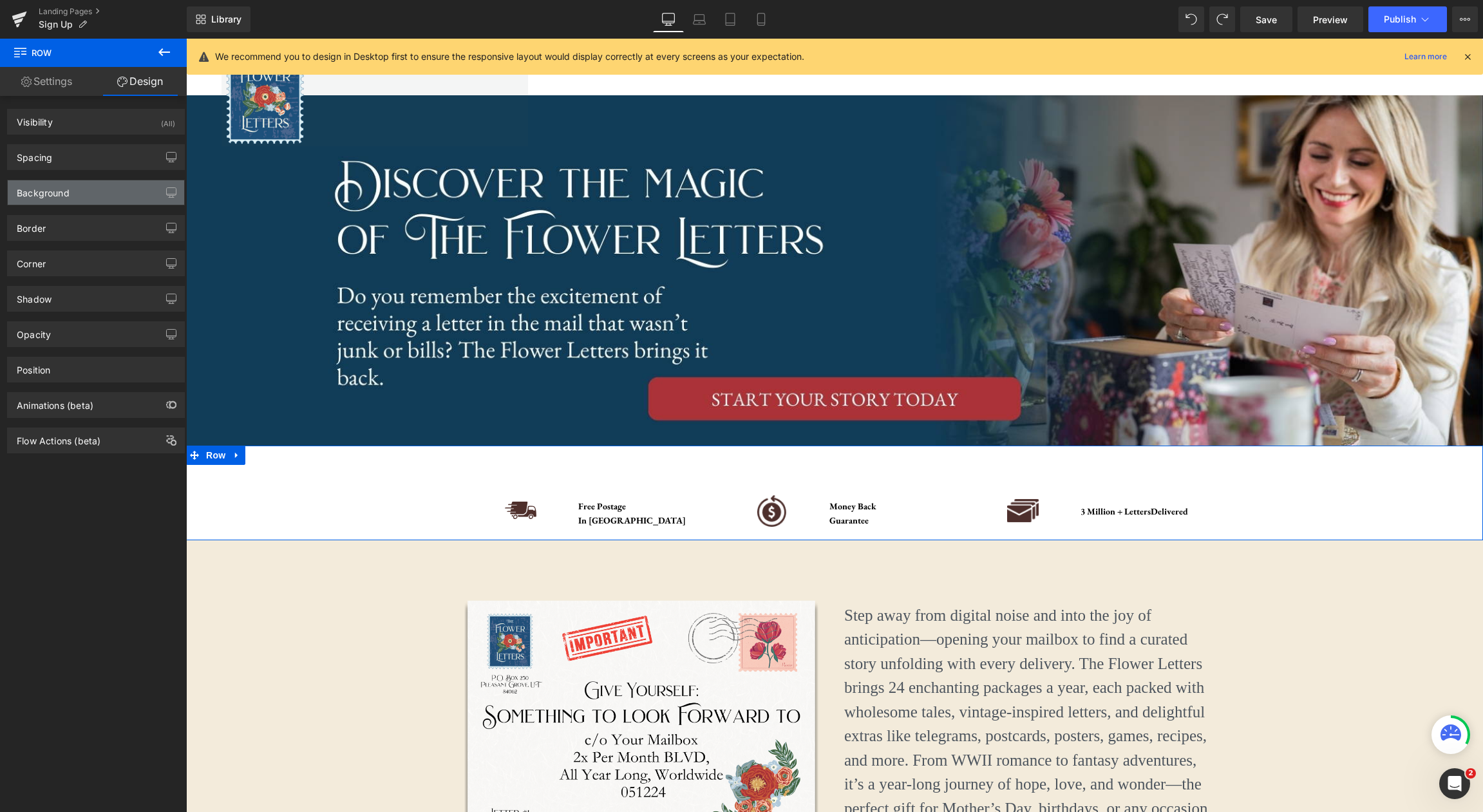
click at [131, 183] on div "Background" at bounding box center [96, 192] width 176 height 24
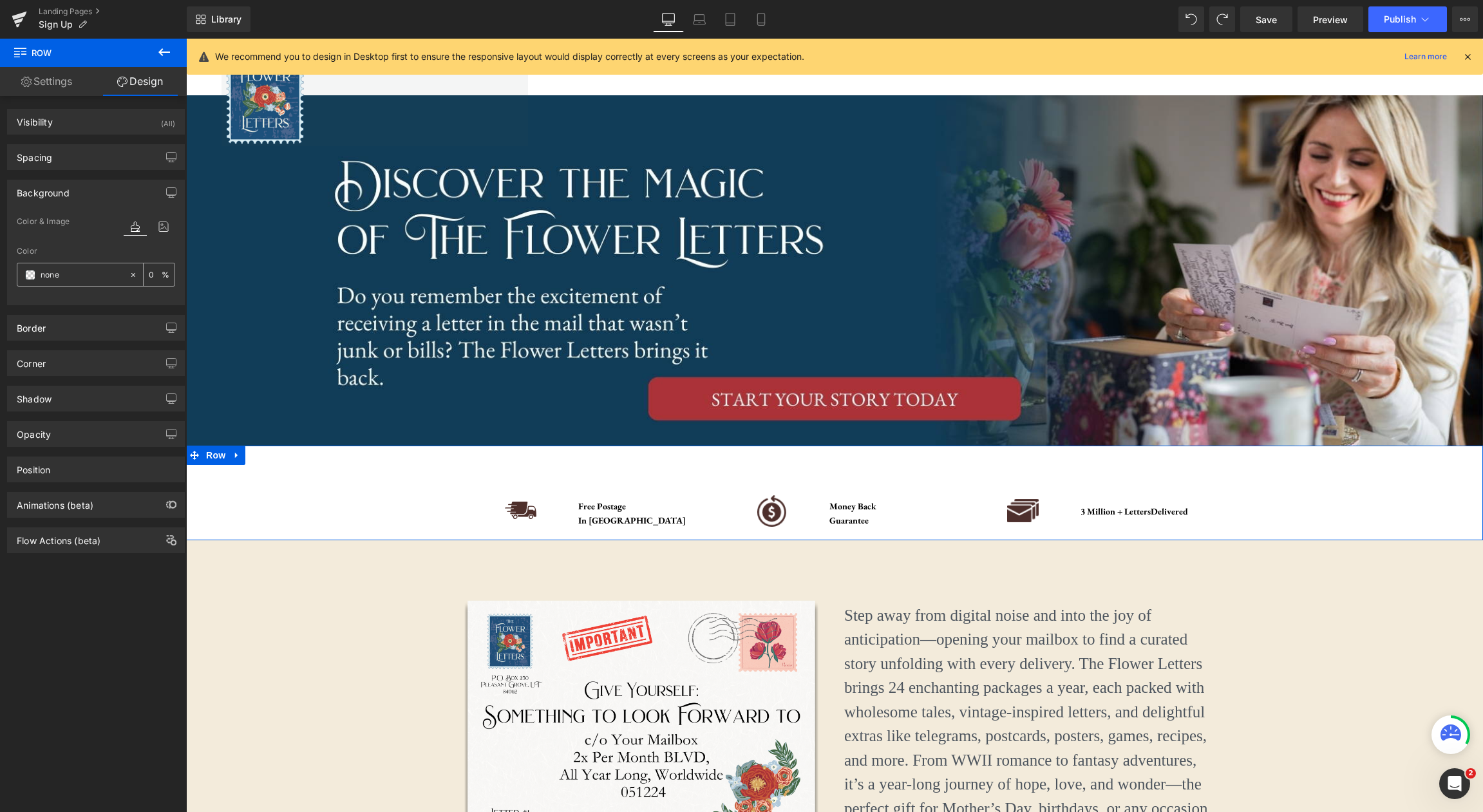
drag, startPoint x: 131, startPoint y: 272, endPoint x: 94, endPoint y: 274, distance: 37.1
click at [129, 273] on icon at bounding box center [133, 275] width 9 height 9
click at [93, 274] on input "none" at bounding box center [81, 275] width 82 height 14
paste input "#f3ebdb"
type input "#f3ebdb"
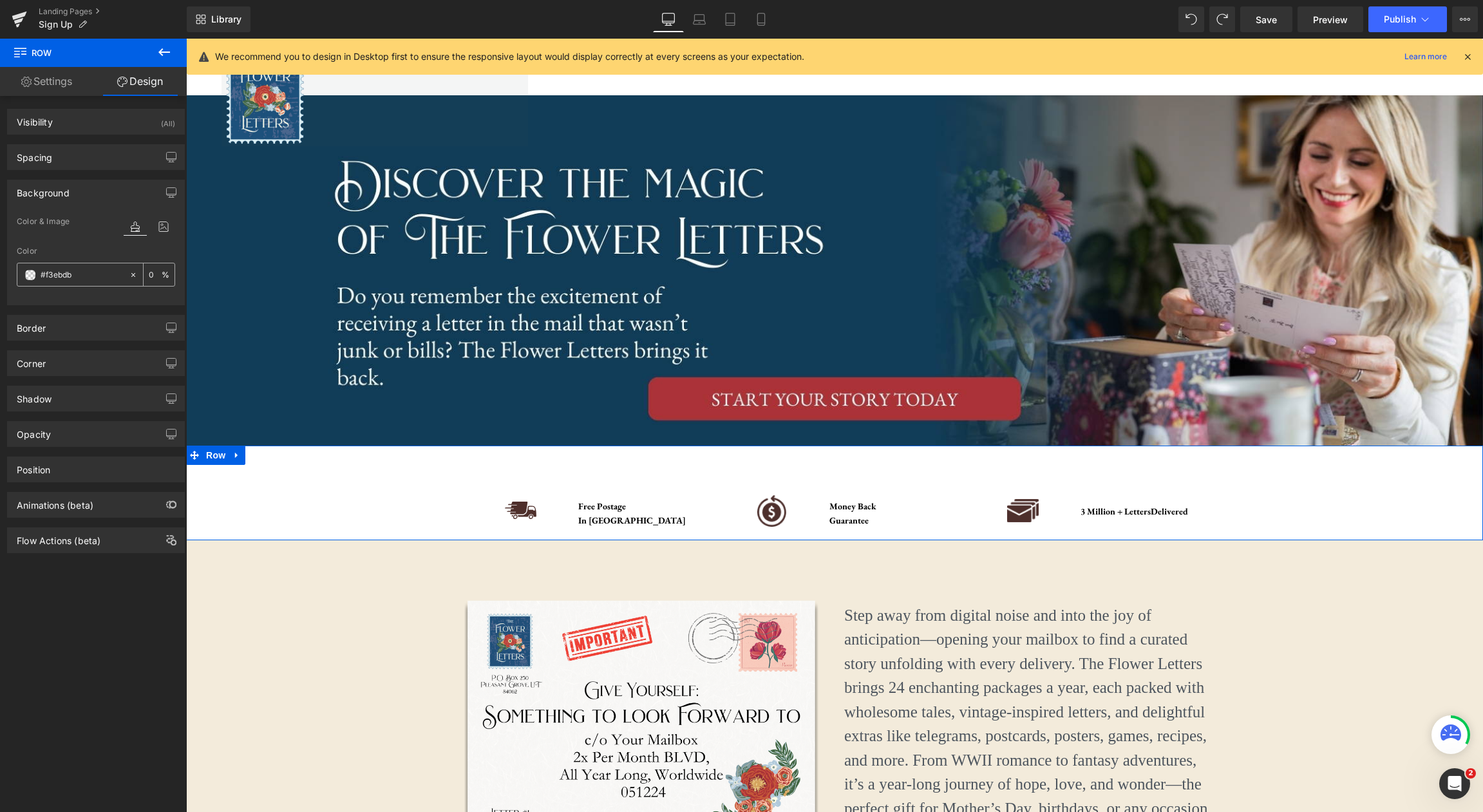
type input "100"
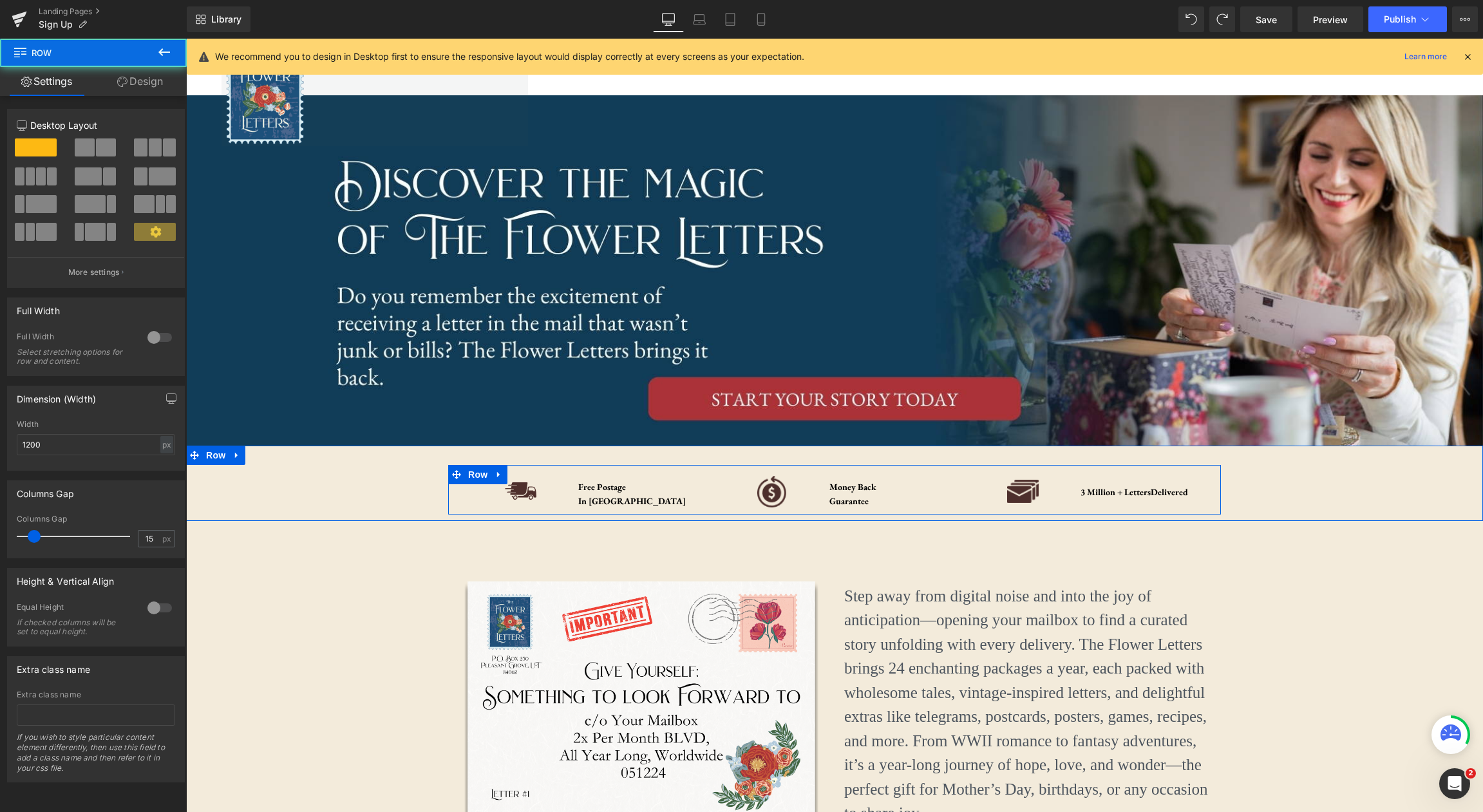
drag, startPoint x: 911, startPoint y: 478, endPoint x: 912, endPoint y: 458, distance: 20.0
click at [912, 458] on div "Image Free Postage In US Text Block Row Image Money Back Guarantee Text Block R…" at bounding box center [834, 483] width 1297 height 76
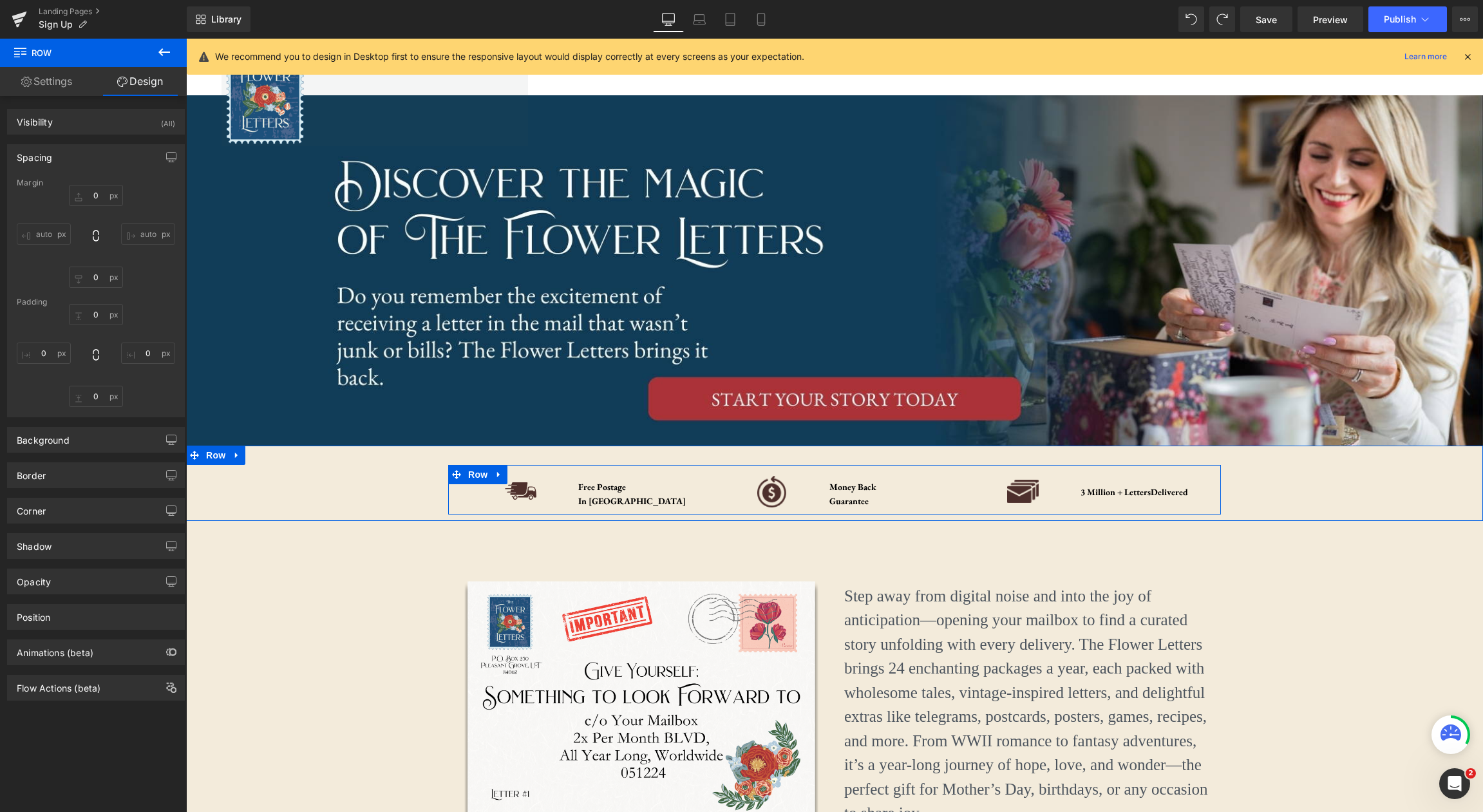
type input "0"
type input "10"
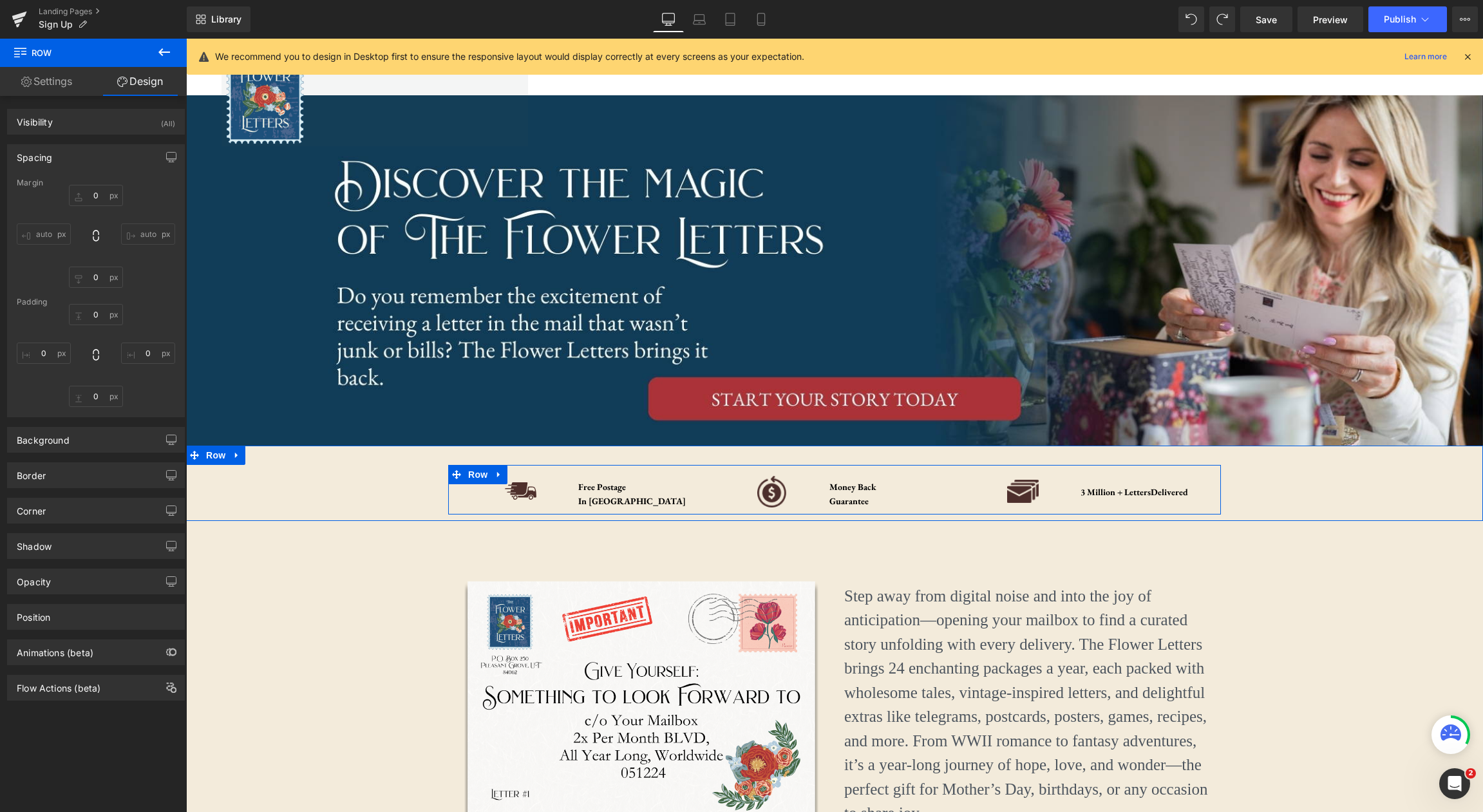
type input "0"
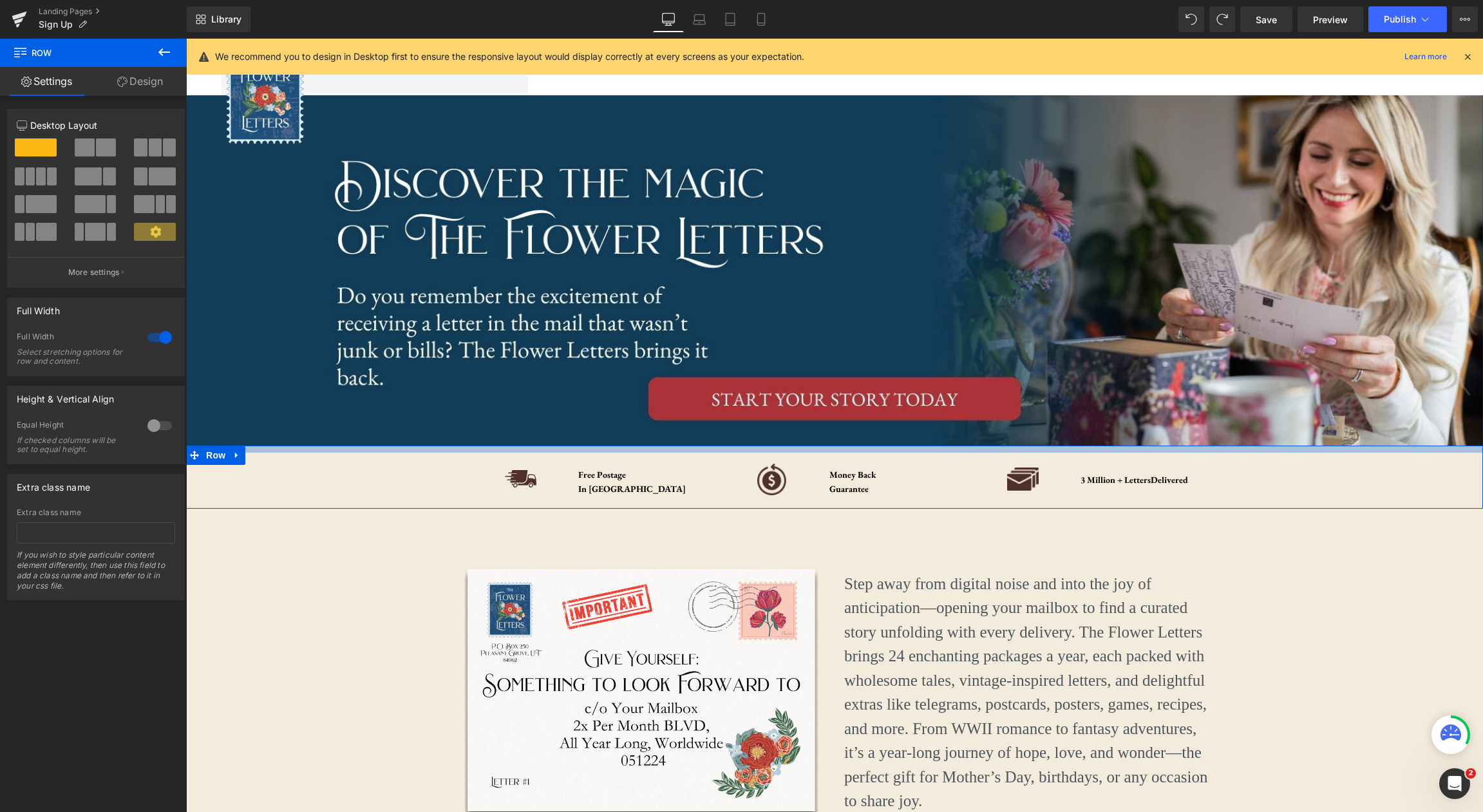
drag, startPoint x: 883, startPoint y: 462, endPoint x: 1151, endPoint y: 490, distance: 269.5
click at [887, 450] on div at bounding box center [834, 449] width 1297 height 7
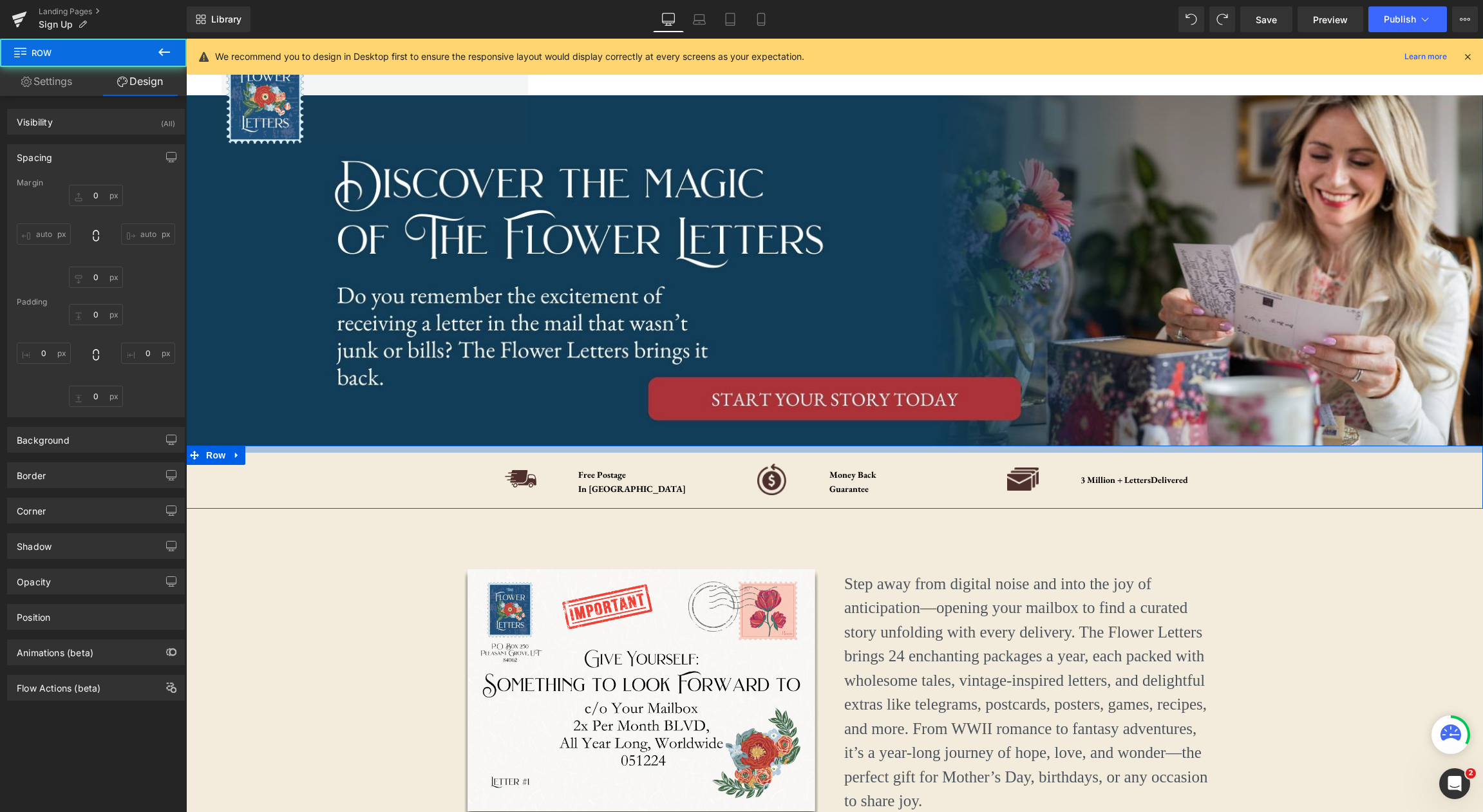
type input "0"
type input "11"
type input "0"
type input "10"
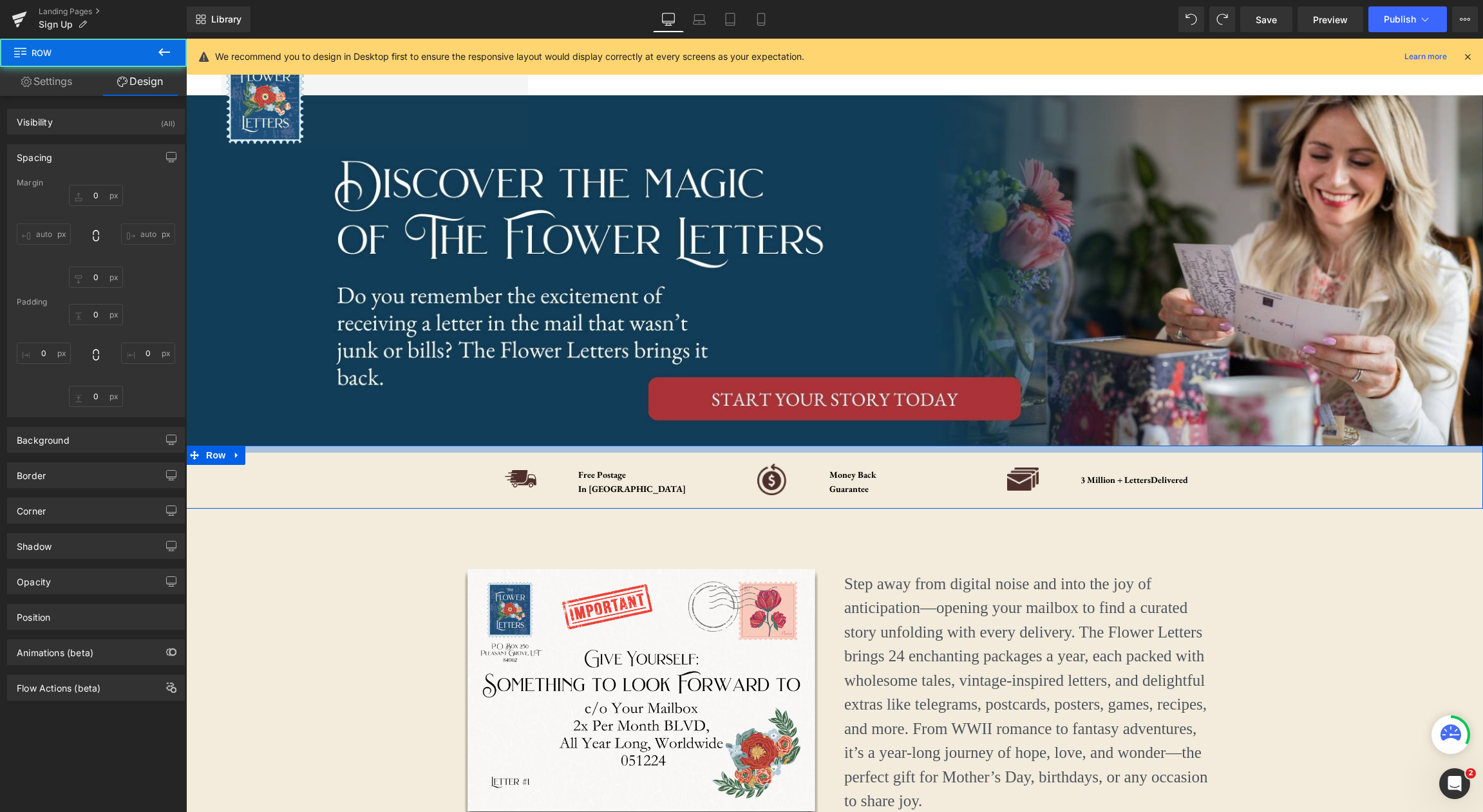
type input "0"
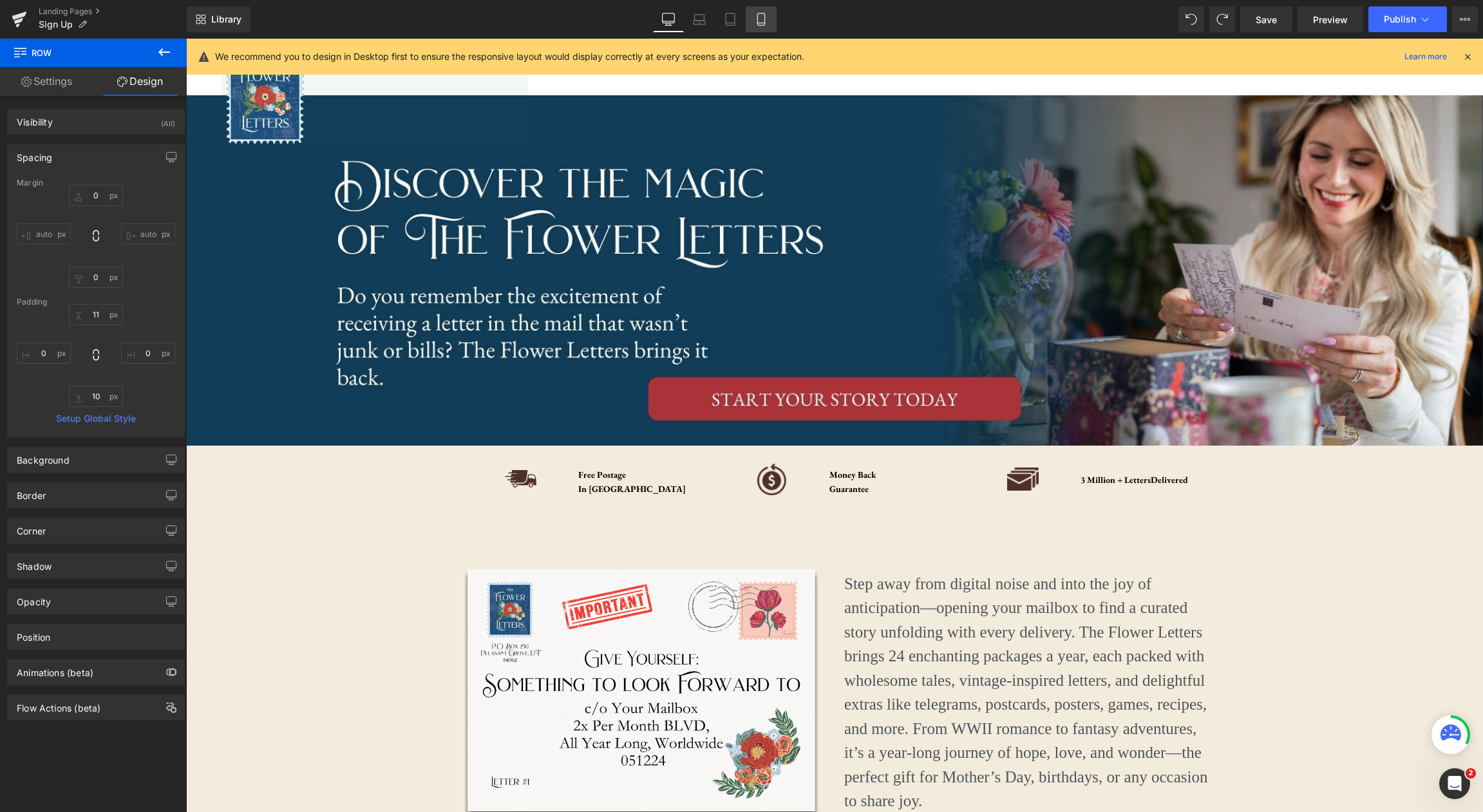
click at [762, 19] on icon at bounding box center [761, 19] width 13 height 13
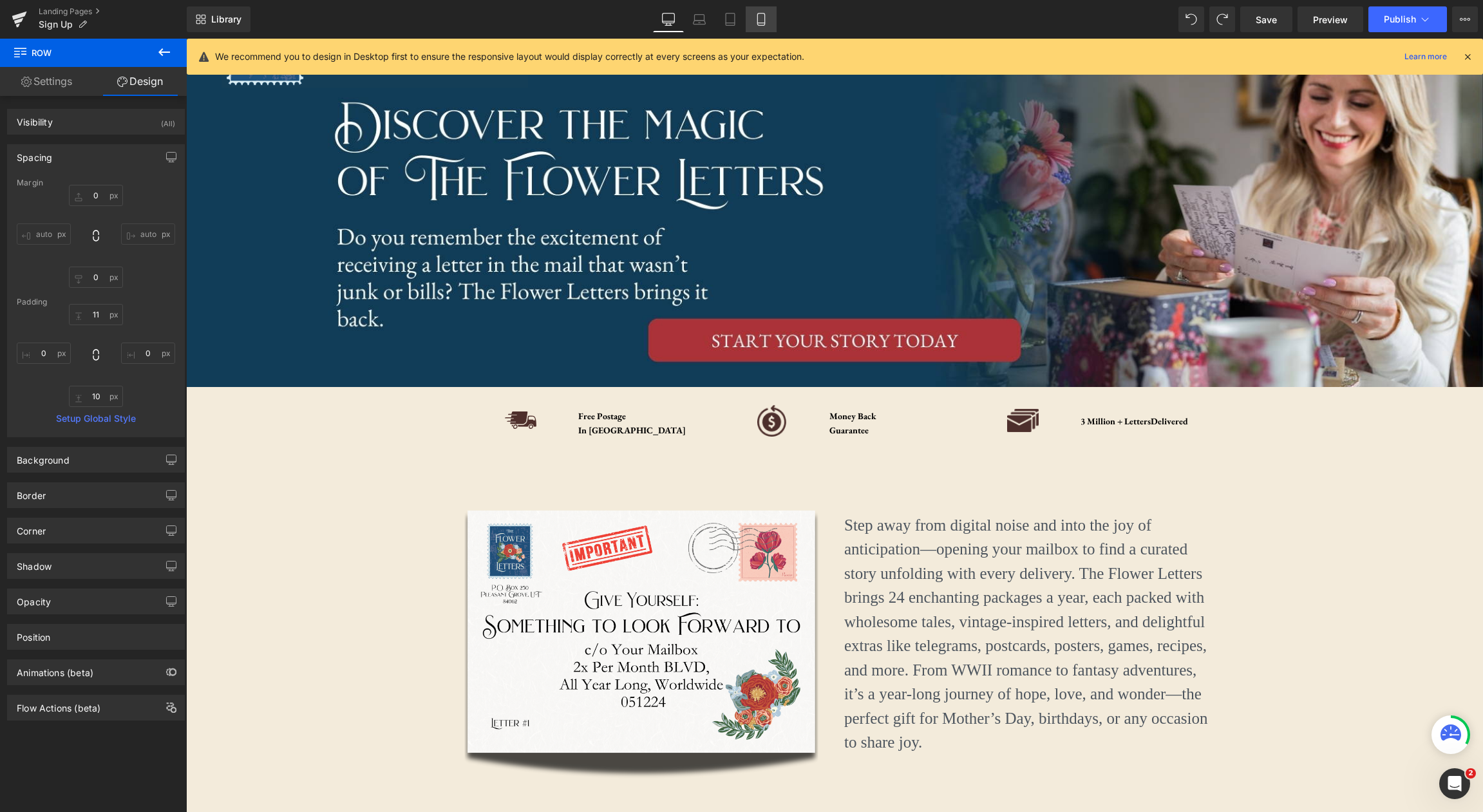
type input "0"
type input "11"
type input "0"
type input "10"
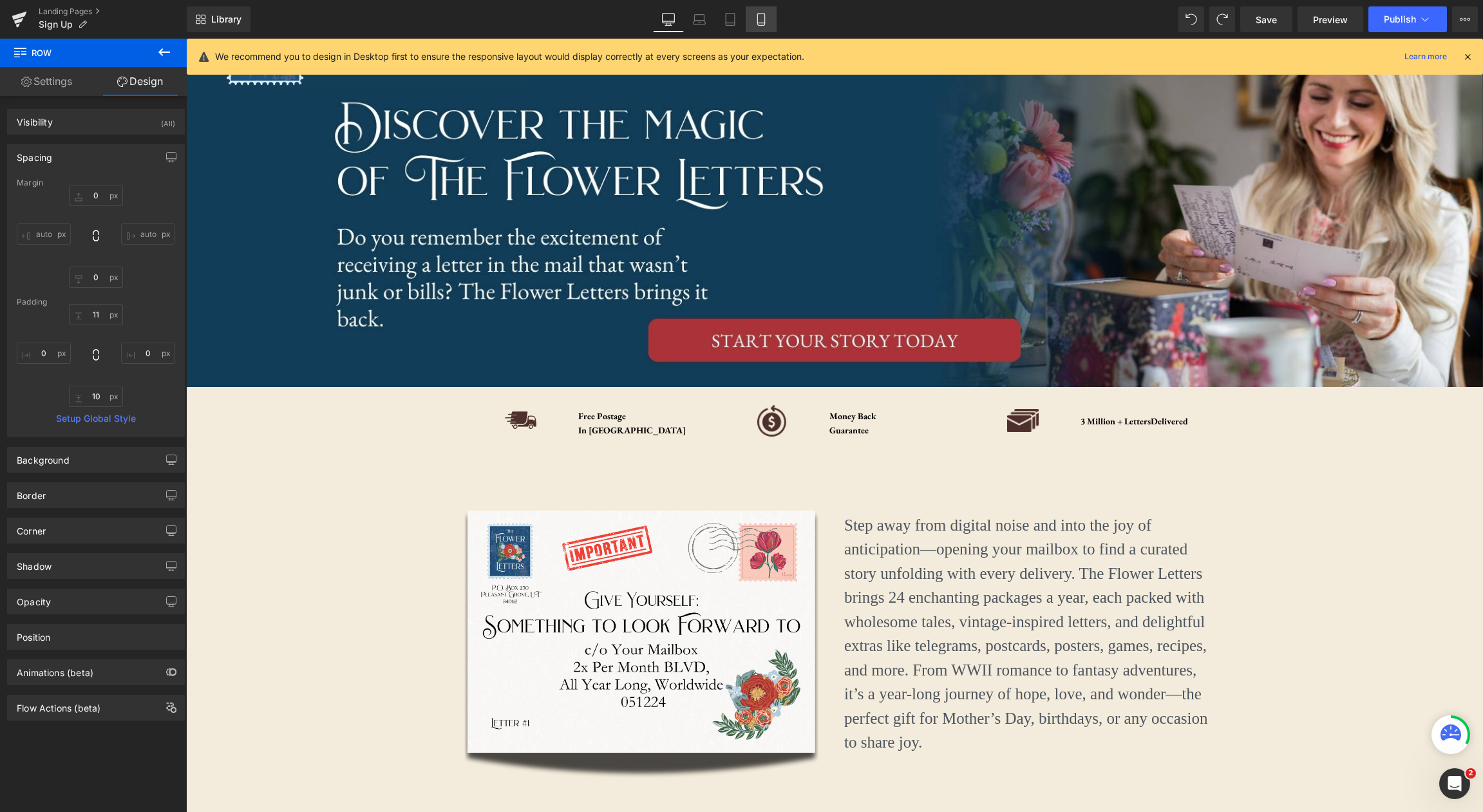
type input "0"
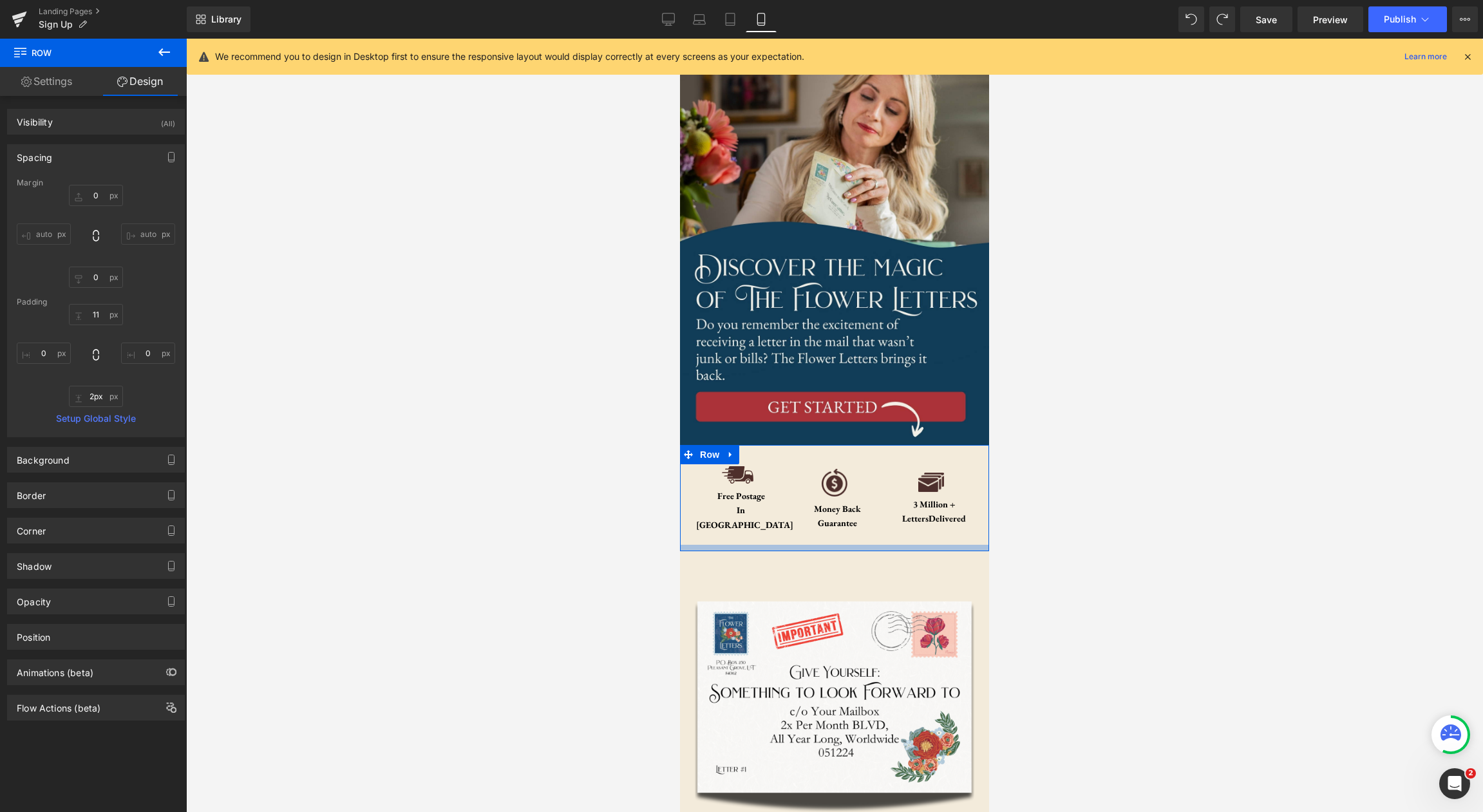
type input "0px"
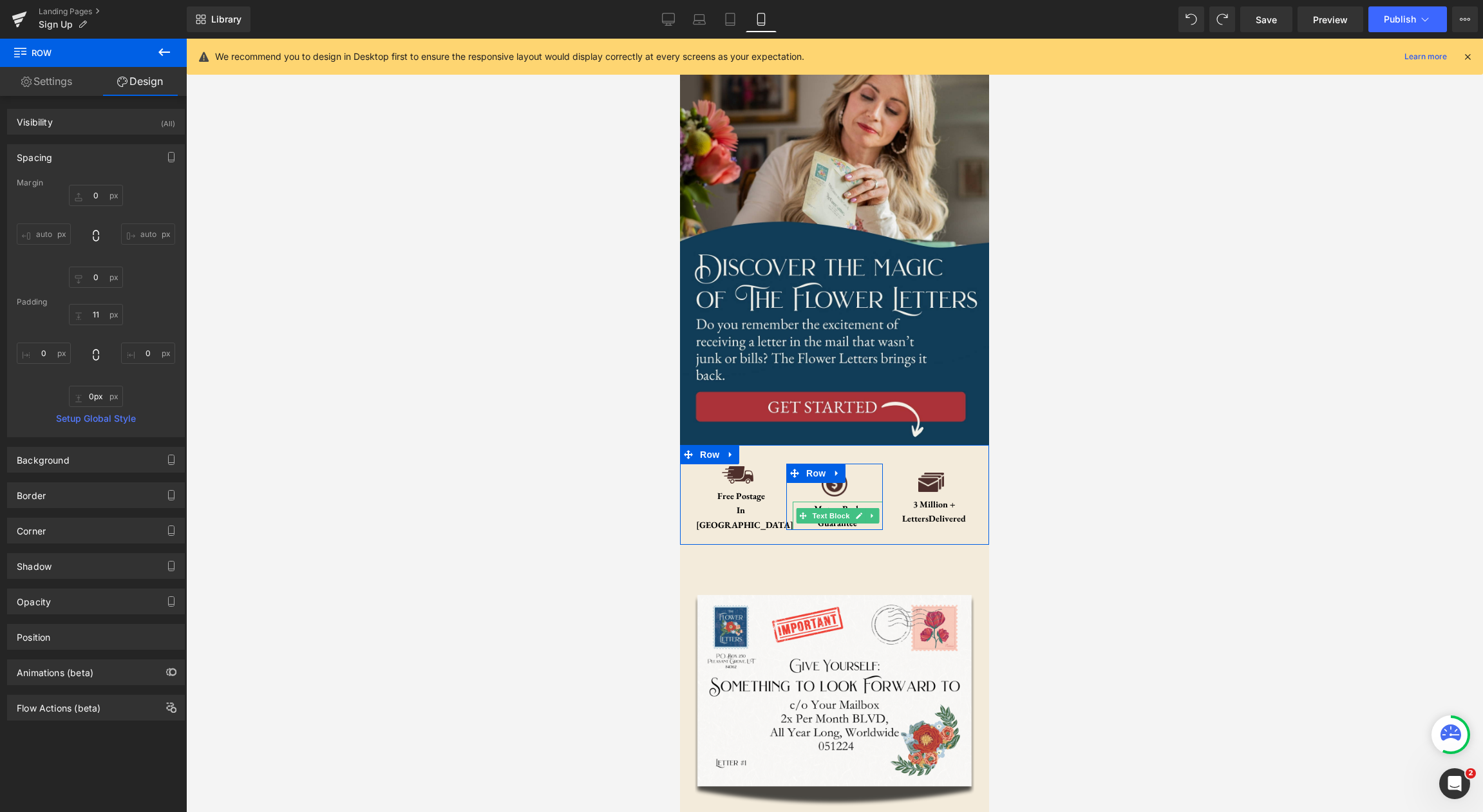
drag, startPoint x: 842, startPoint y: 545, endPoint x: 849, endPoint y: 523, distance: 23.1
click at [849, 523] on div "Image Free Postage In US Text Block Row Image Money Back Guarantee Text Block R…" at bounding box center [834, 495] width 309 height 100
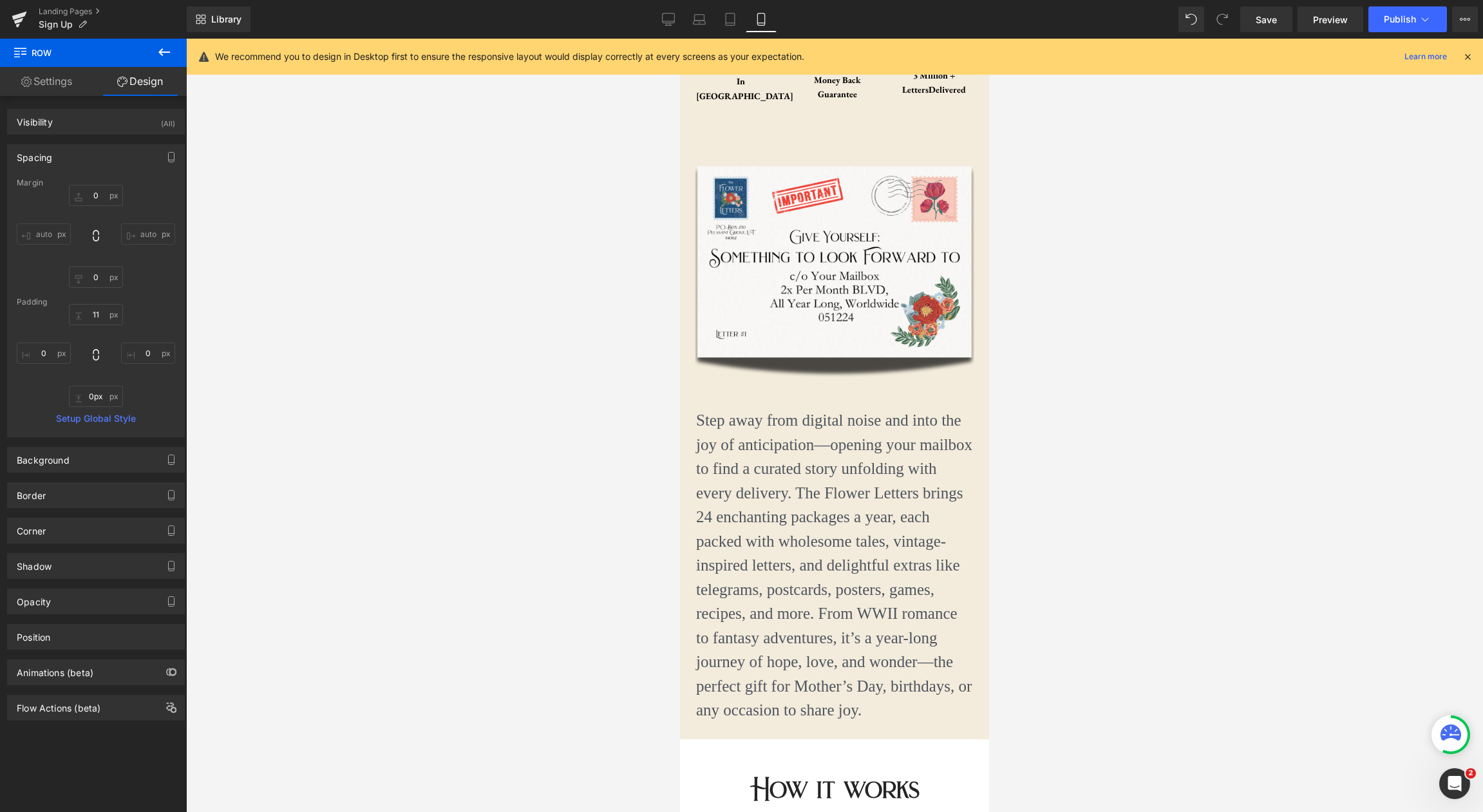
scroll to position [447, 0]
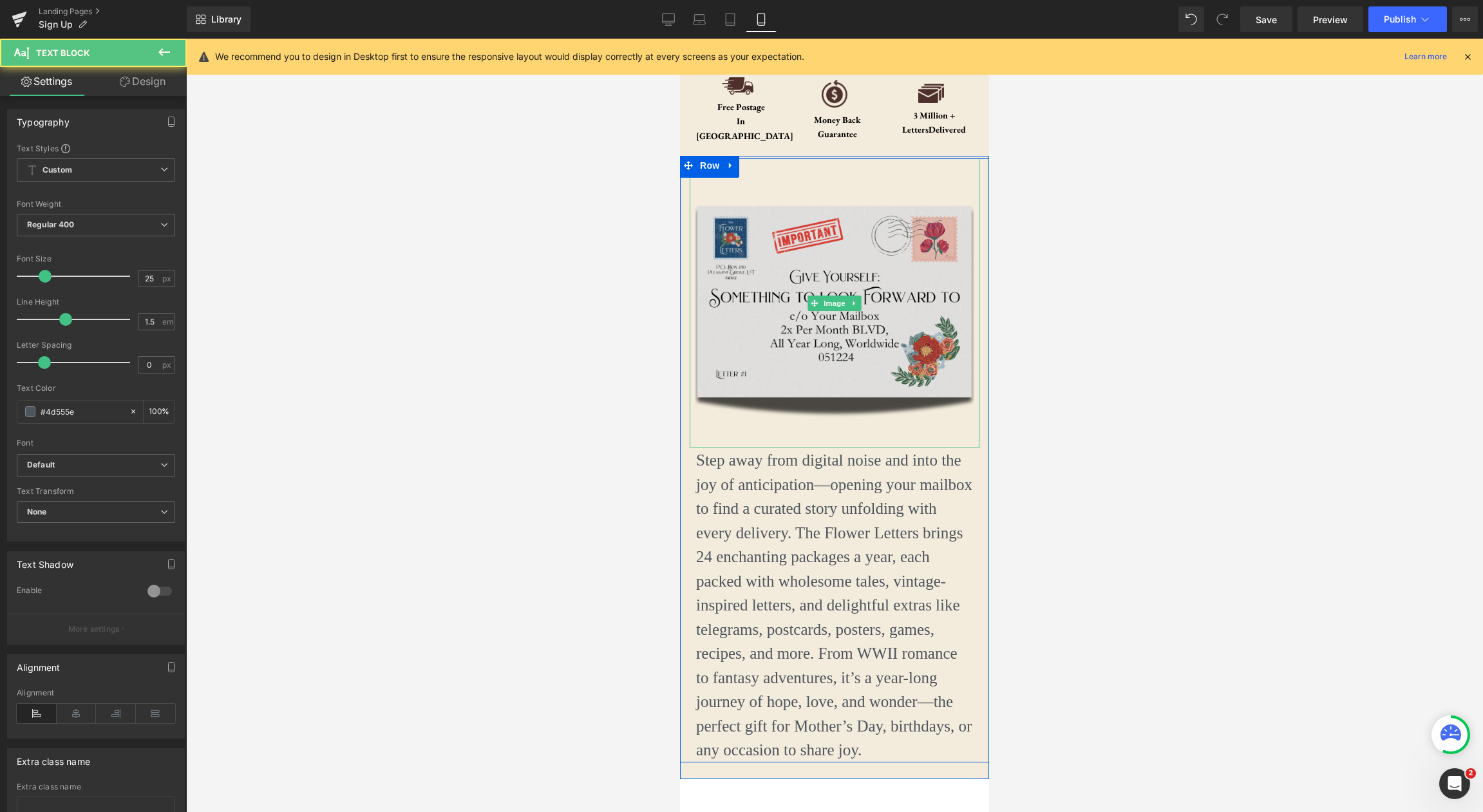
click at [893, 441] on div "Image Step away from digital noise and into the joy of anticipation—opening you…" at bounding box center [834, 461] width 309 height 604
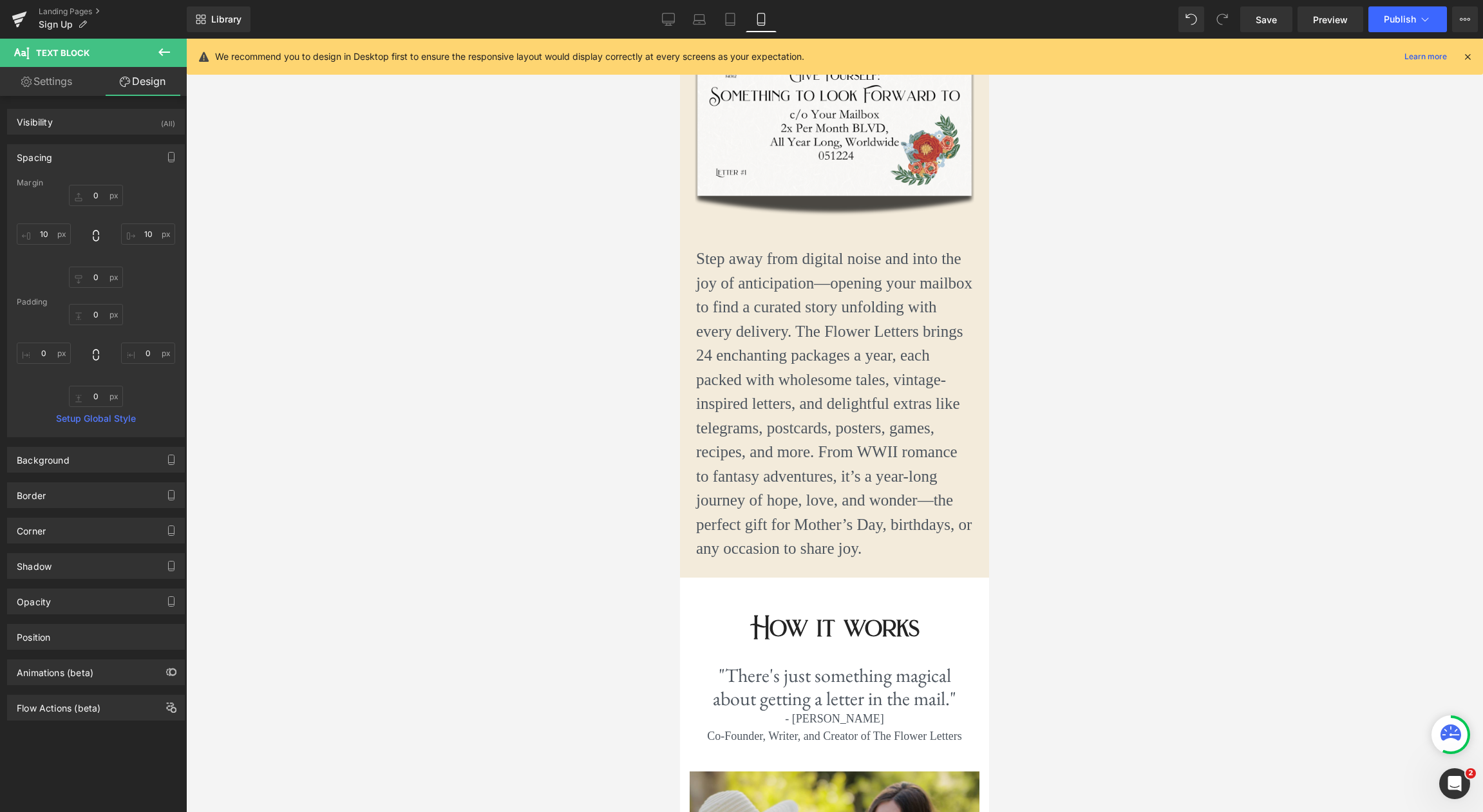
scroll to position [741, 0]
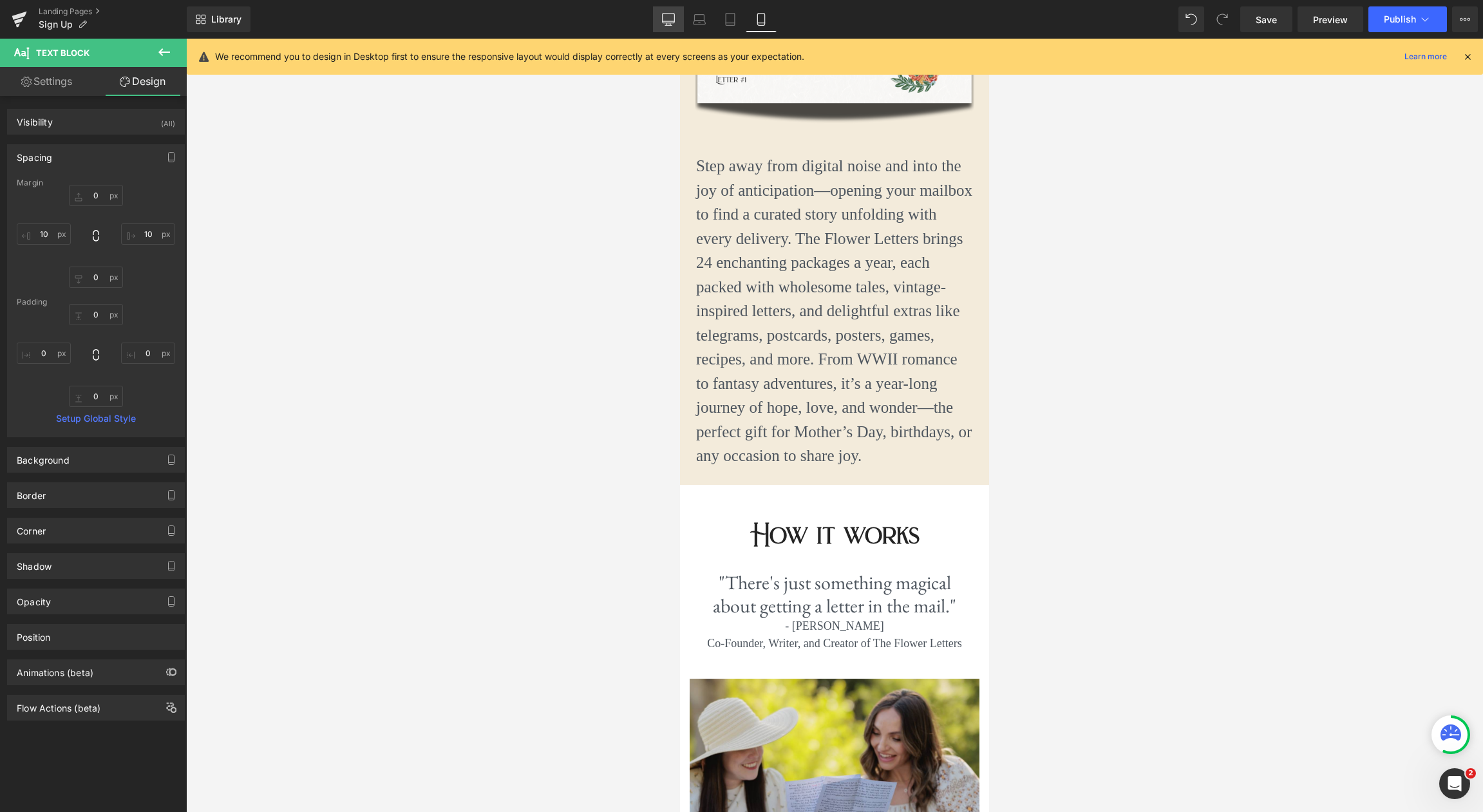
click at [654, 22] on link "Desktop" at bounding box center [668, 19] width 31 height 26
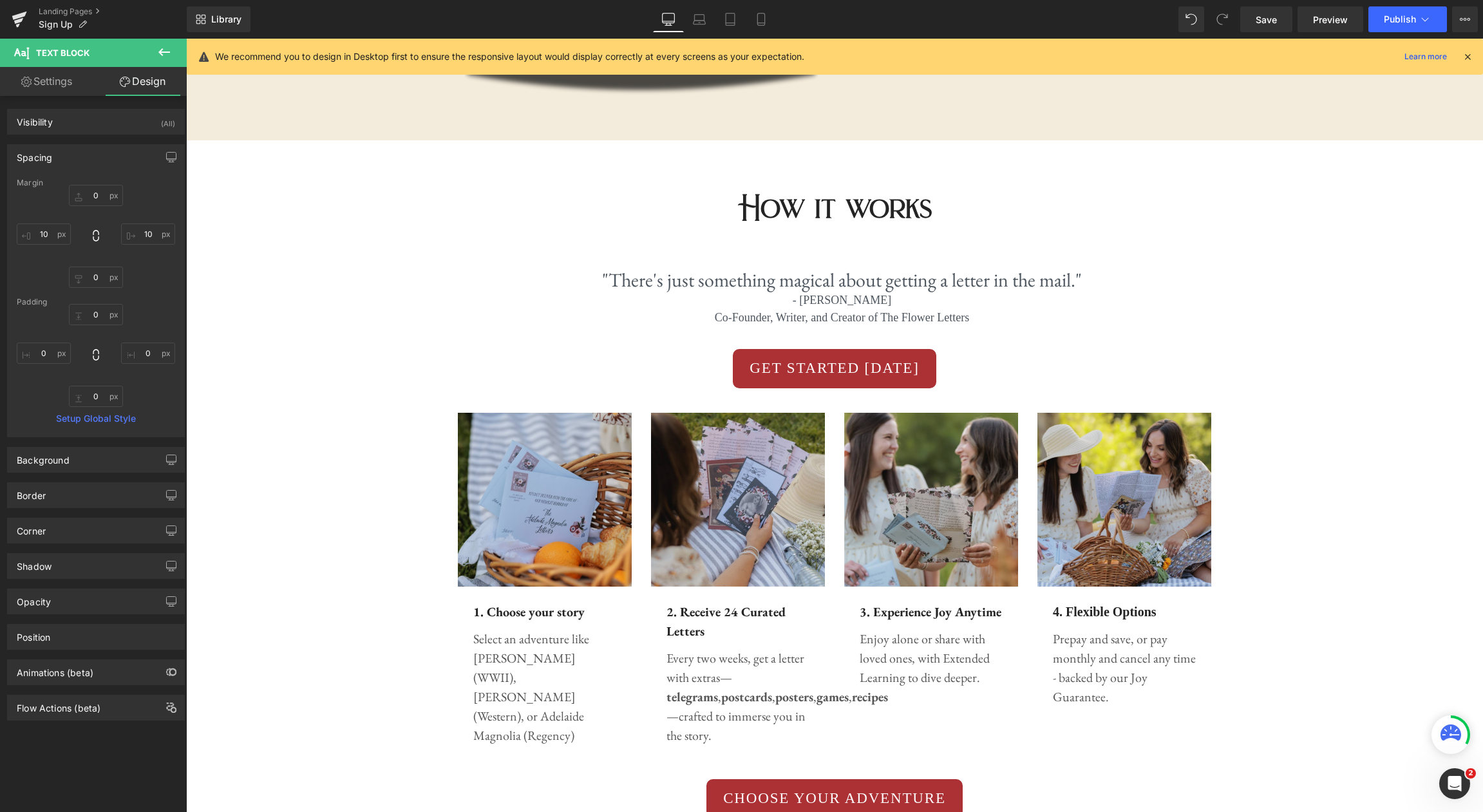
type input "0"
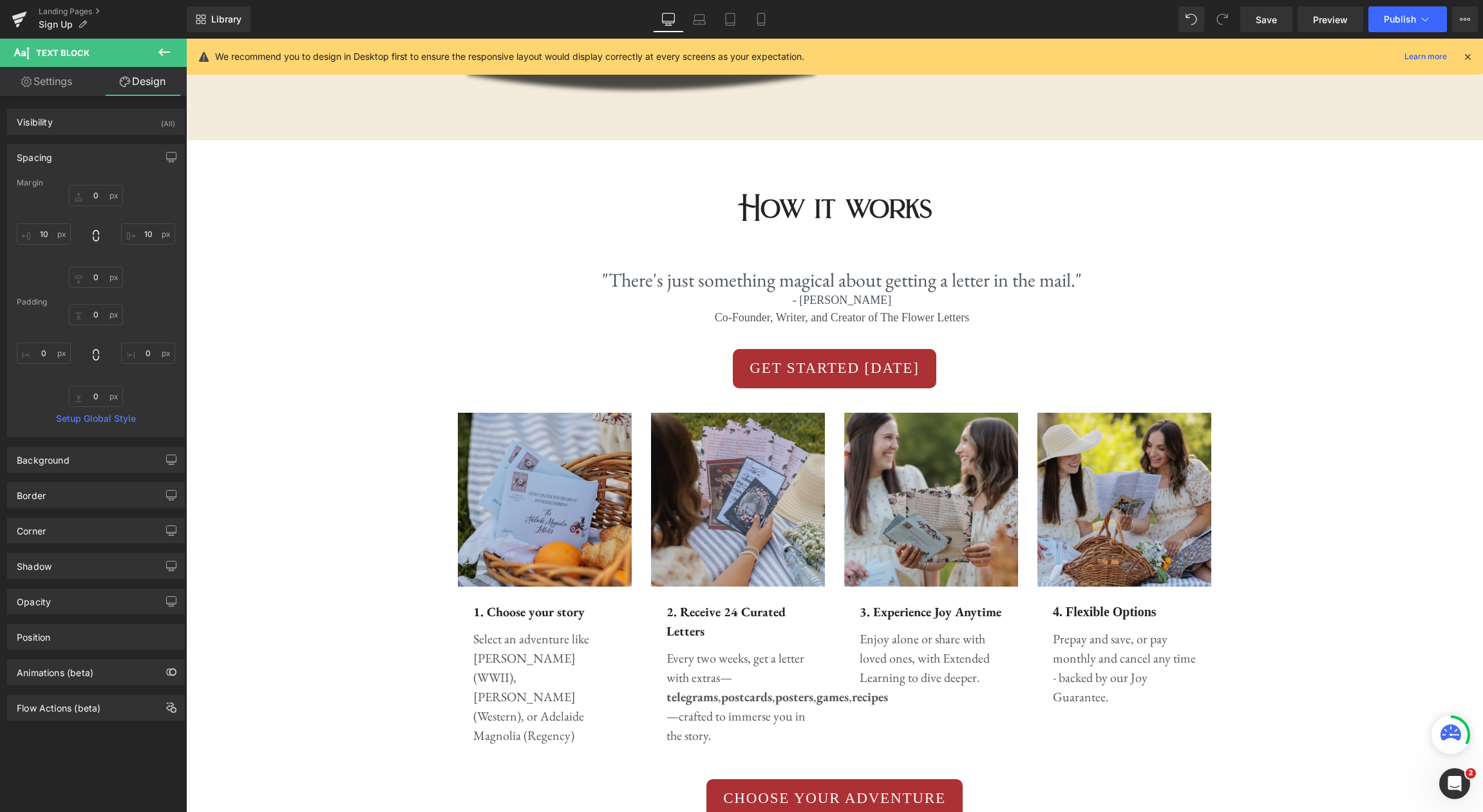
type input "0"
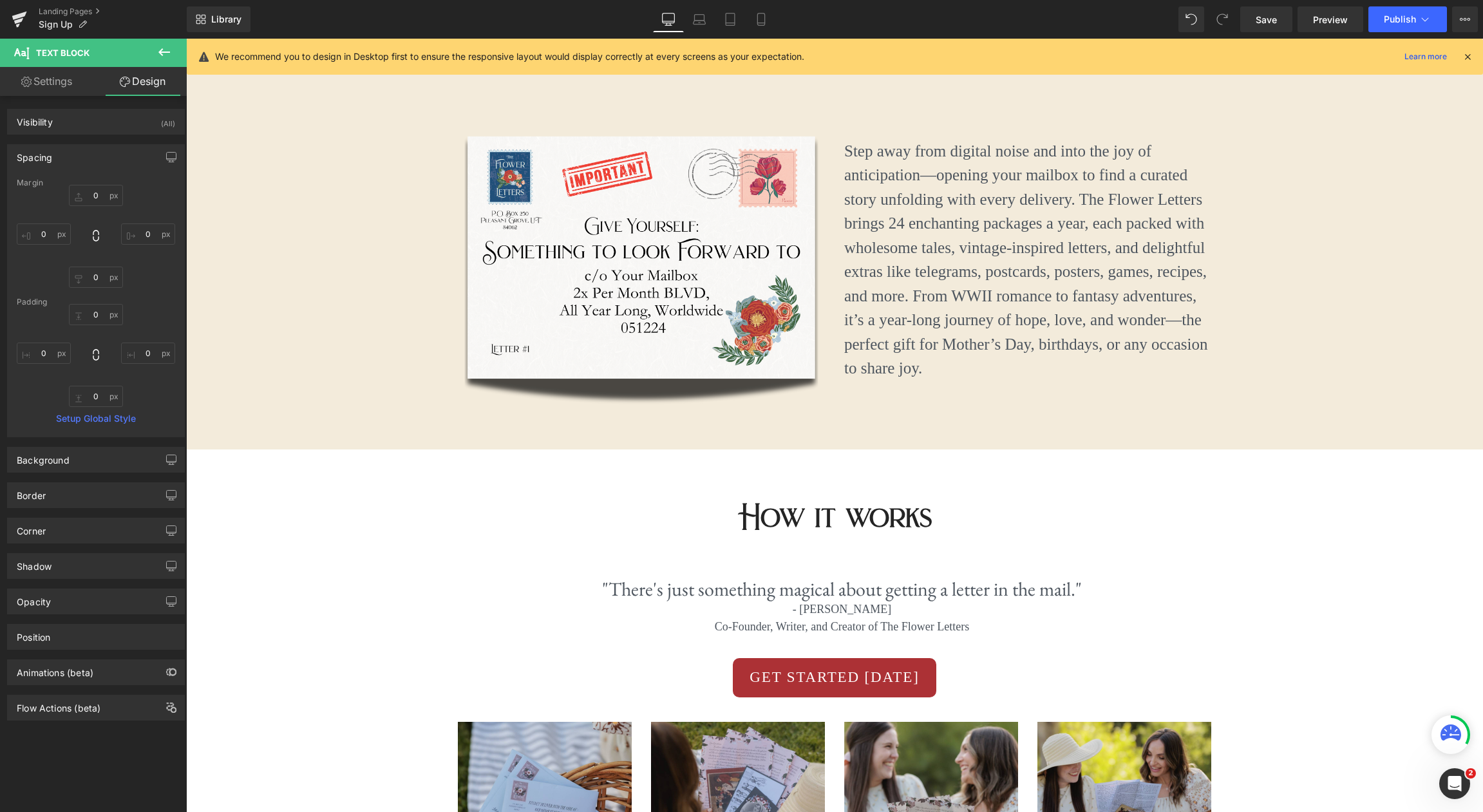
scroll to position [421, 0]
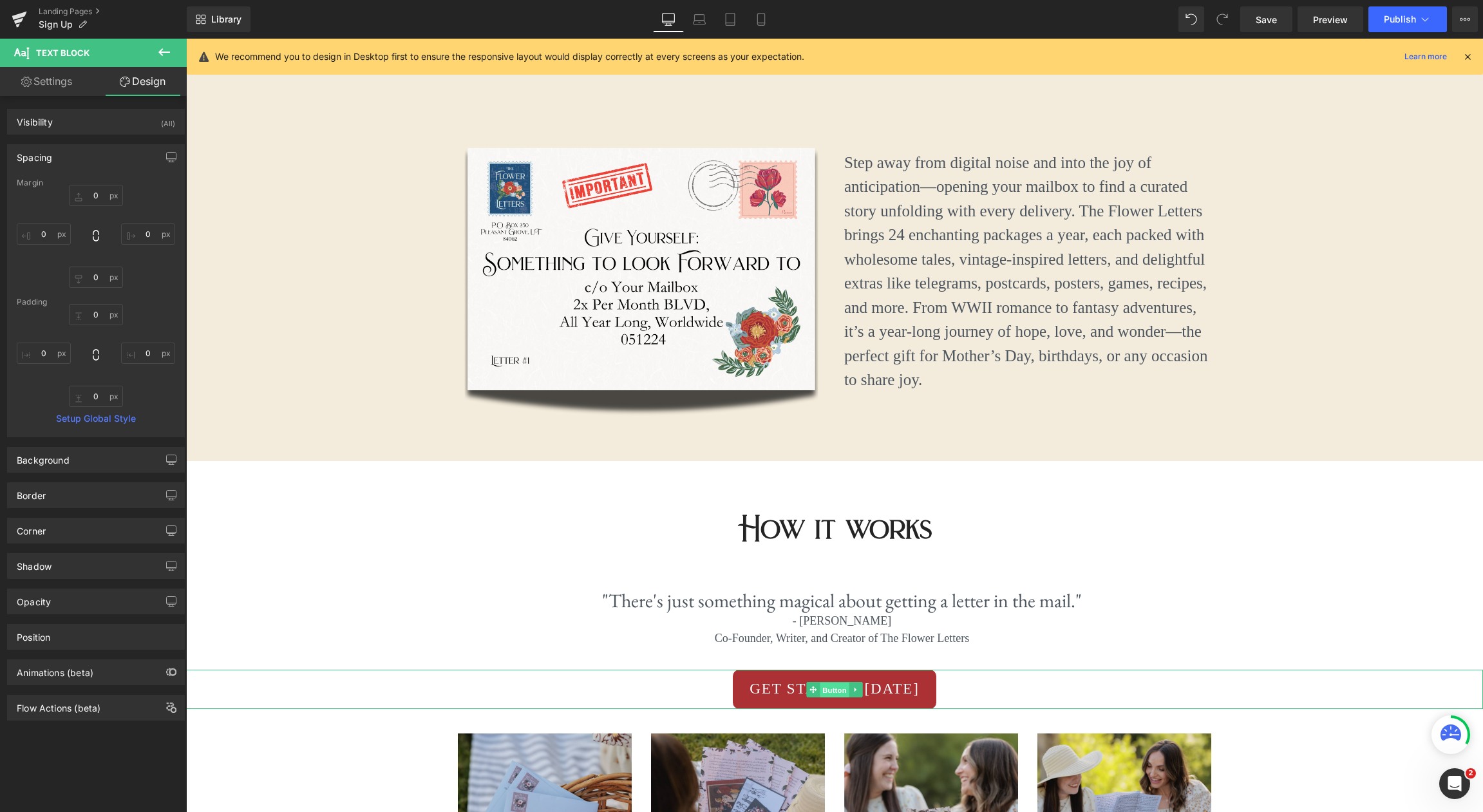
click at [833, 687] on span "Button" at bounding box center [834, 690] width 29 height 16
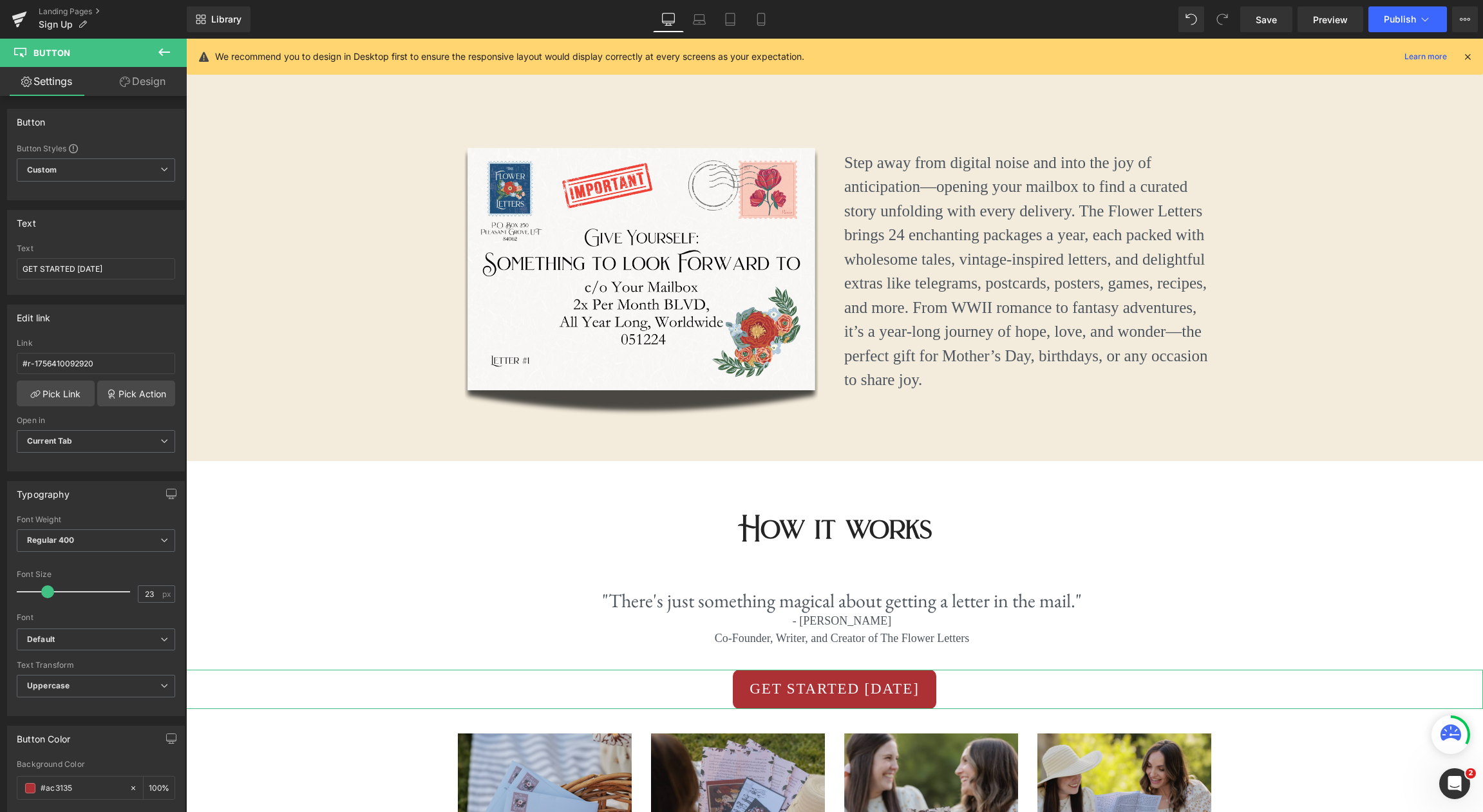
click at [154, 84] on link "Design" at bounding box center [142, 81] width 94 height 29
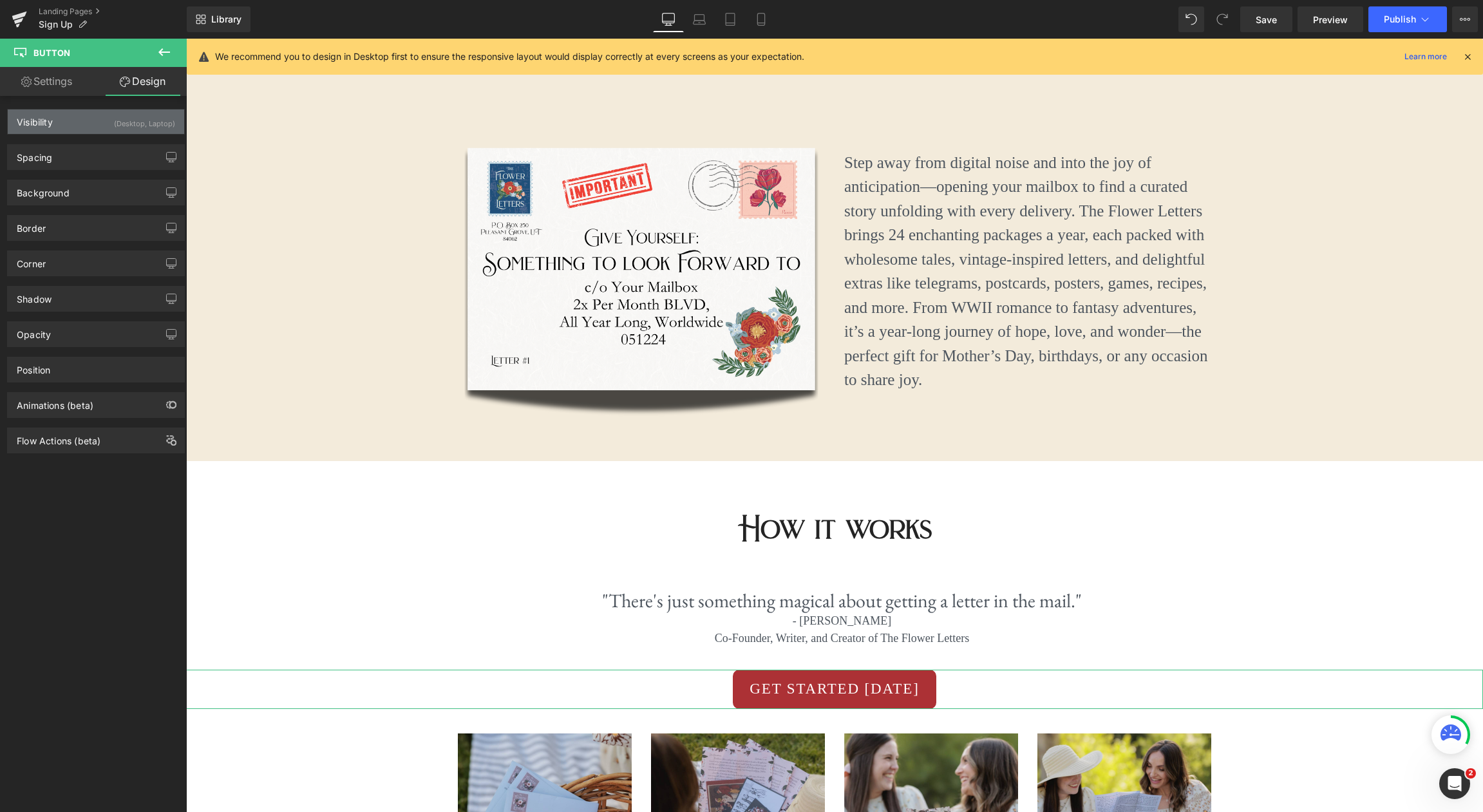
click at [154, 113] on div "(Desktop, Laptop)" at bounding box center [145, 120] width 61 height 21
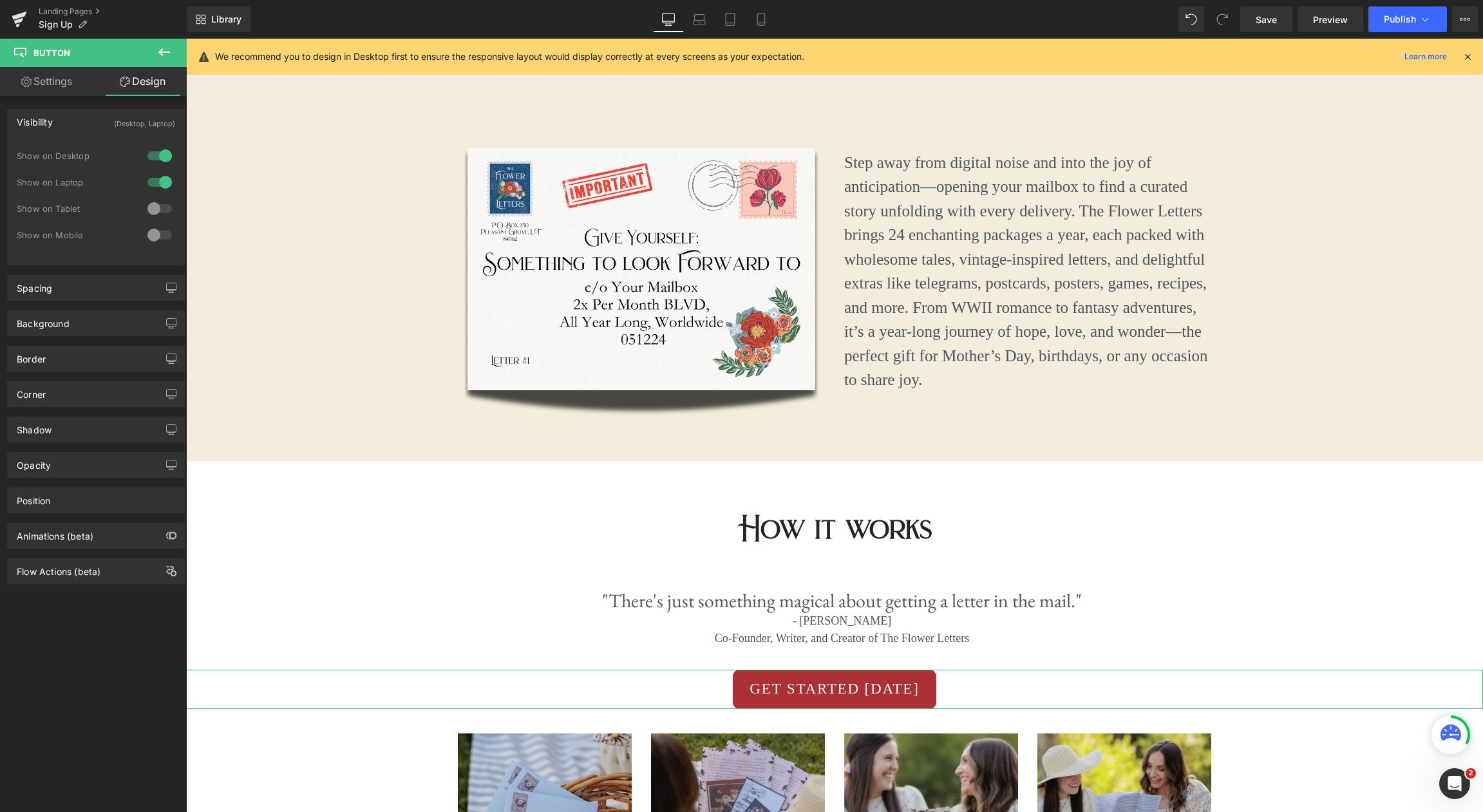
click at [159, 239] on div at bounding box center [159, 235] width 31 height 21
click at [764, 24] on icon at bounding box center [761, 19] width 7 height 12
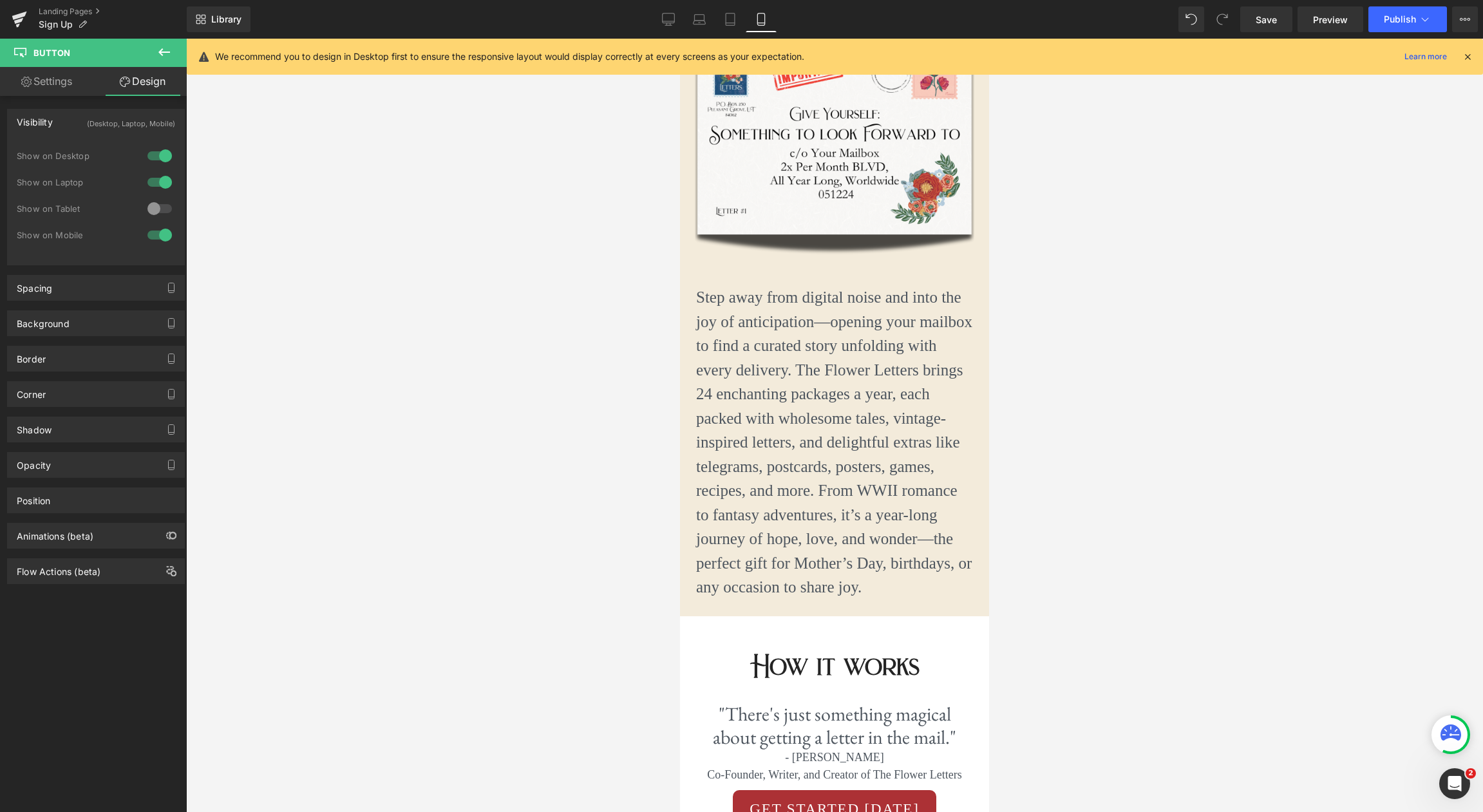
scroll to position [632, 0]
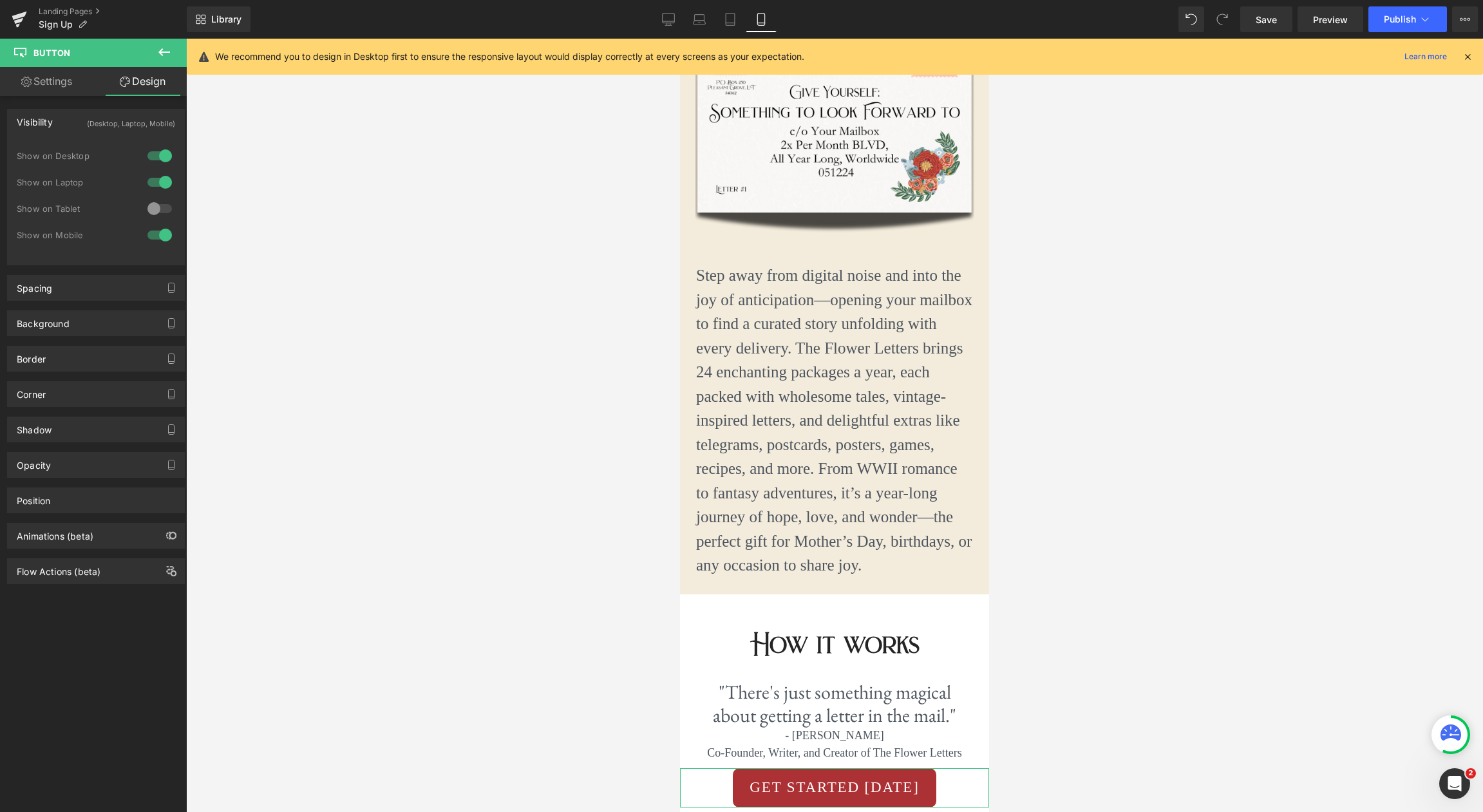
click at [151, 234] on div at bounding box center [159, 235] width 31 height 21
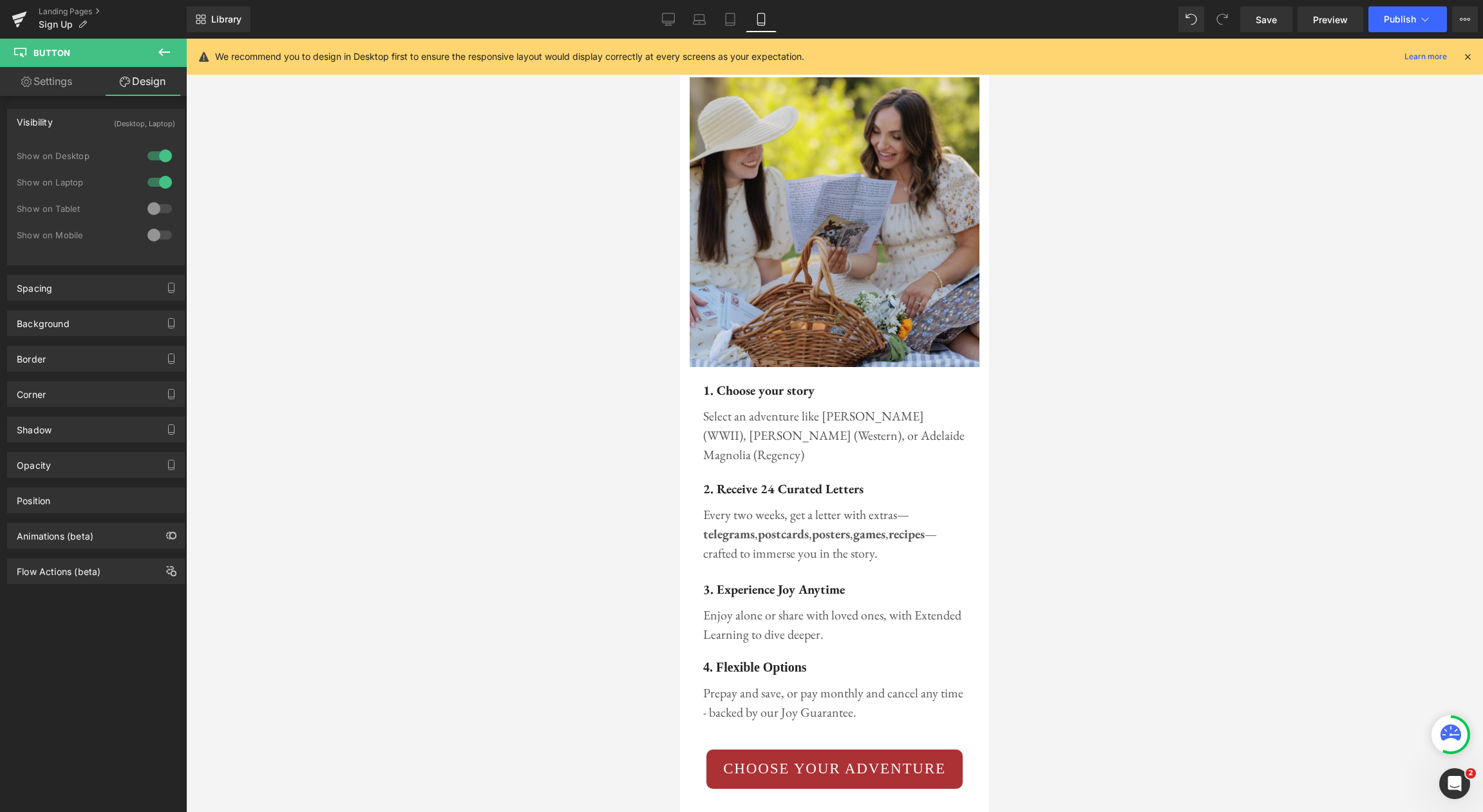
scroll to position [1414, 0]
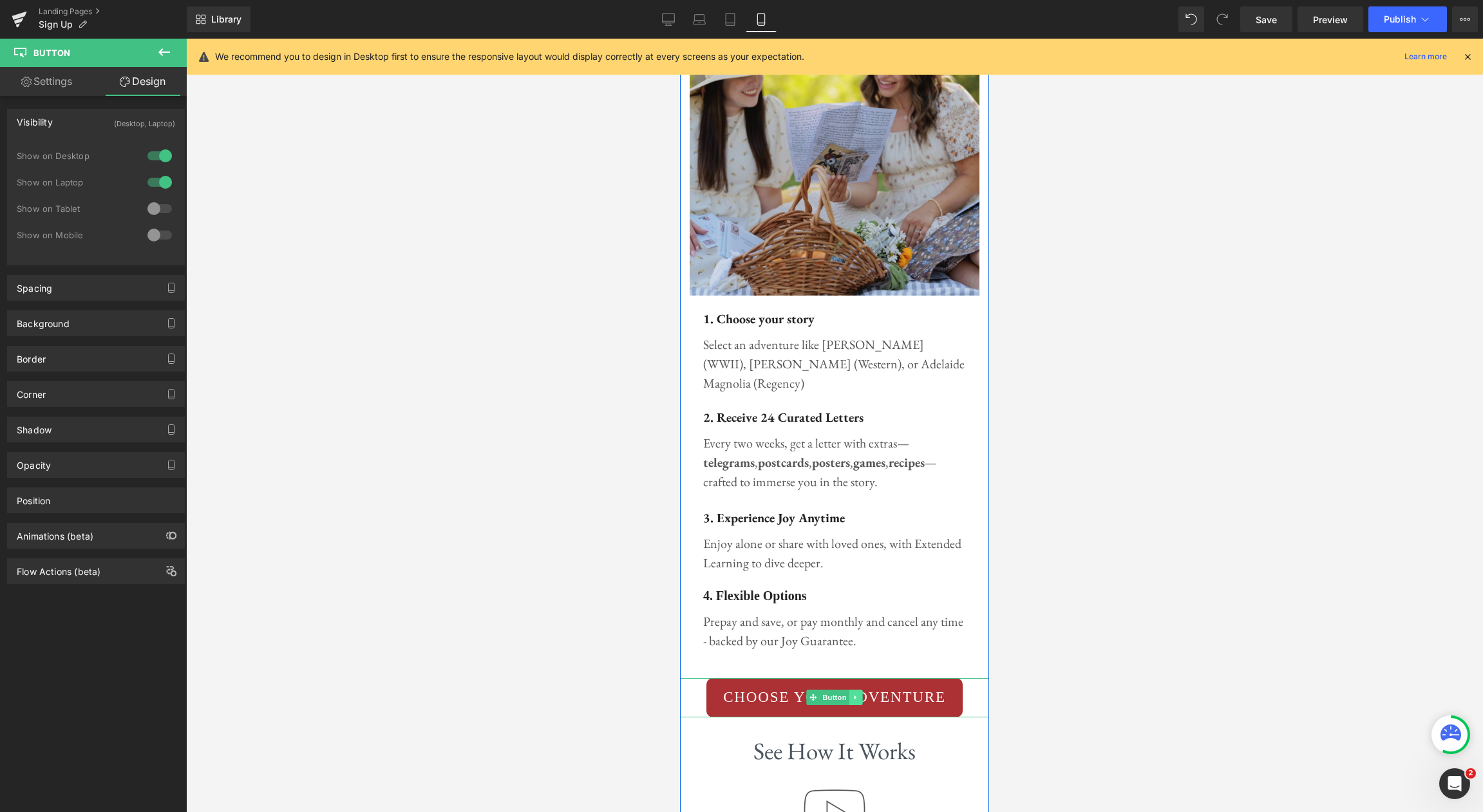
click at [857, 693] on icon at bounding box center [856, 697] width 7 height 8
click at [852, 694] on icon at bounding box center [849, 698] width 7 height 7
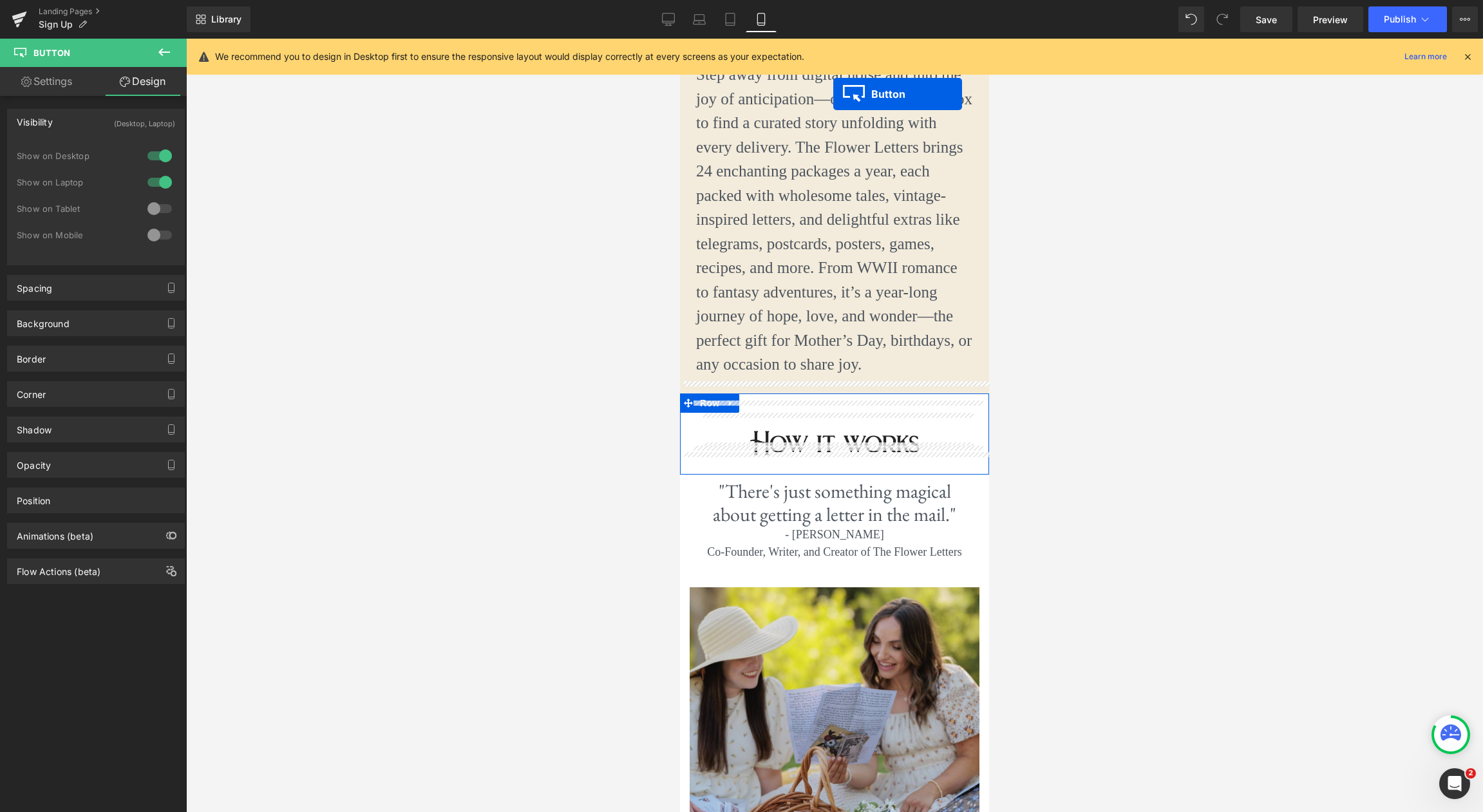
scroll to position [781, 0]
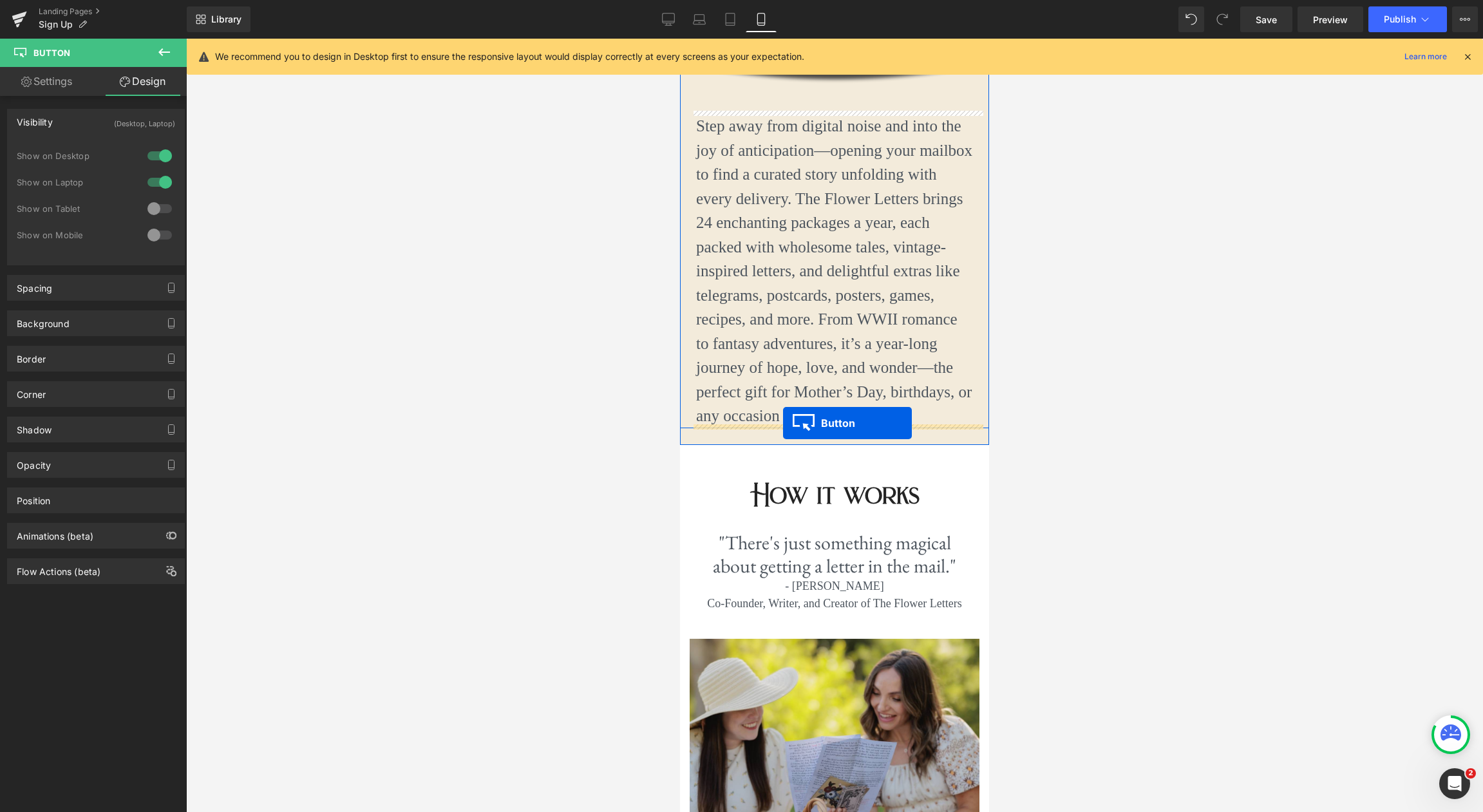
drag, startPoint x: 791, startPoint y: 406, endPoint x: 783, endPoint y: 423, distance: 18.8
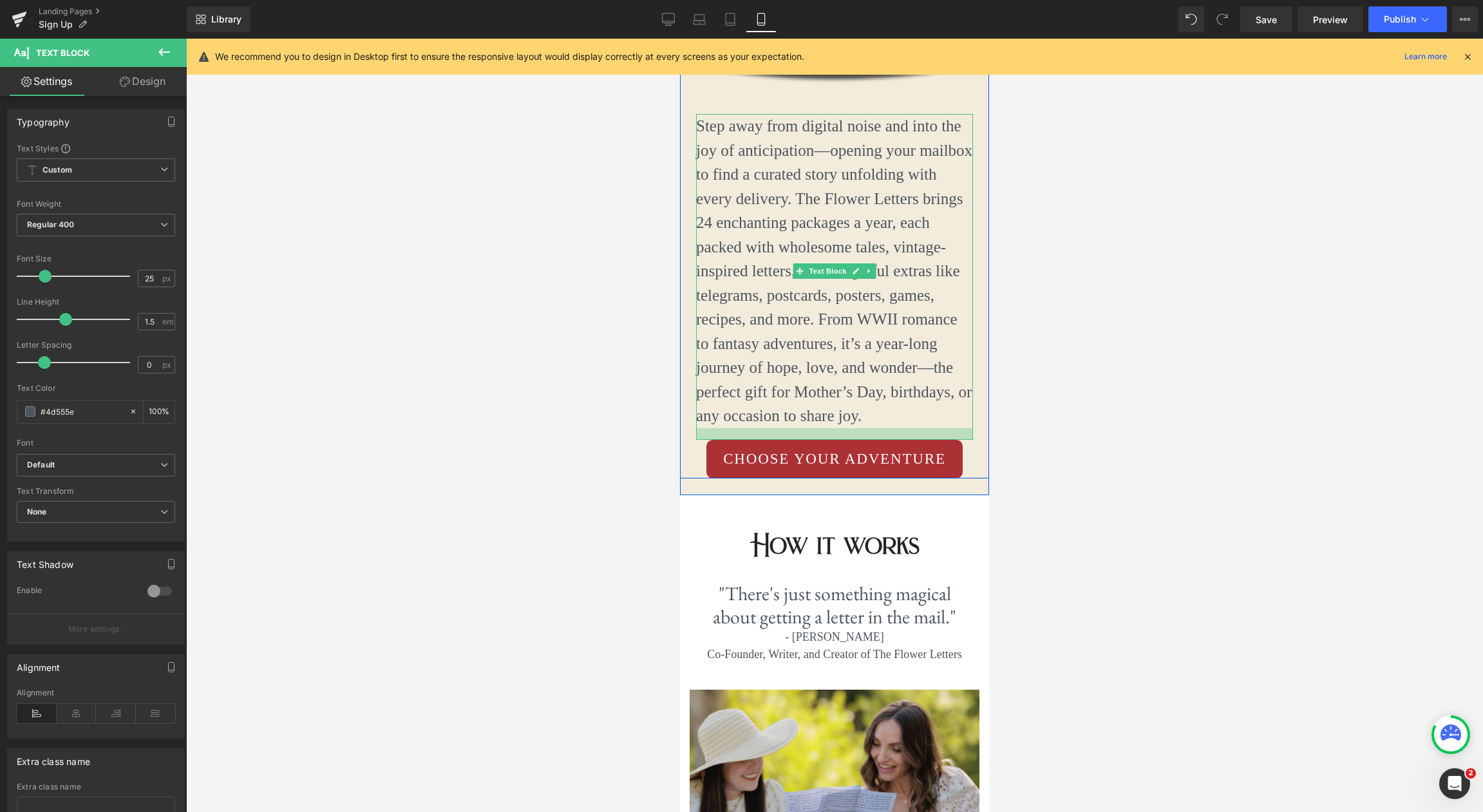
drag, startPoint x: 871, startPoint y: 421, endPoint x: 869, endPoint y: 432, distance: 11.2
click at [869, 432] on div at bounding box center [834, 433] width 277 height 11
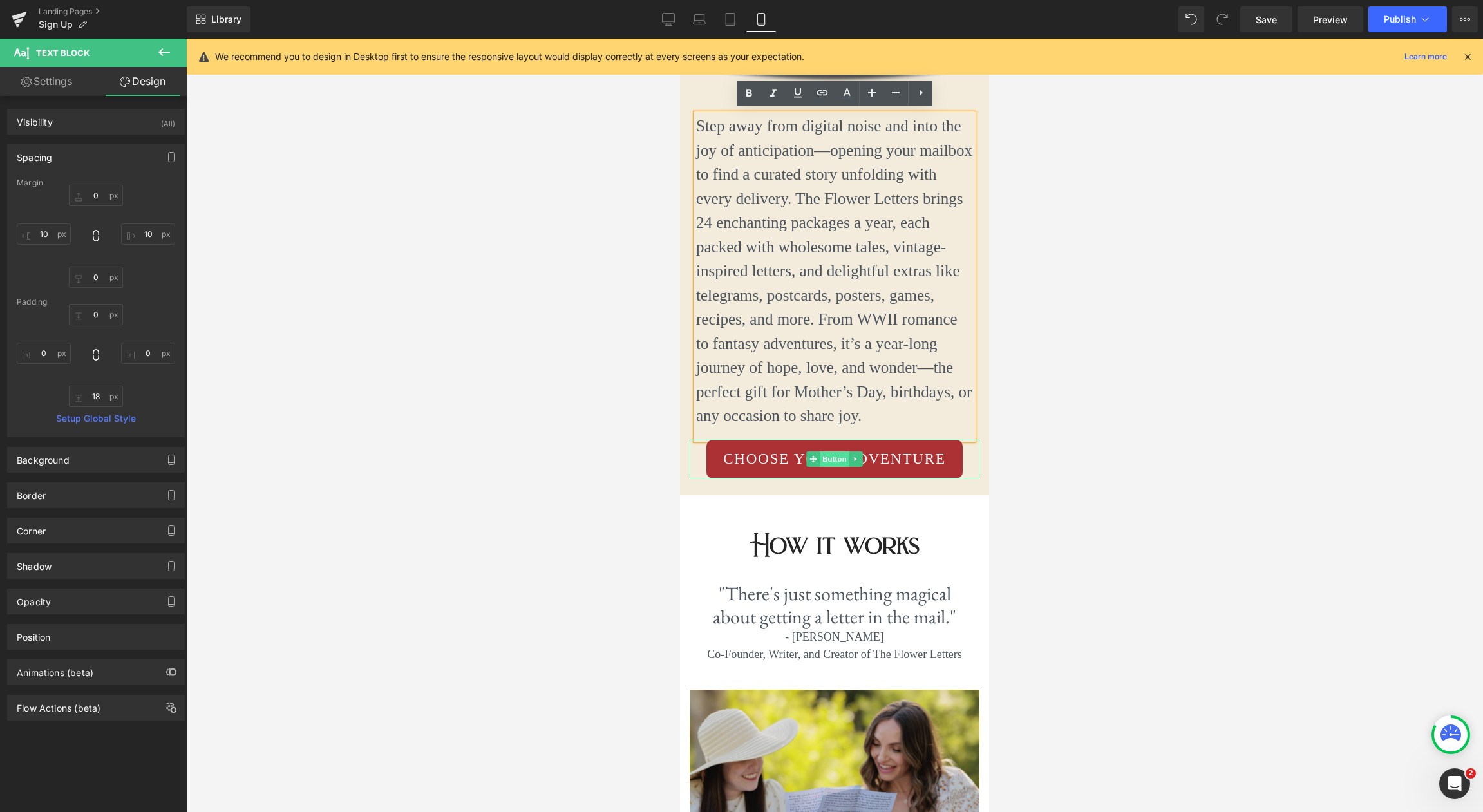
click at [837, 460] on span "Button" at bounding box center [834, 459] width 29 height 16
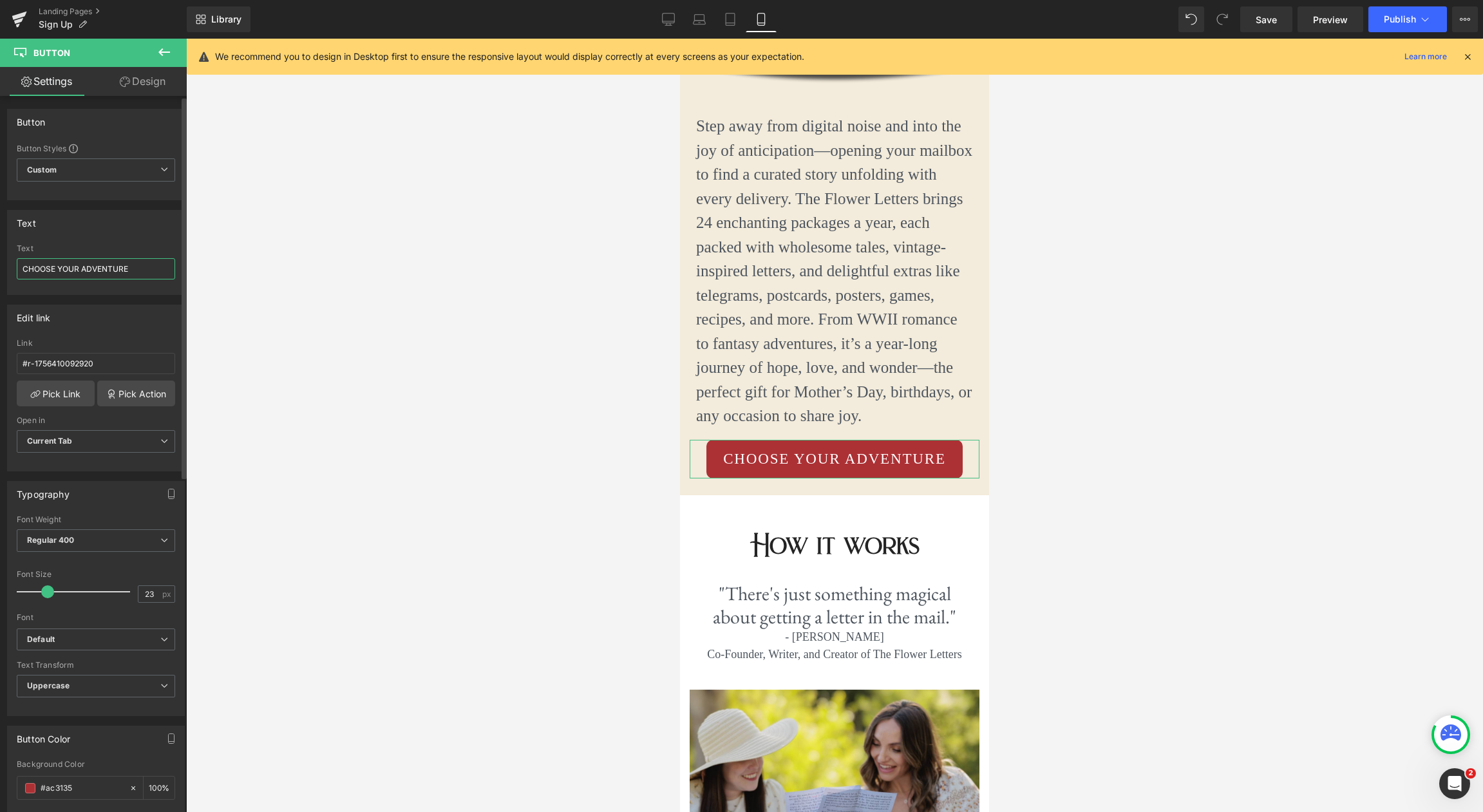
drag, startPoint x: 150, startPoint y: 269, endPoint x: 6, endPoint y: 264, distance: 144.1
click at [7, 264] on div "Text CHOOSE YOUR ADVENTURE Text CHOOSE YOUR ADVENTURE" at bounding box center [96, 252] width 178 height 85
type input "GET STARTED"
click at [667, 19] on icon at bounding box center [669, 19] width 13 height 13
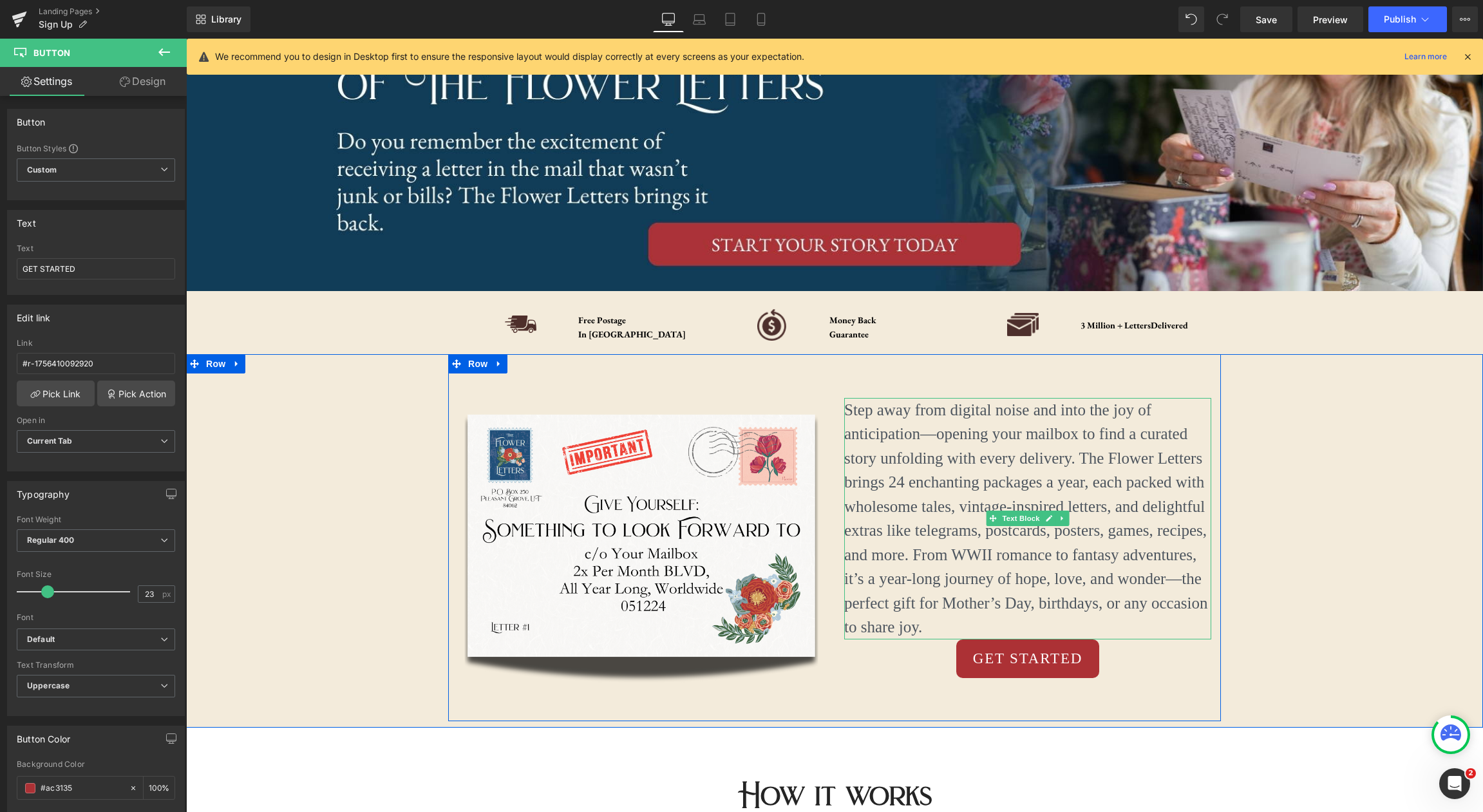
scroll to position [159, 0]
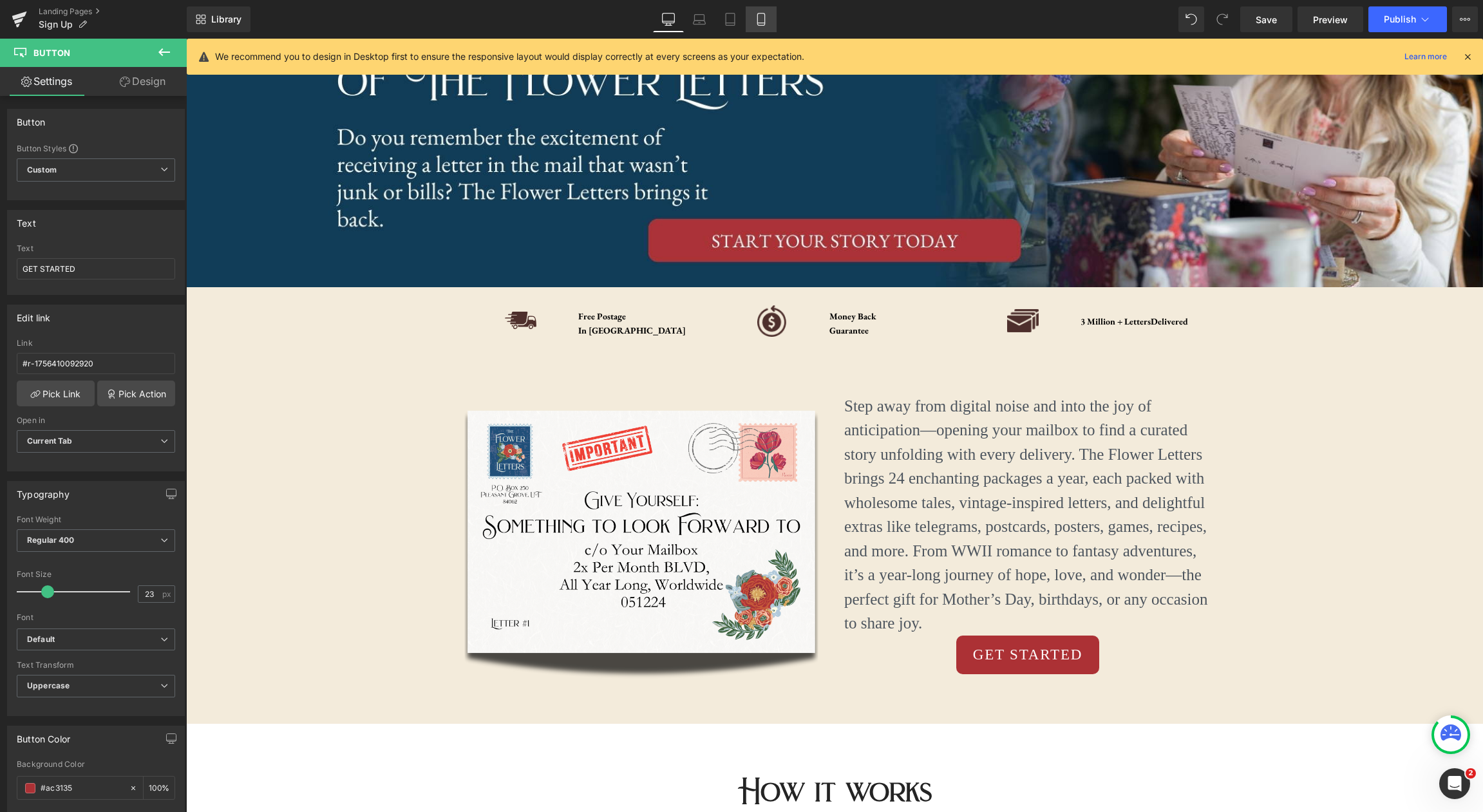
click at [758, 24] on icon at bounding box center [761, 19] width 7 height 12
type input "100"
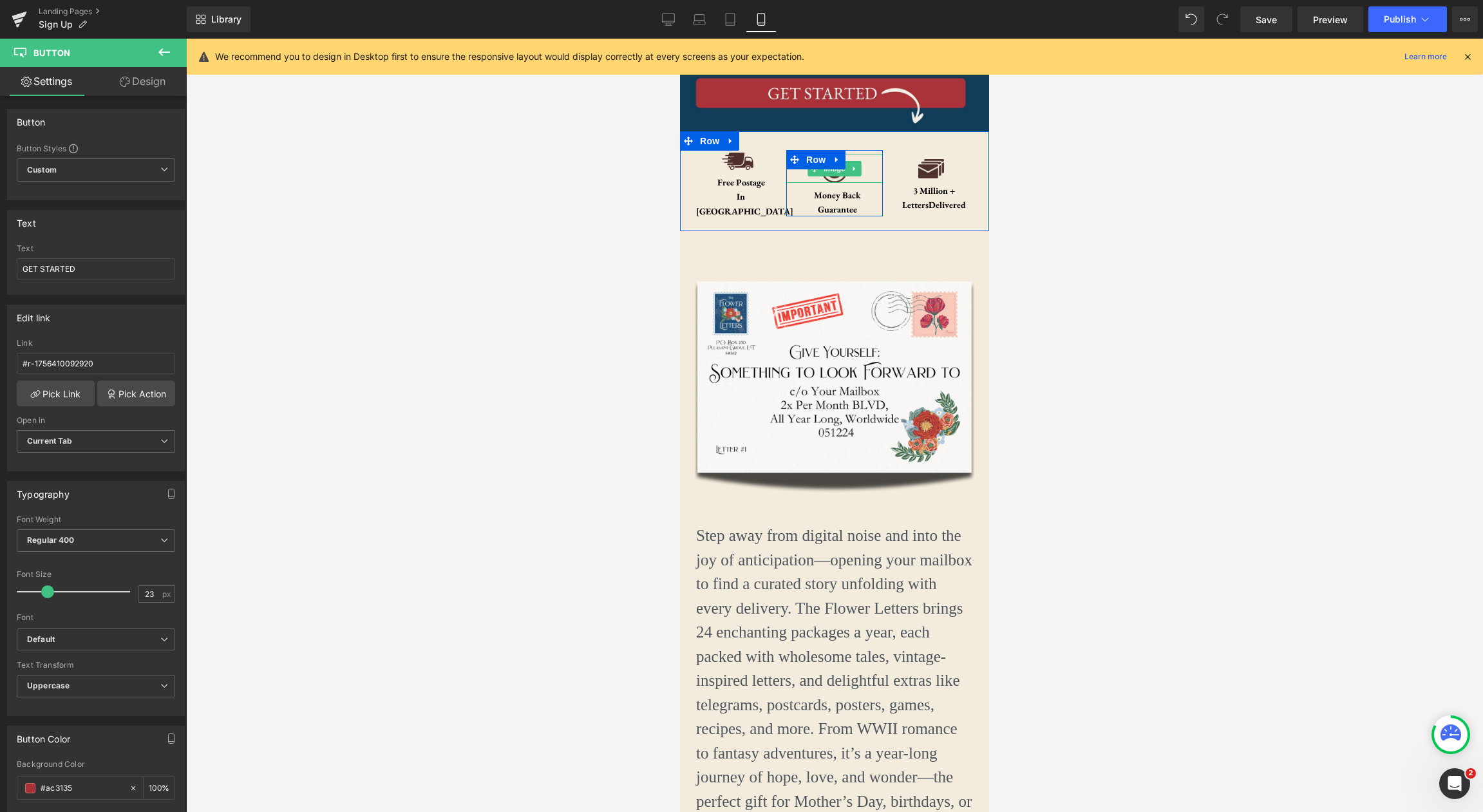
scroll to position [501, 0]
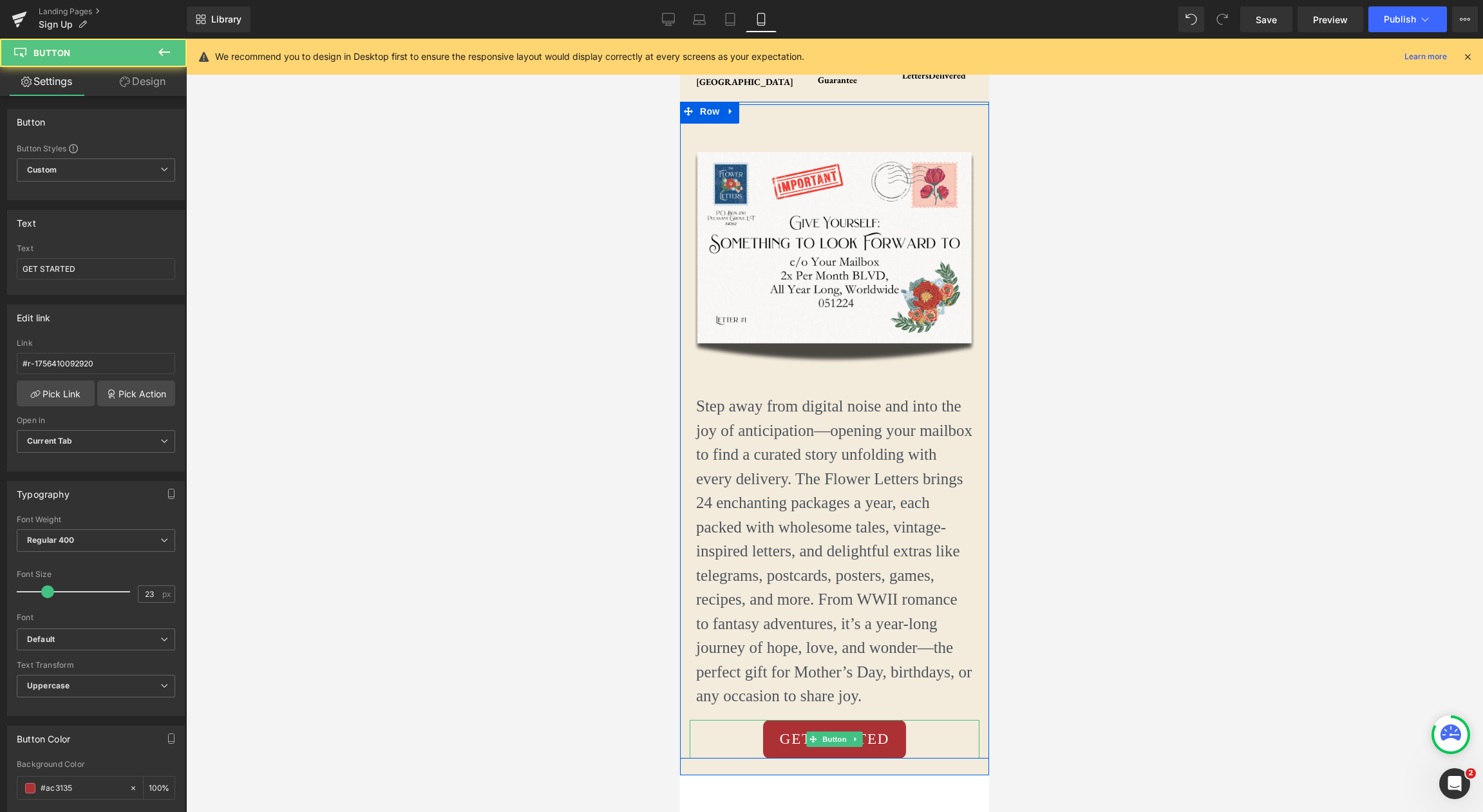
click at [895, 741] on link "GET STARTED" at bounding box center [834, 739] width 144 height 39
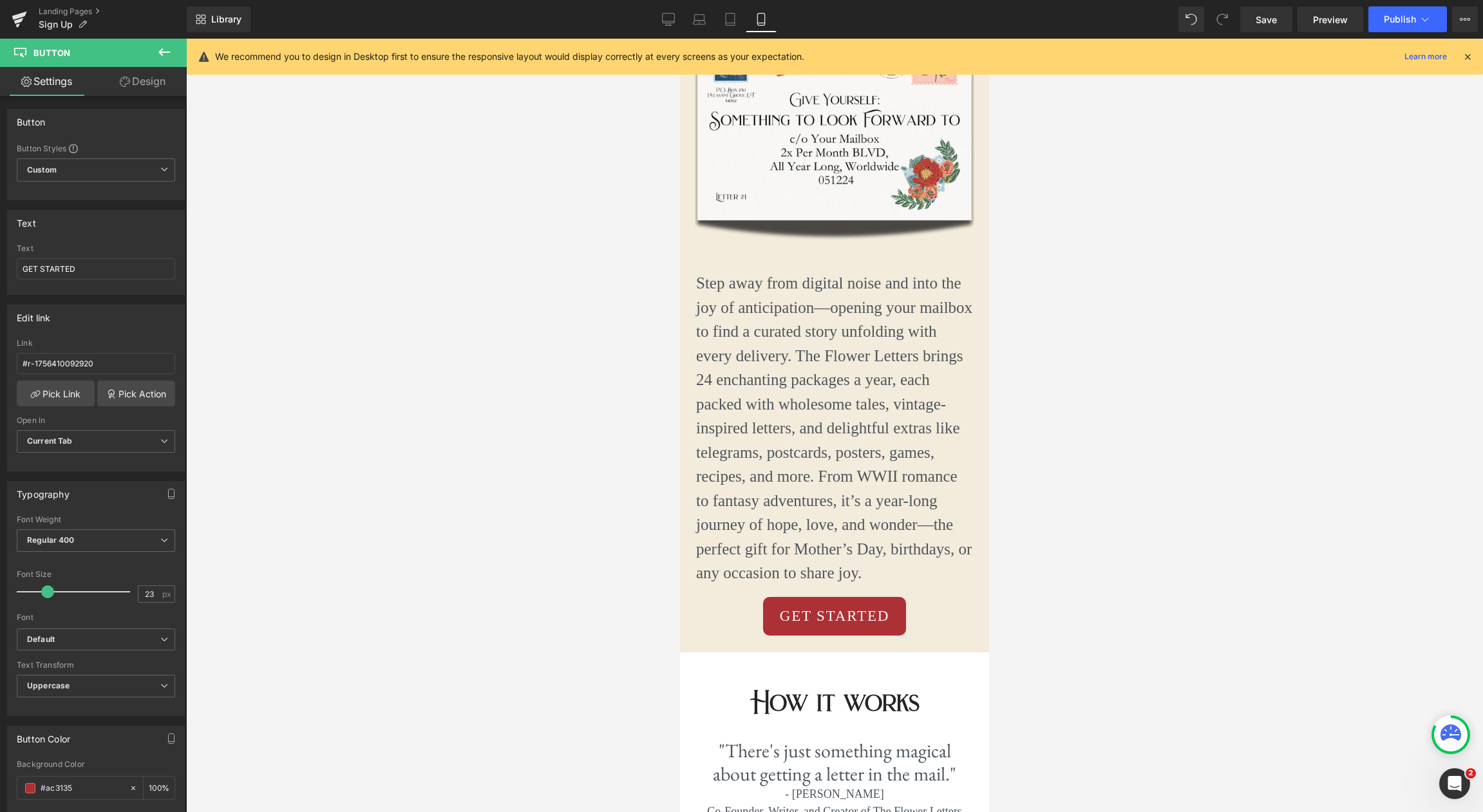
scroll to position [636, 0]
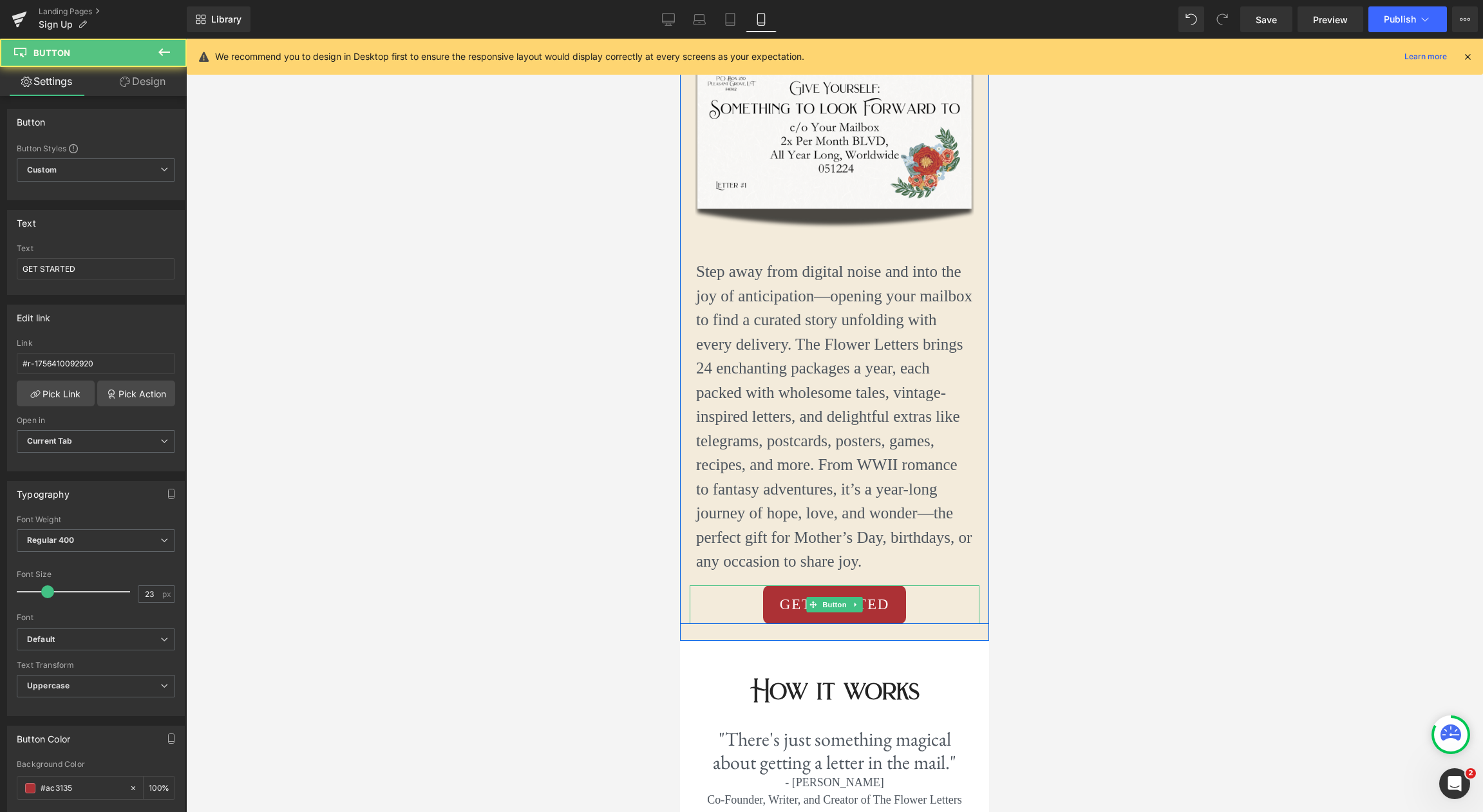
click at [968, 601] on div "GET STARTED" at bounding box center [834, 604] width 290 height 39
click at [830, 602] on span "Button" at bounding box center [834, 605] width 29 height 16
click at [119, 273] on input "GET STARTED" at bounding box center [96, 269] width 159 height 21
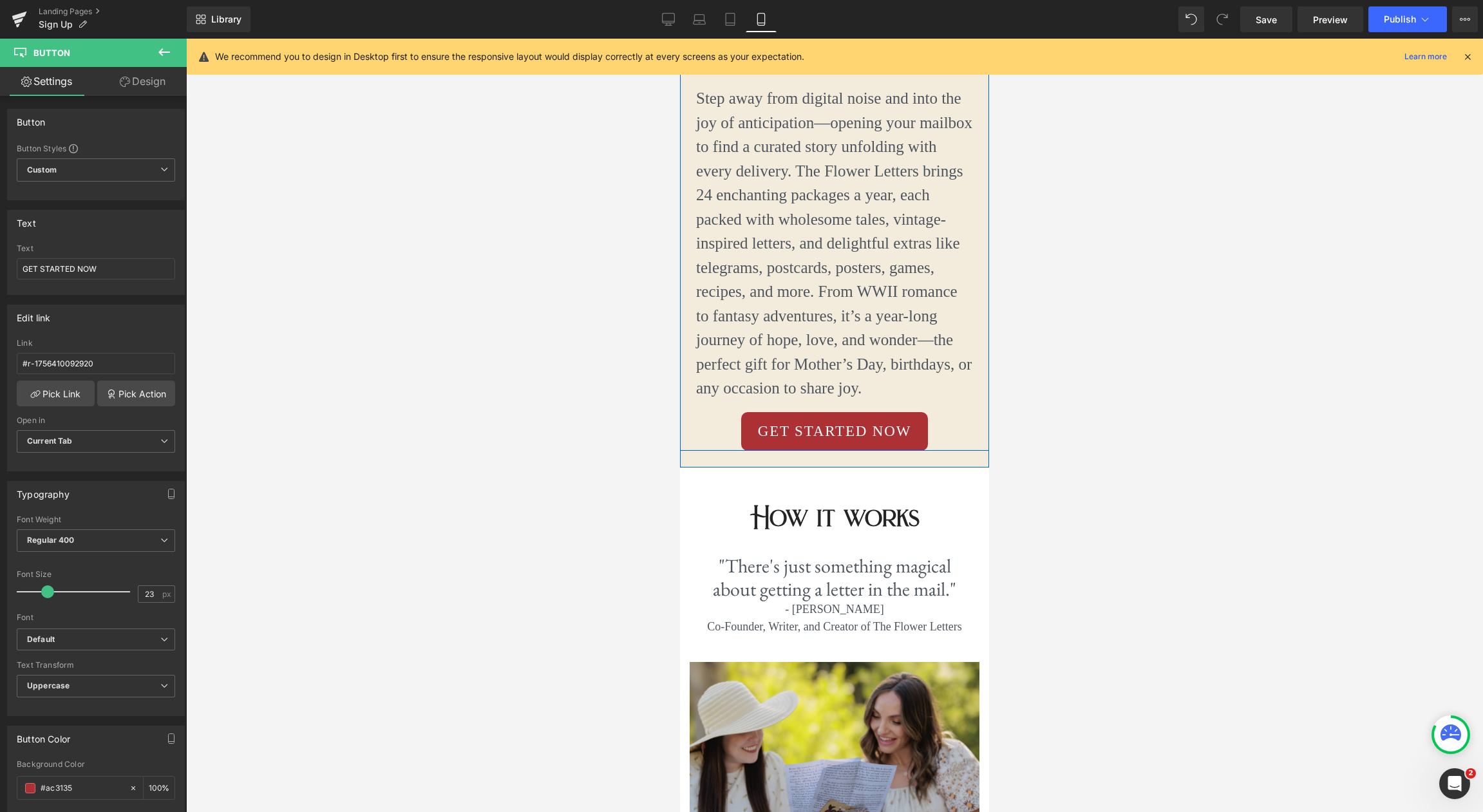
scroll to position [962, 0]
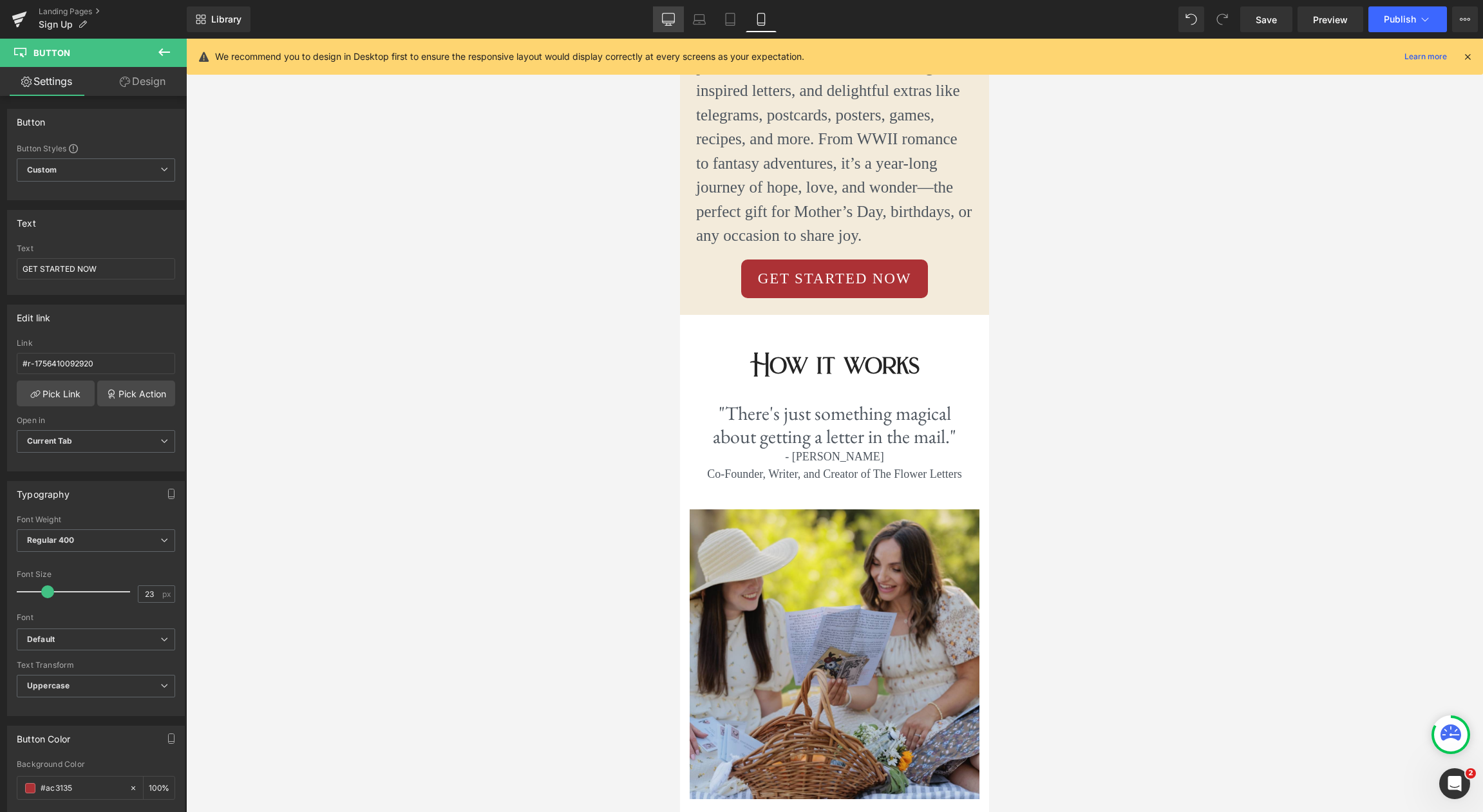
type input "GET STARTED NOW"
click at [666, 19] on icon at bounding box center [669, 19] width 13 height 13
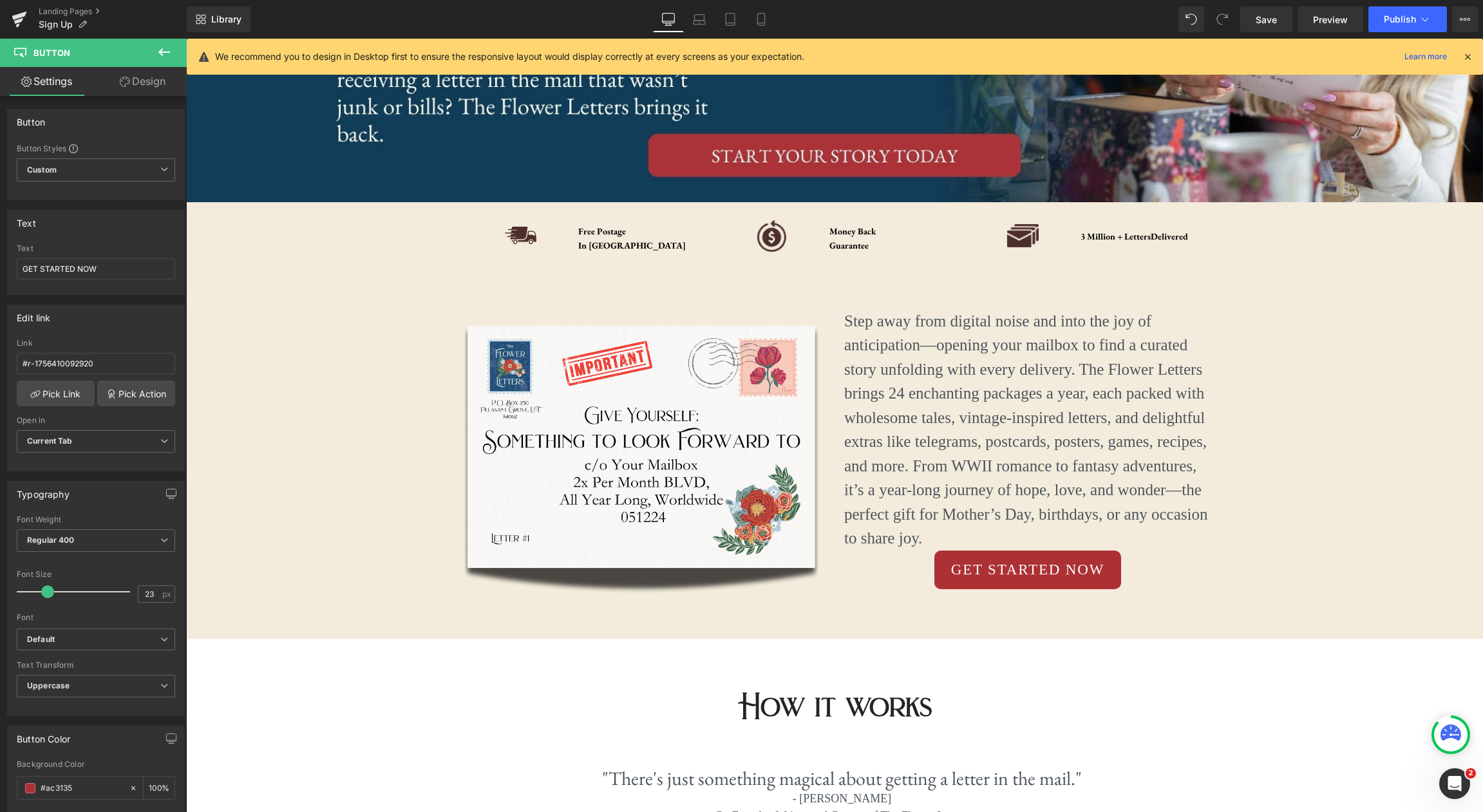
scroll to position [232, 0]
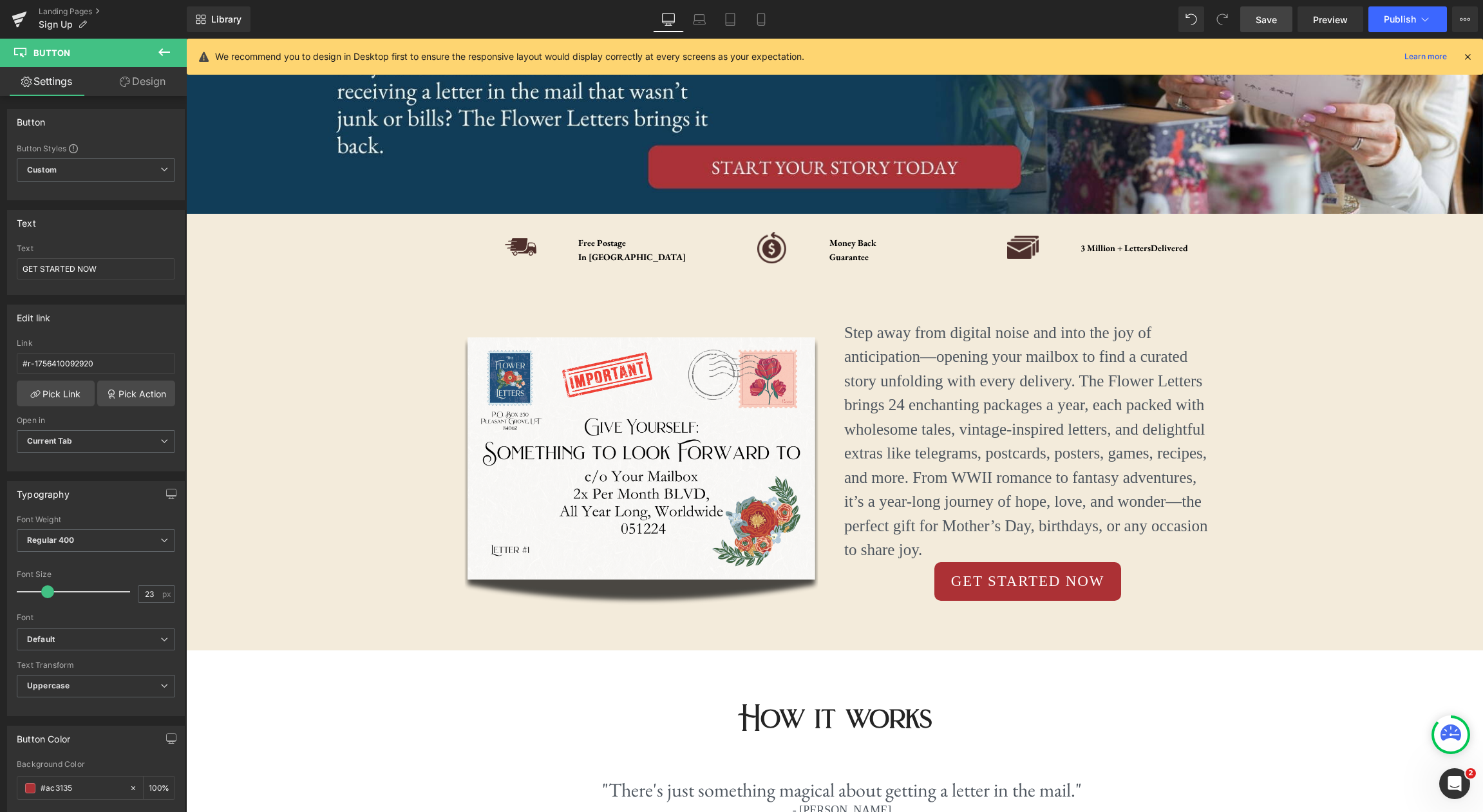
click at [1275, 18] on span "Save" at bounding box center [1267, 19] width 21 height 14
click at [1420, 20] on icon at bounding box center [1425, 19] width 13 height 13
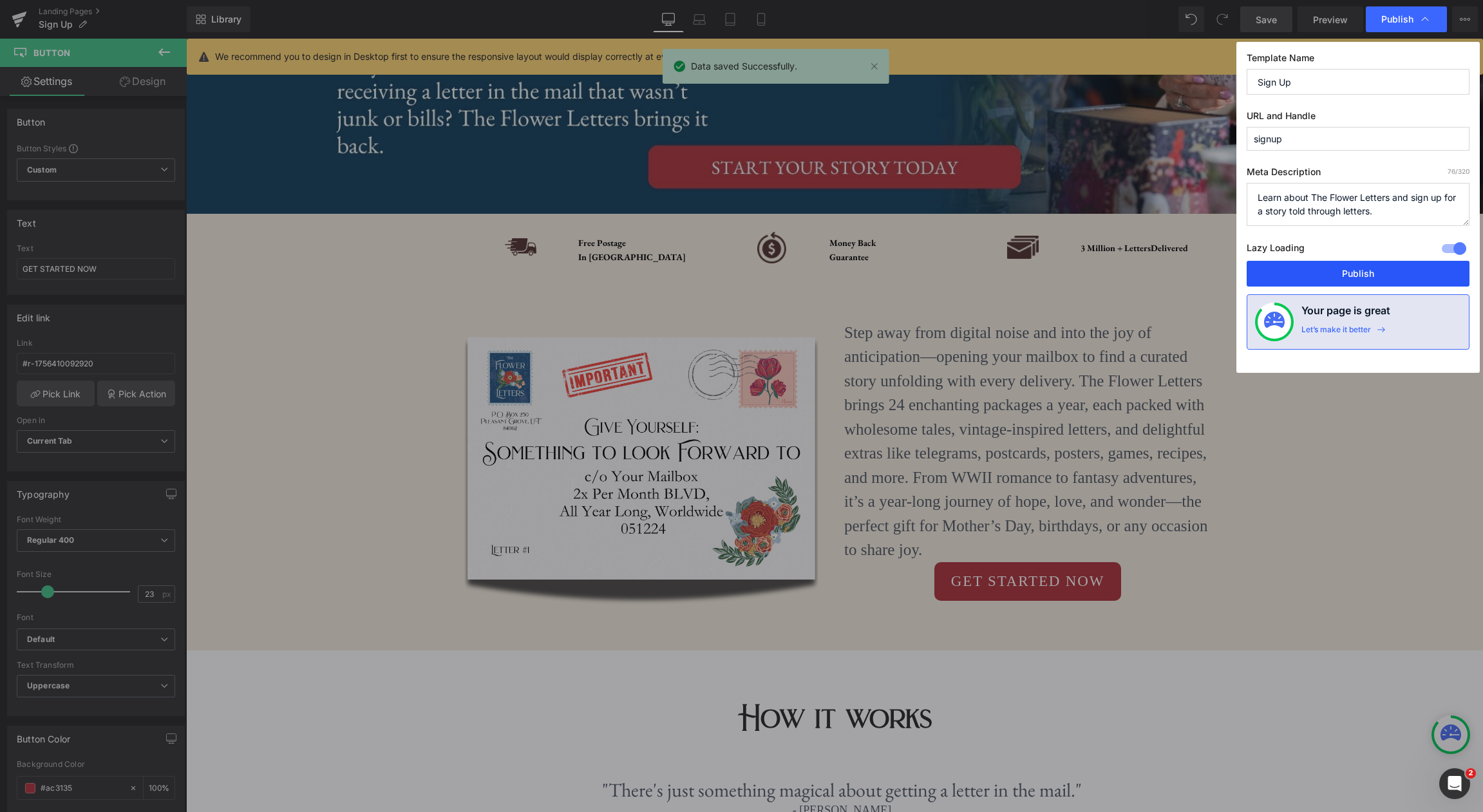
click at [1374, 279] on button "Publish" at bounding box center [1358, 274] width 223 height 26
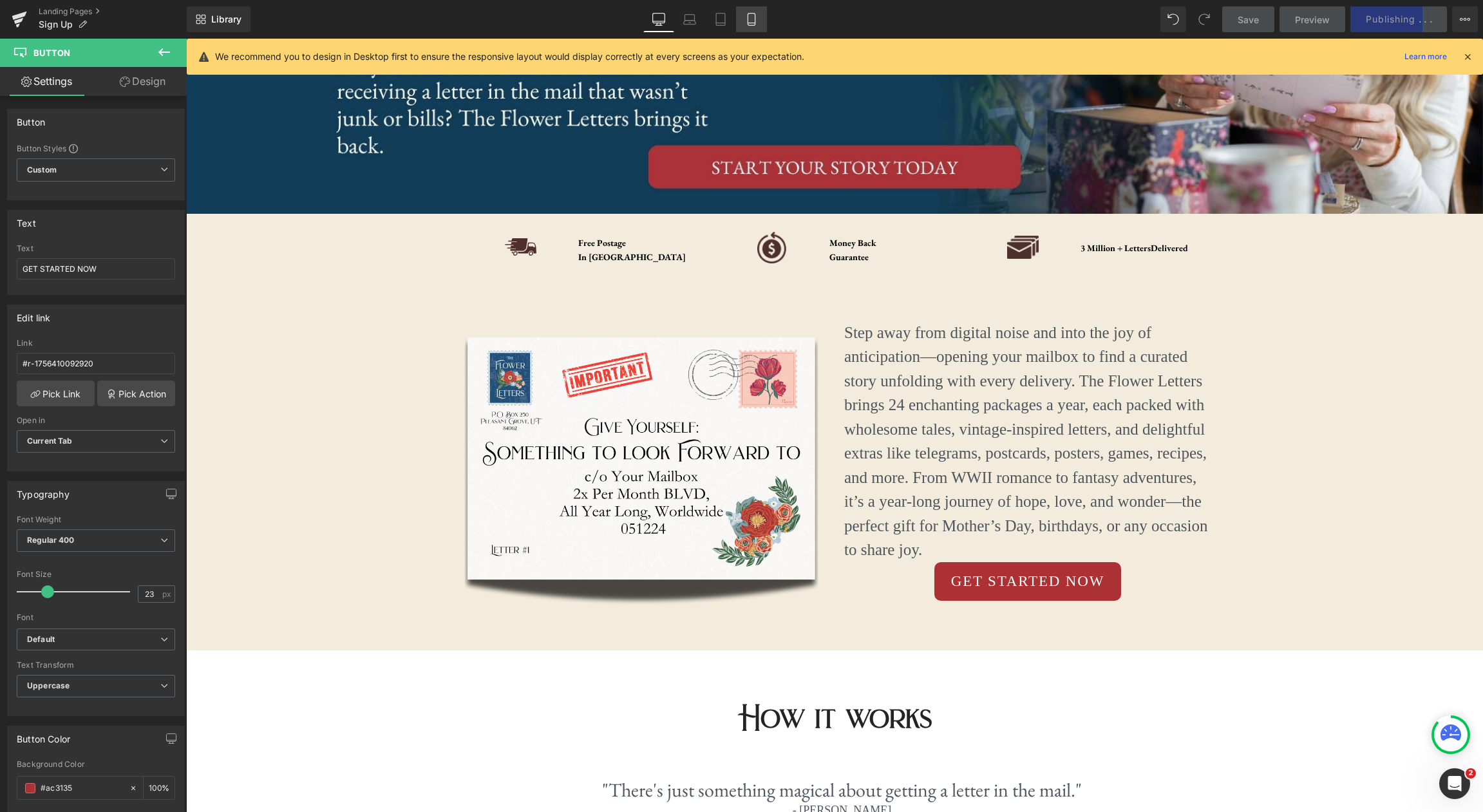
click at [757, 17] on icon at bounding box center [752, 19] width 13 height 13
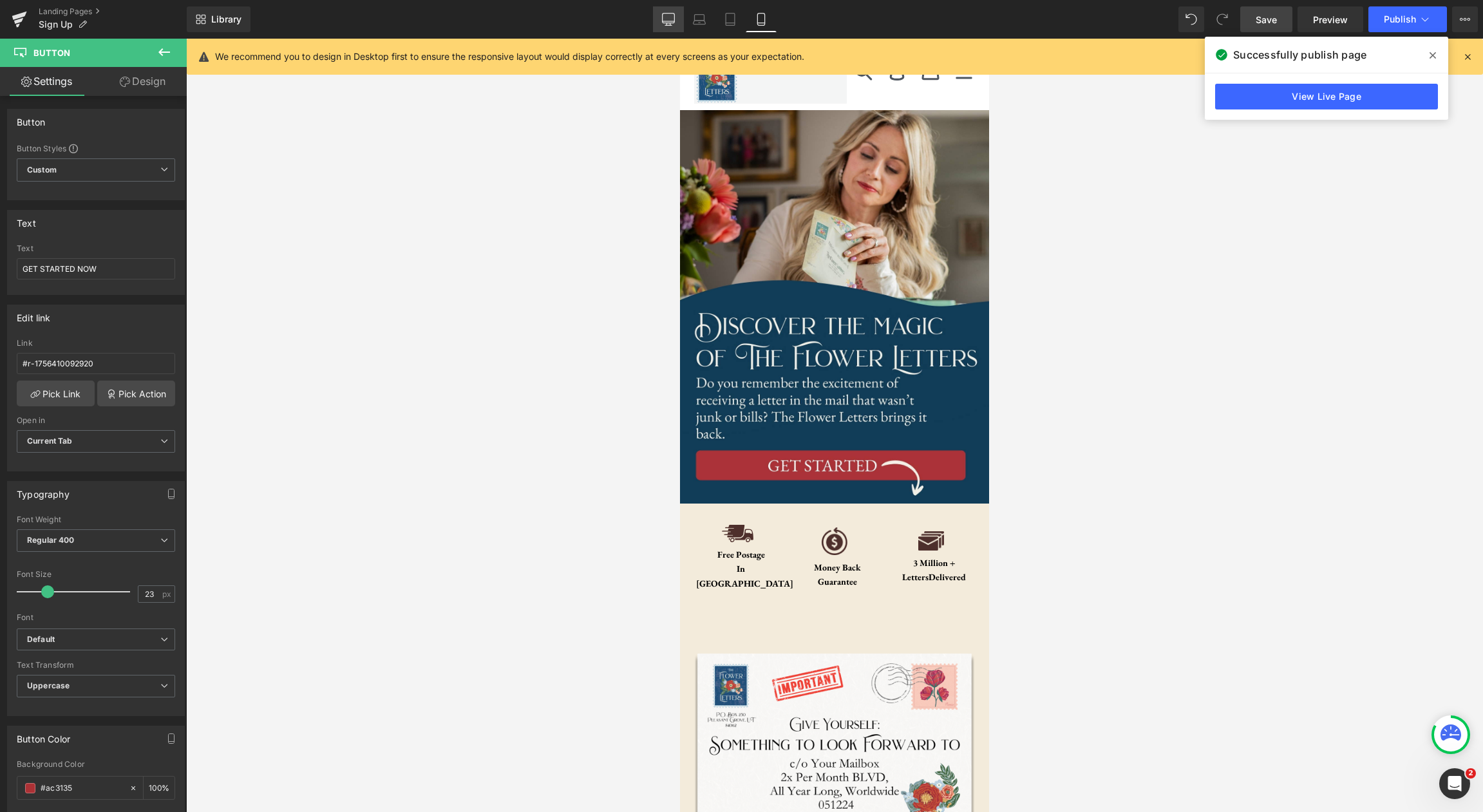
click at [669, 29] on link "Desktop" at bounding box center [668, 19] width 31 height 26
type input "100"
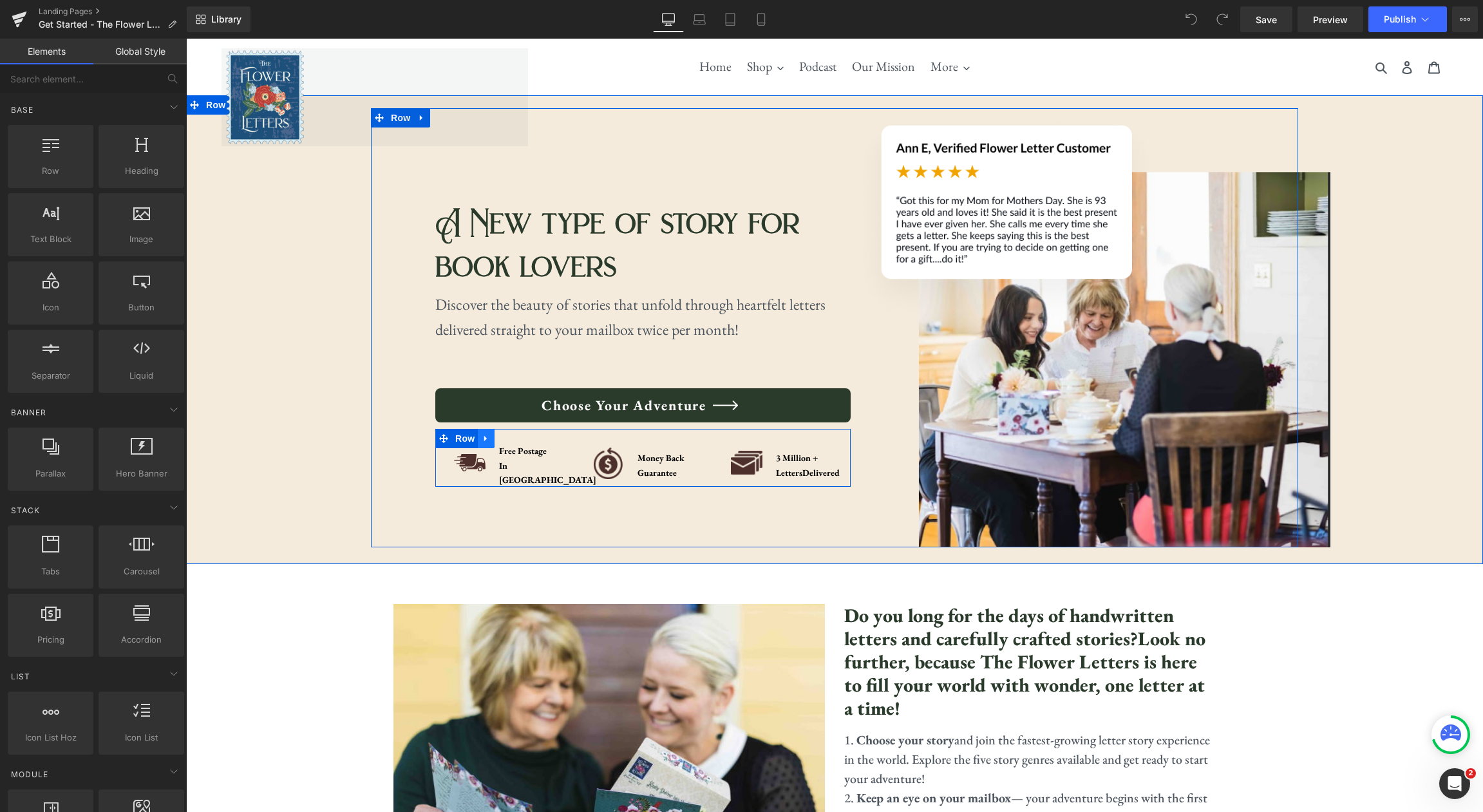
click at [489, 443] on icon at bounding box center [486, 439] width 9 height 10
click at [485, 443] on icon at bounding box center [486, 439] width 9 height 10
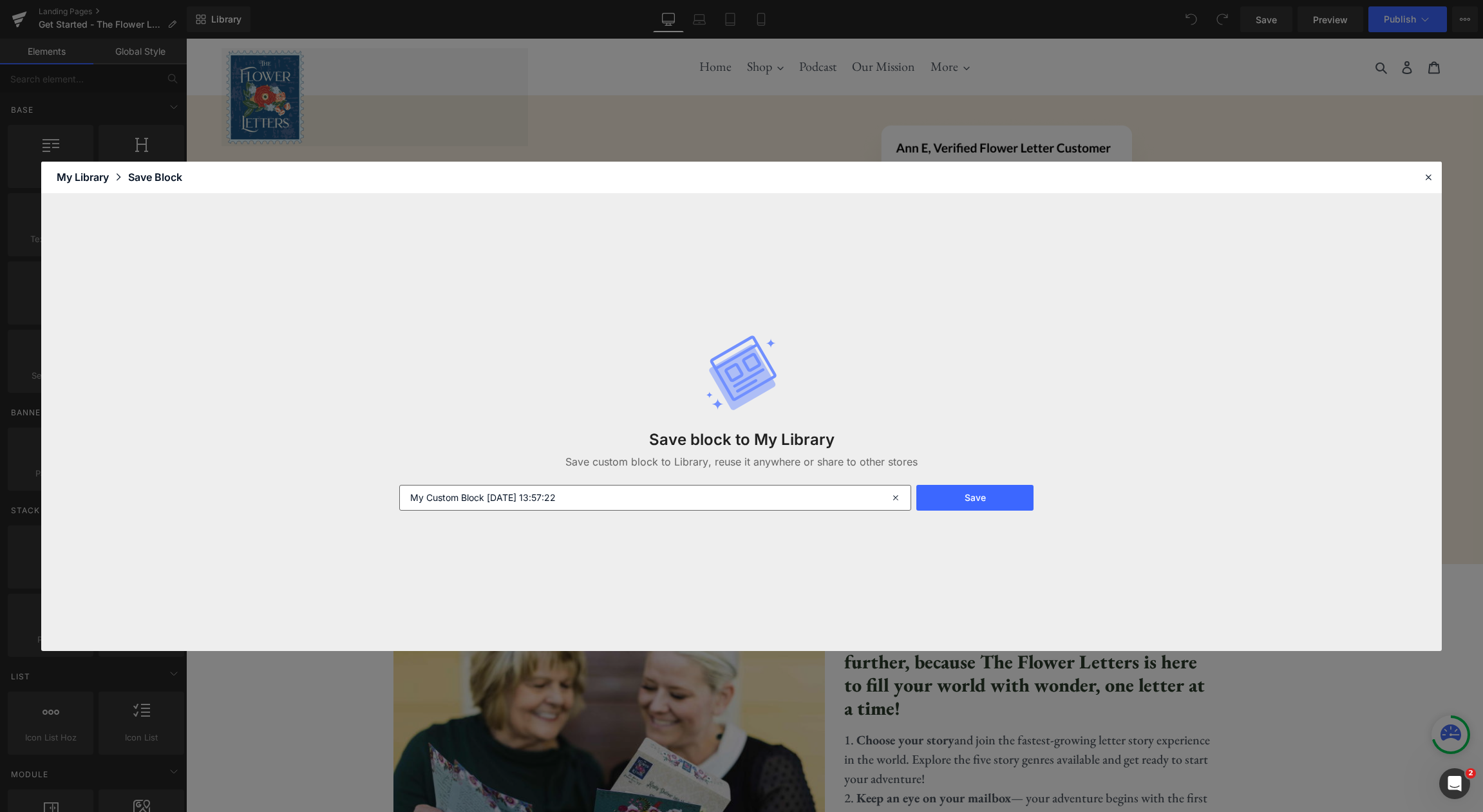
drag, startPoint x: 892, startPoint y: 499, endPoint x: 885, endPoint y: 499, distance: 7.0
click at [891, 499] on icon at bounding box center [897, 498] width 29 height 26
type input "Trust Badge 1"
click at [976, 507] on button "Save" at bounding box center [974, 498] width 116 height 26
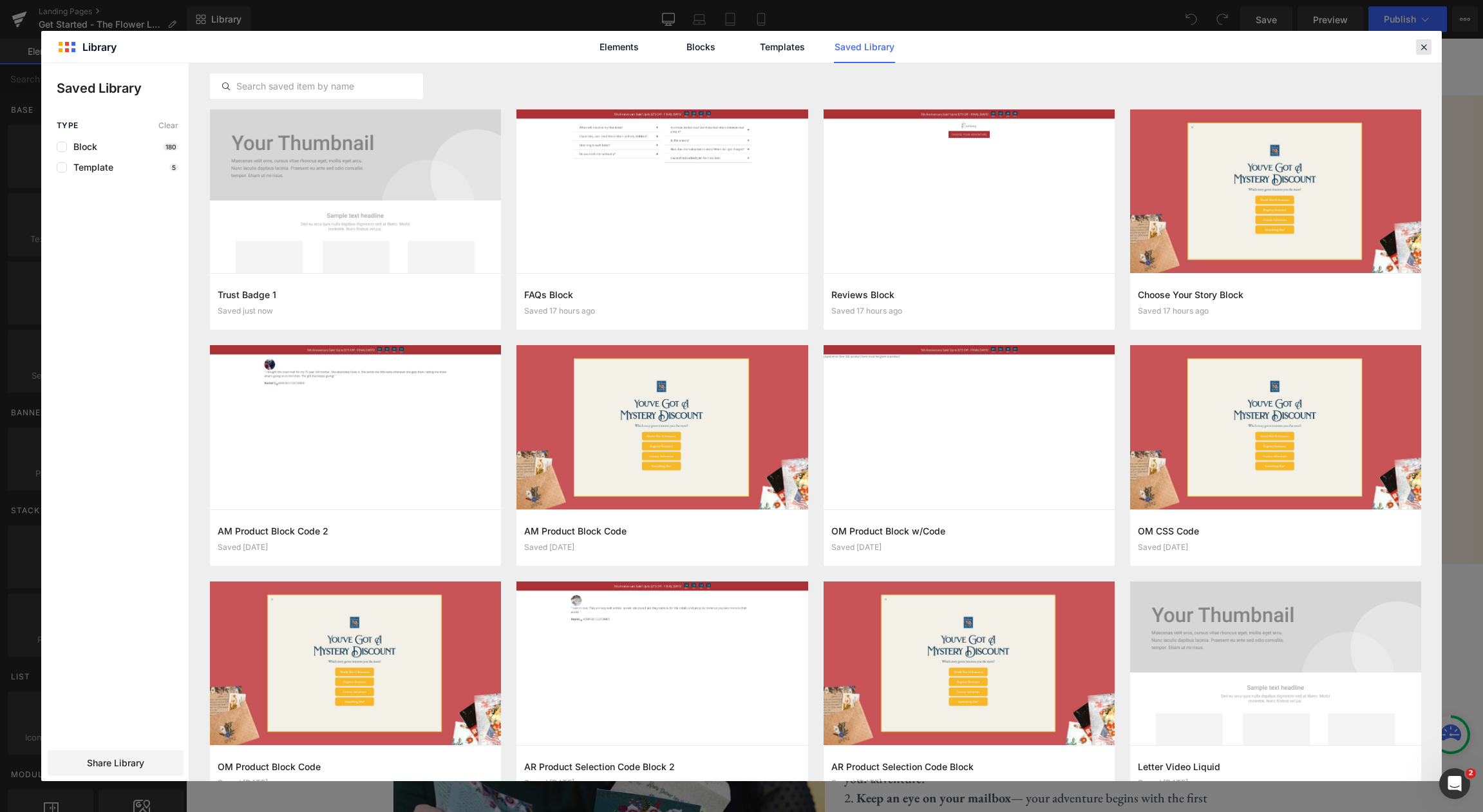
click at [1424, 44] on icon at bounding box center [1424, 47] width 11 height 11
